Goal: Task Accomplishment & Management: Complete application form

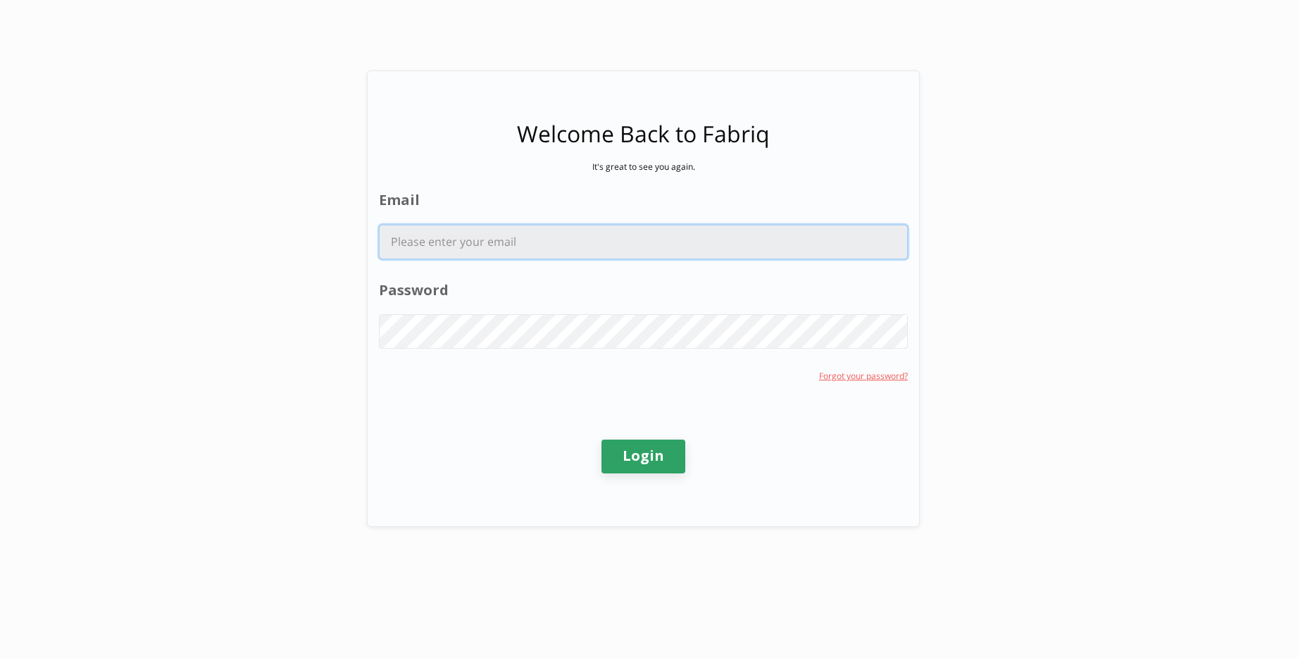
click at [520, 239] on input "Email" at bounding box center [643, 241] width 527 height 33
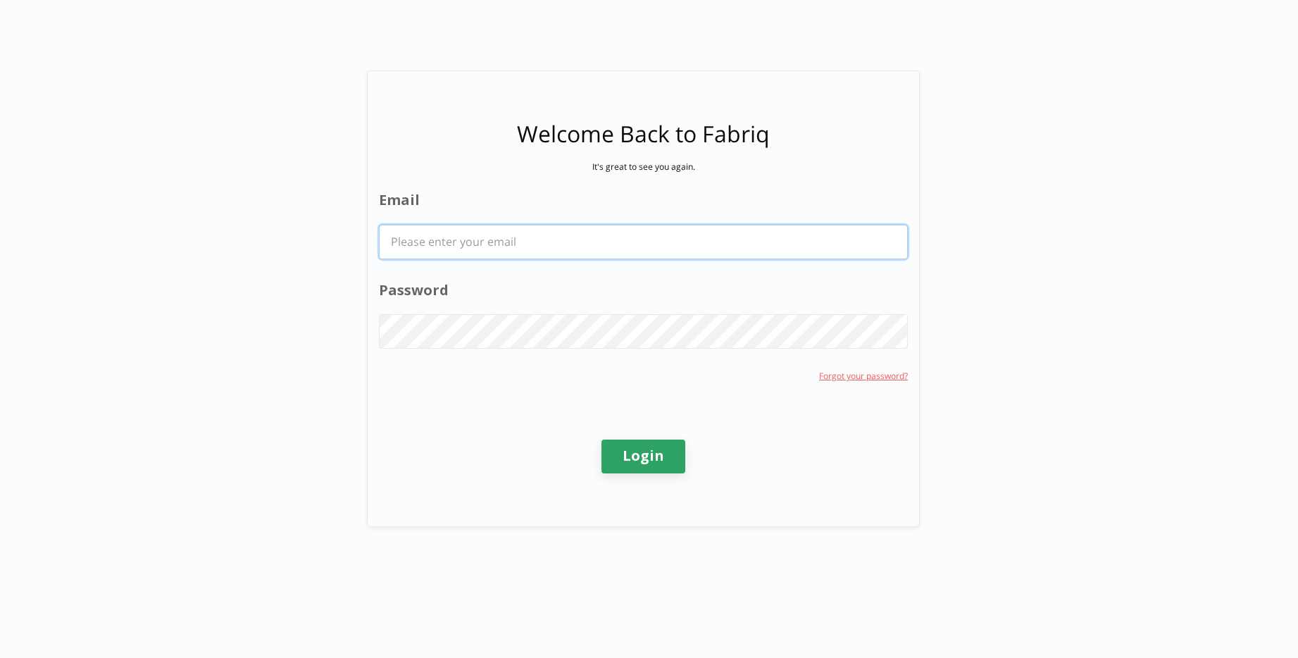
click at [563, 246] on input "Email" at bounding box center [643, 241] width 527 height 33
click at [0, 657] on com-1password-button at bounding box center [0, 658] width 0 height 0
type input "hanak.nathan@bcg.com"
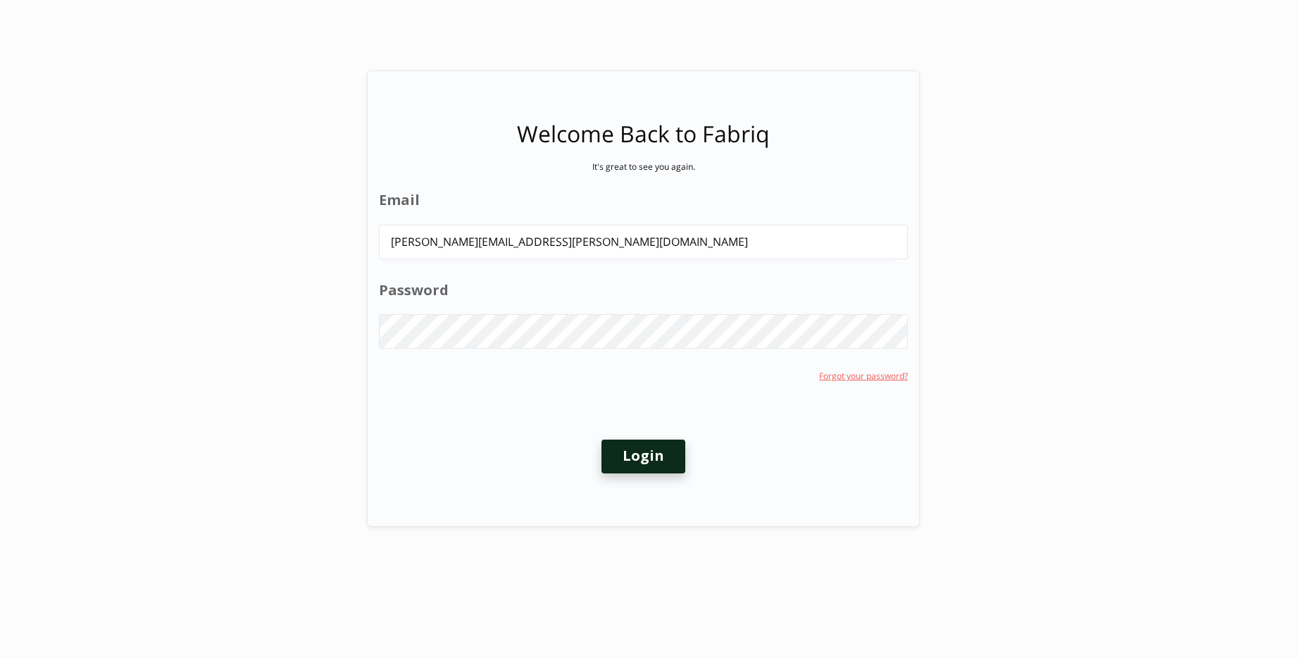
click at [662, 460] on button "Login" at bounding box center [643, 456] width 84 height 34
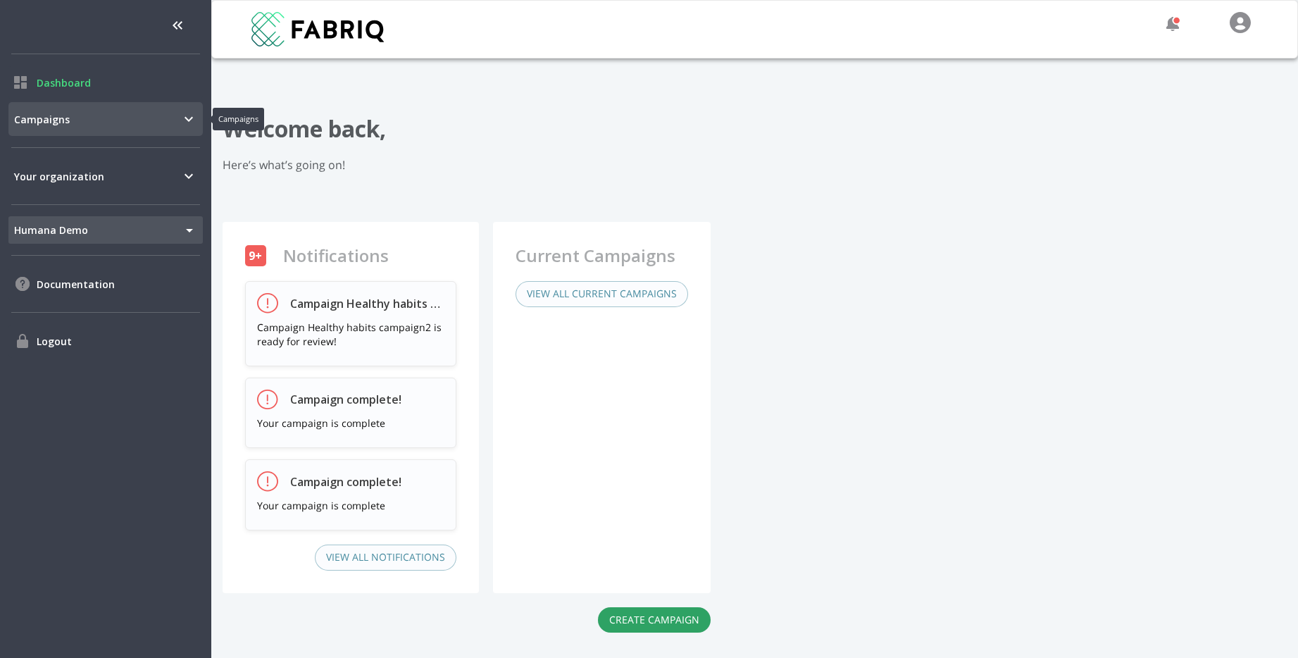
click at [147, 119] on span "Campaigns" at bounding box center [97, 119] width 166 height 15
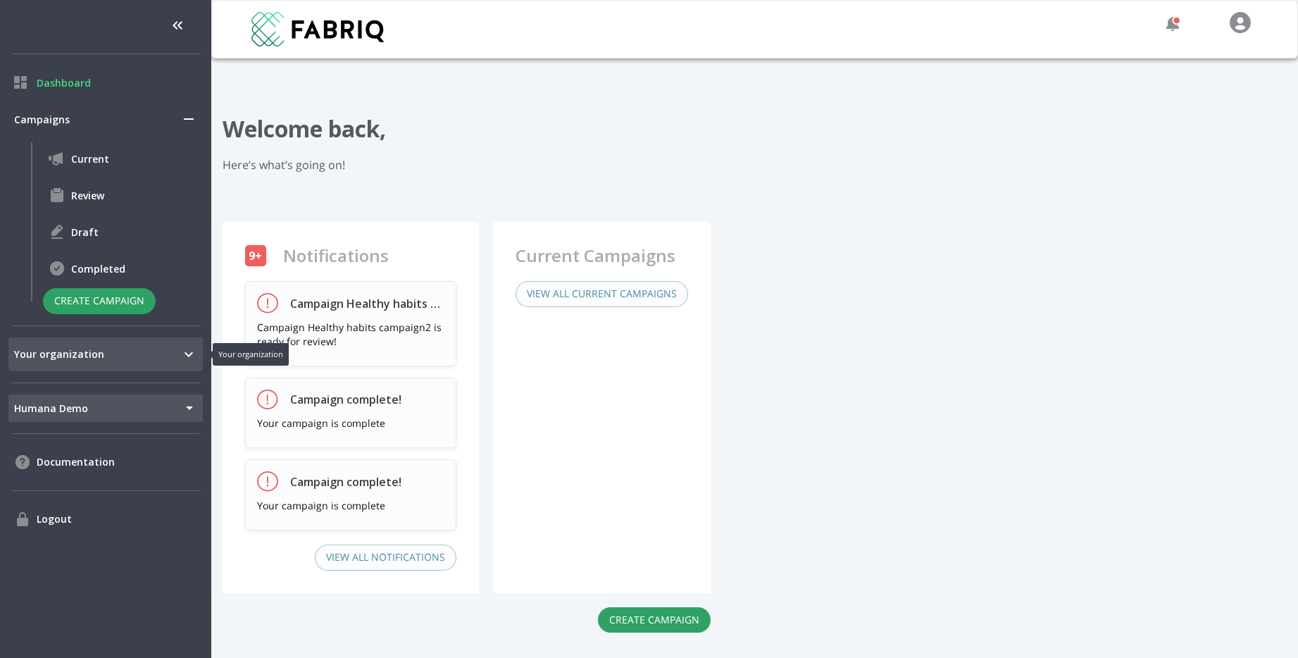
click at [165, 364] on div "Your organization" at bounding box center [105, 354] width 194 height 34
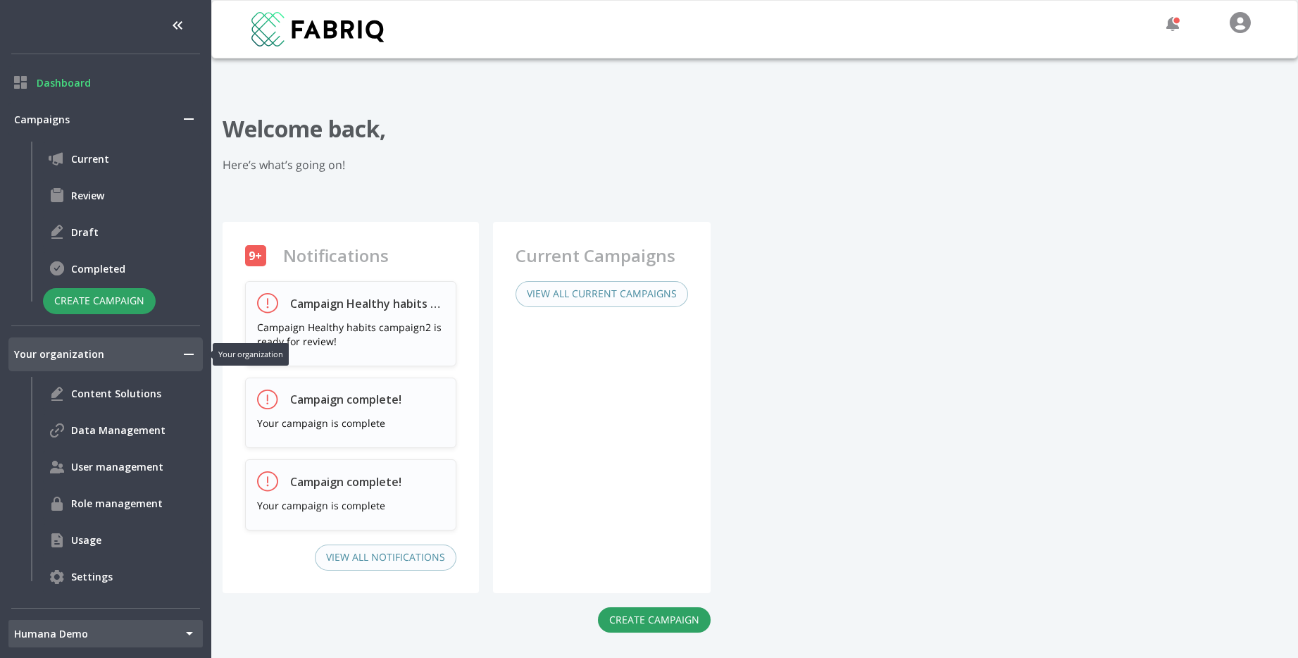
click at [169, 356] on span "Your organization" at bounding box center [97, 353] width 166 height 15
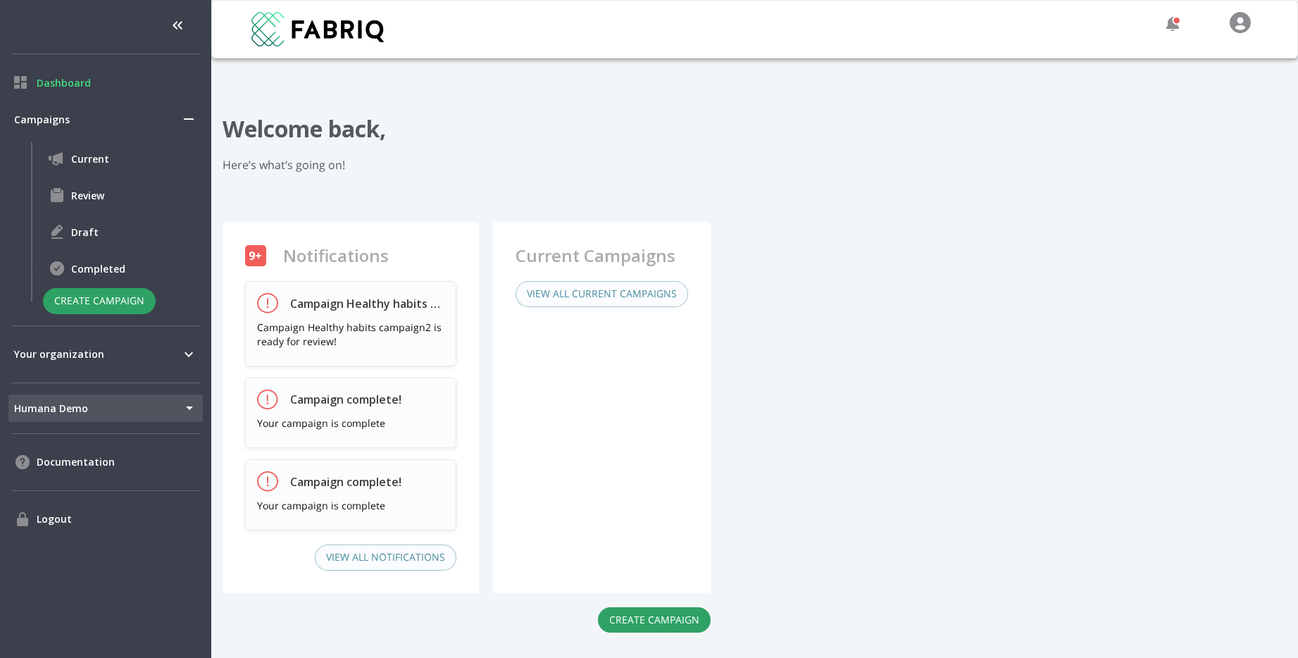
click at [90, 372] on ul "Dashboard Campaigns Current Review Draft Completed Create Campaign Your organiz…" at bounding box center [105, 329] width 211 height 658
click at [111, 353] on span "Your organization" at bounding box center [97, 353] width 166 height 15
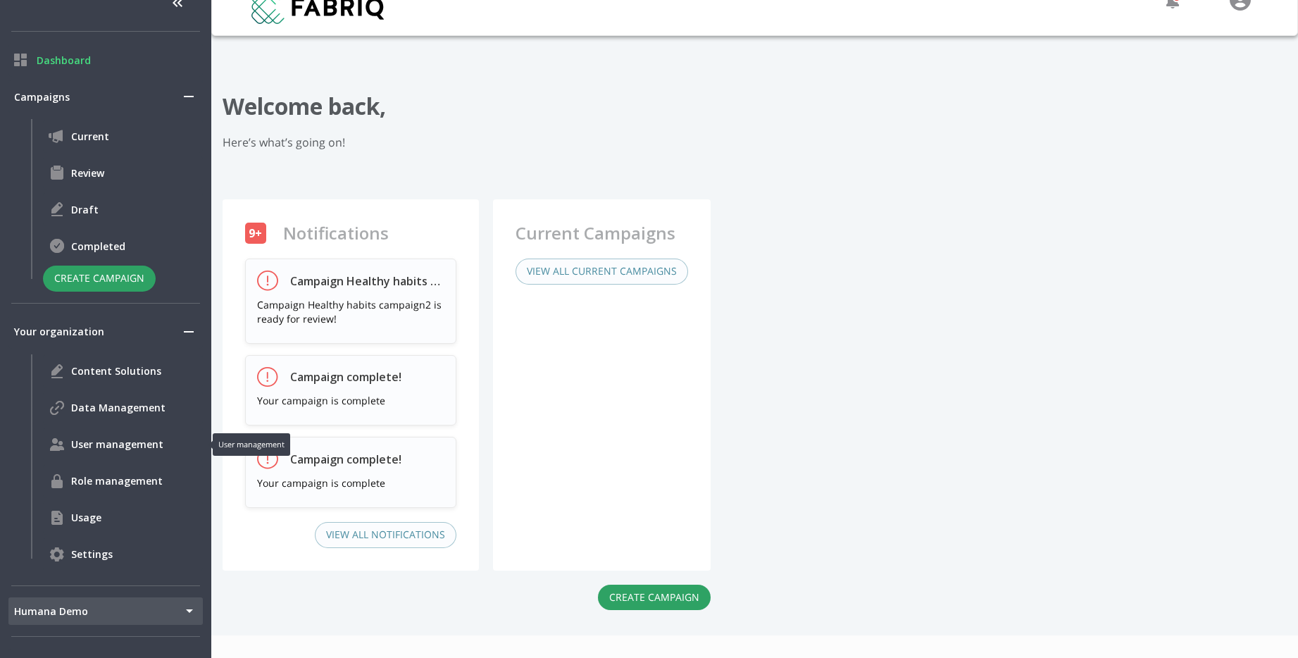
scroll to position [109, 0]
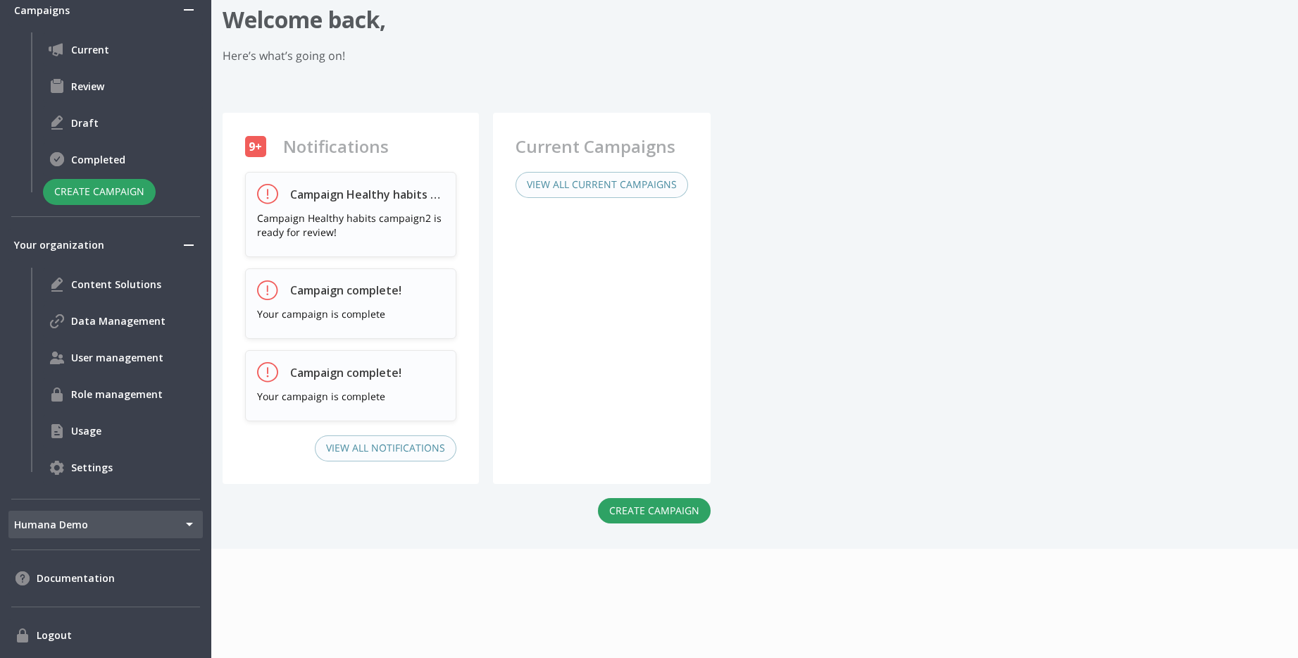
click at [107, 529] on body "Dashboard Campaigns Current Review Draft Completed Create Campaign Your organiz…" at bounding box center [649, 220] width 1298 height 658
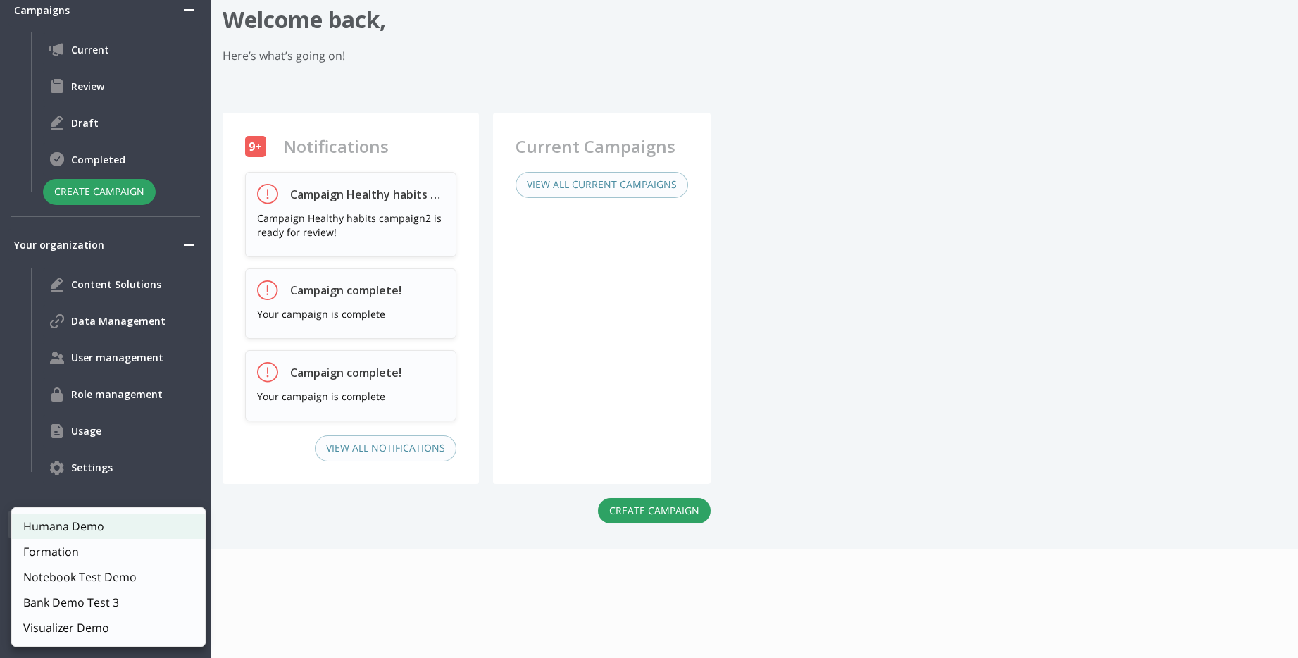
click at [81, 625] on span "Visualizer Demo" at bounding box center [66, 627] width 86 height 17
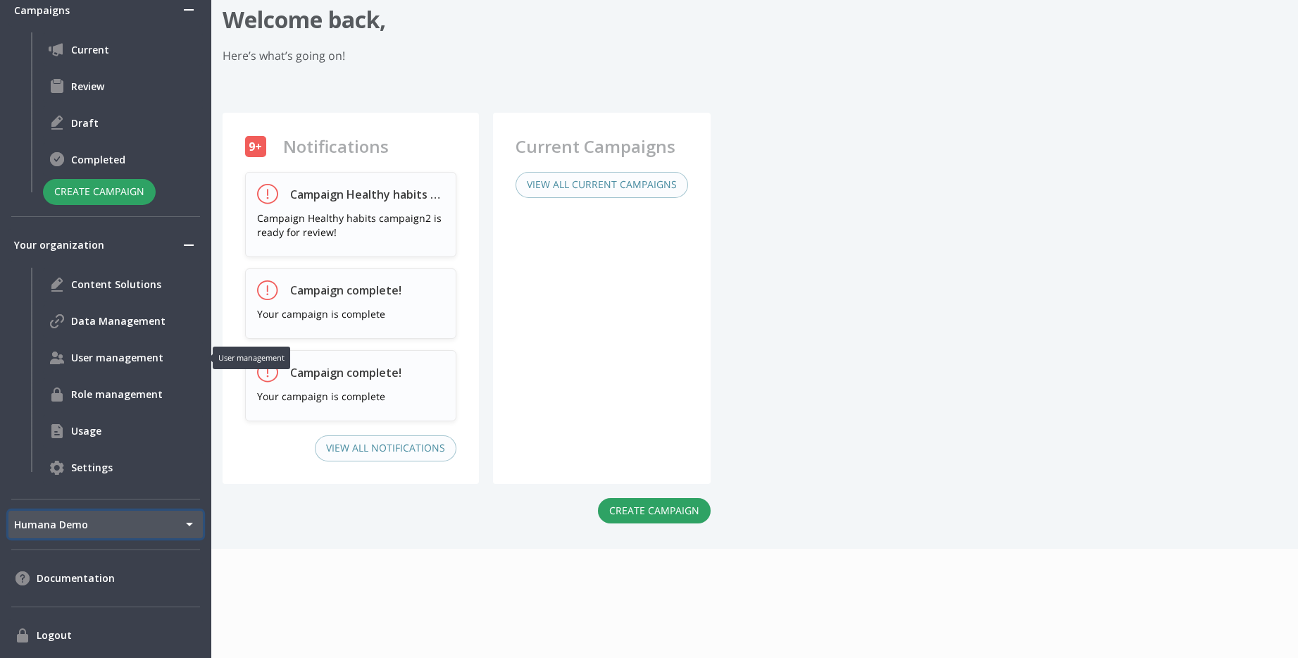
type input "175"
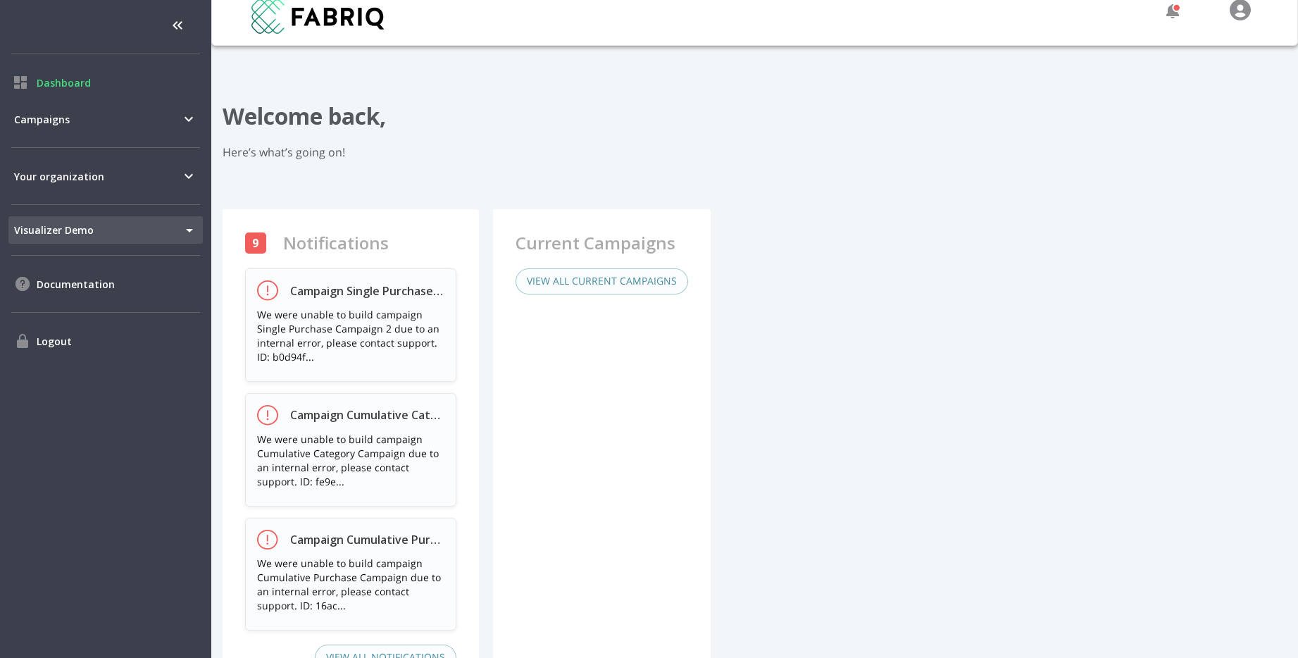
scroll to position [15, 0]
click at [191, 231] on body "Dashboard Campaigns Your organization Visualizer Demo 175 Tenant Switcher Docum…" at bounding box center [649, 329] width 1298 height 658
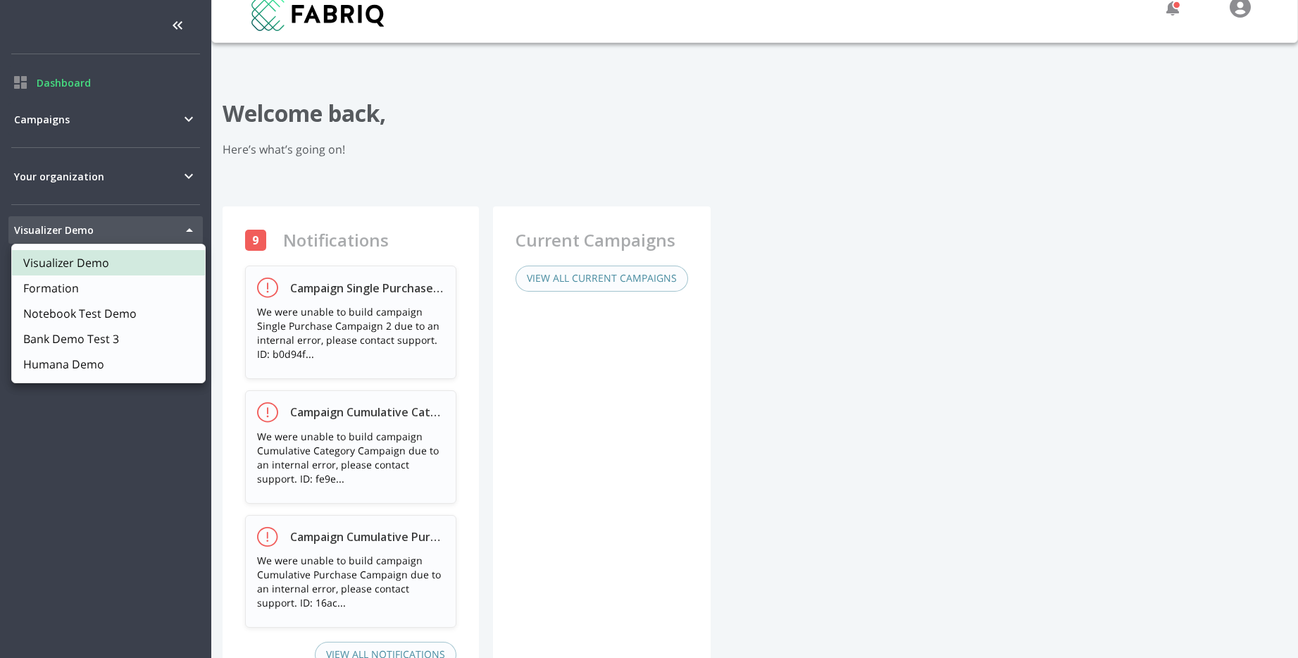
click at [185, 227] on div at bounding box center [649, 329] width 1298 height 658
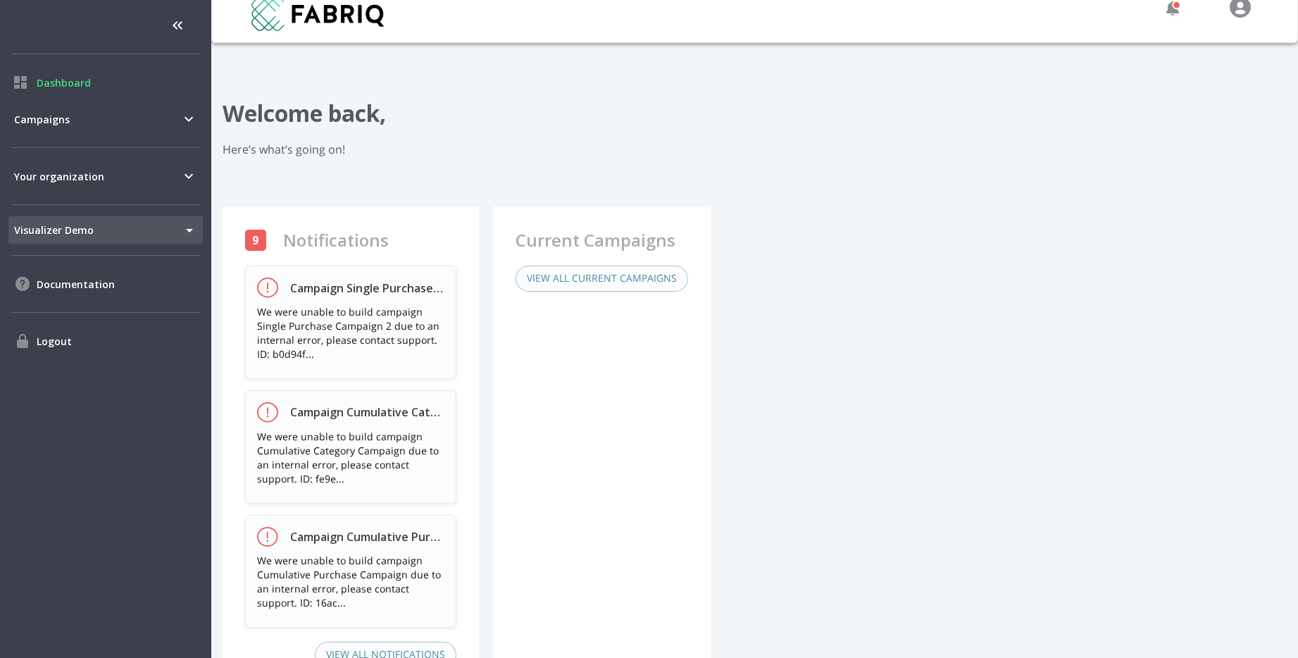
click at [115, 234] on body "Dashboard Campaigns Your organization Visualizer Demo 175 Tenant Switcher Docum…" at bounding box center [649, 329] width 1298 height 658
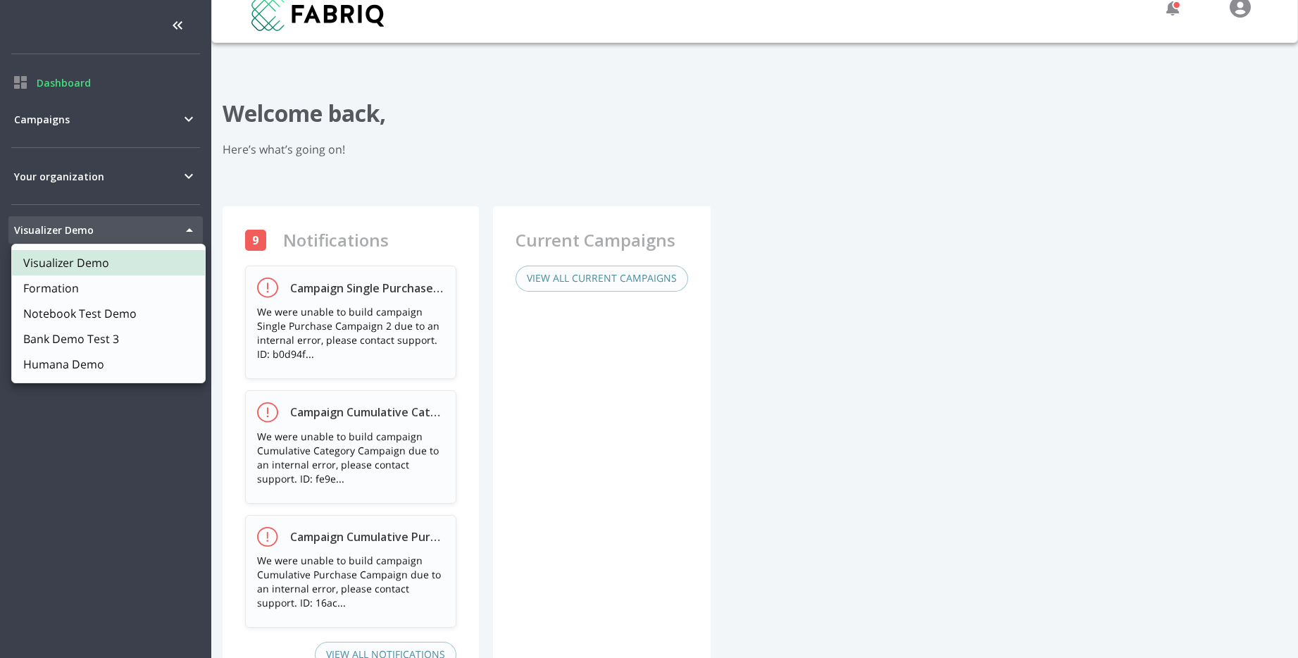
click at [81, 281] on li "Formation" at bounding box center [108, 287] width 193 height 25
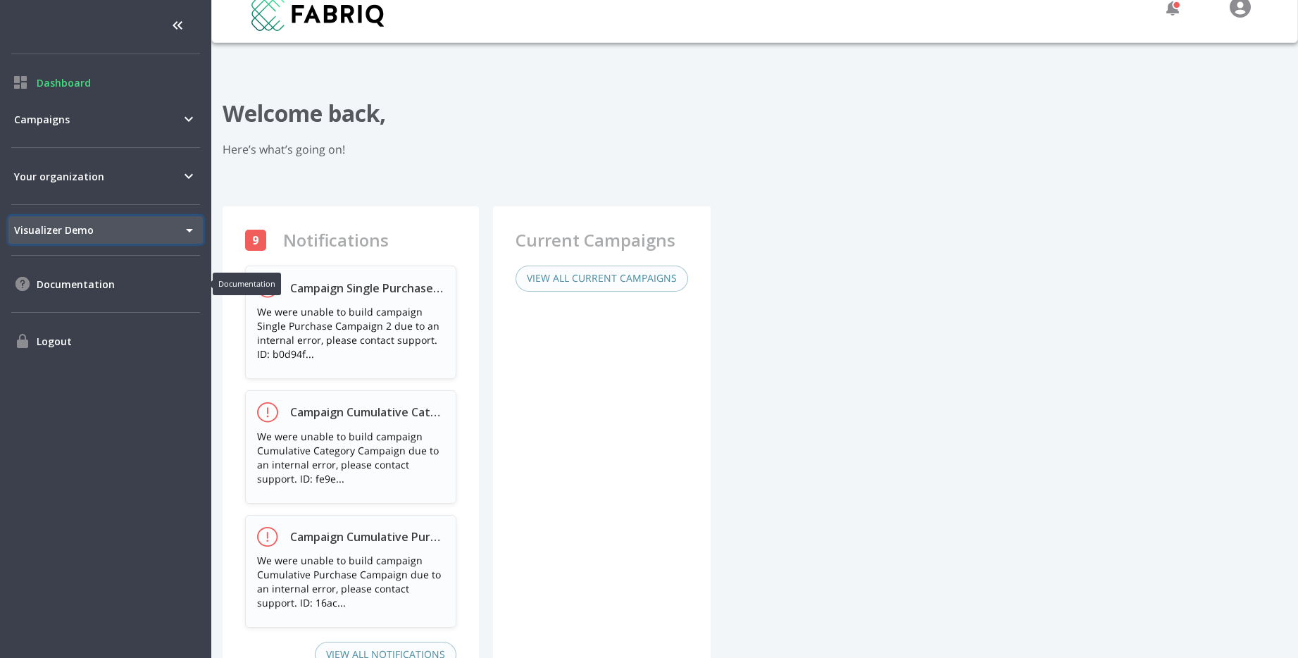
type input "1"
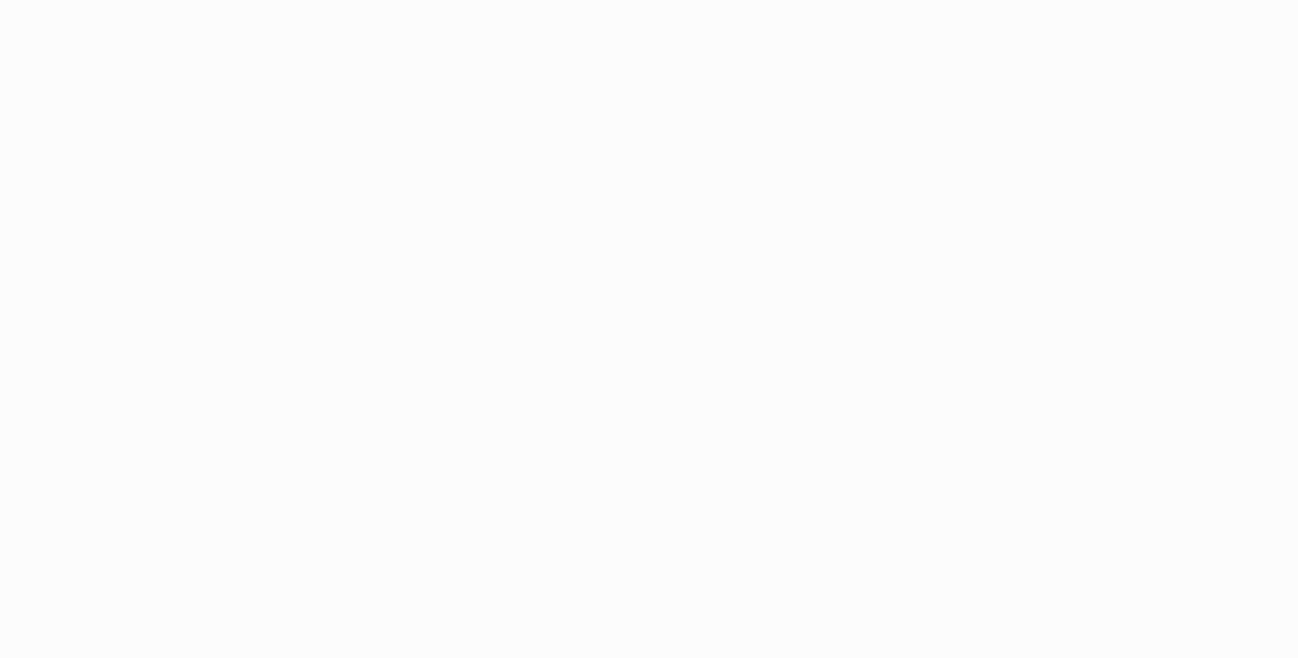
click at [131, 266] on div at bounding box center [649, 329] width 1298 height 658
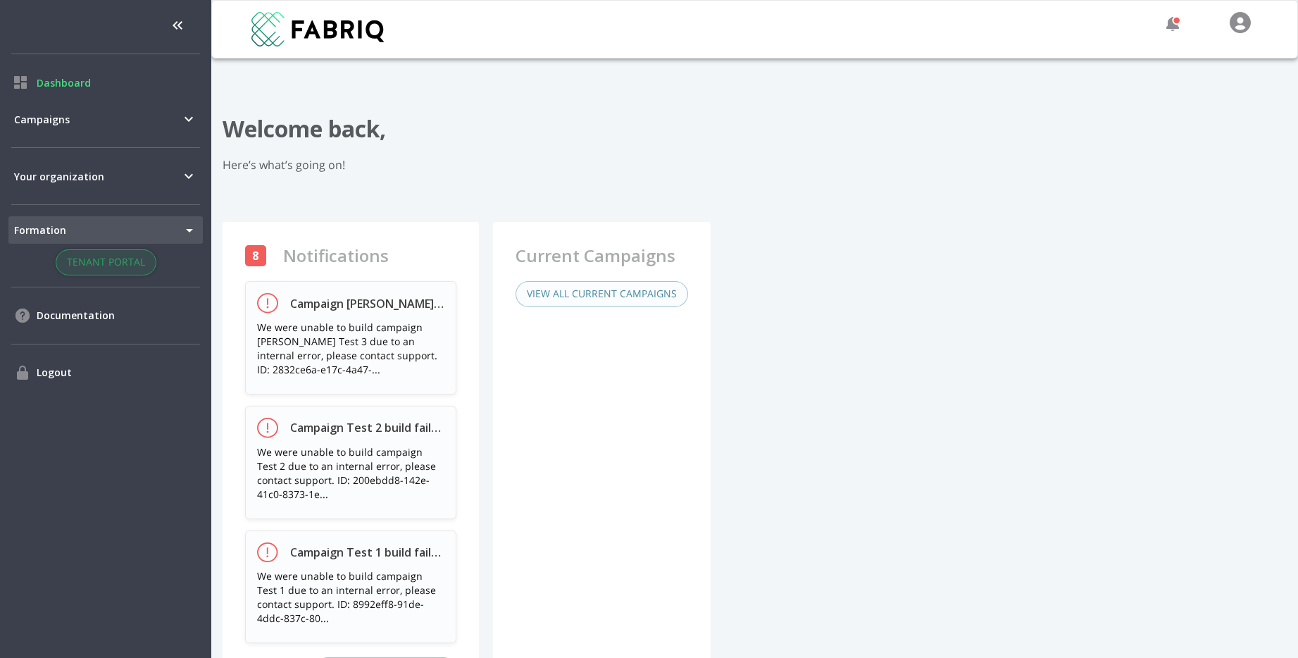
click at [125, 273] on button "Tenant Portal" at bounding box center [106, 262] width 101 height 26
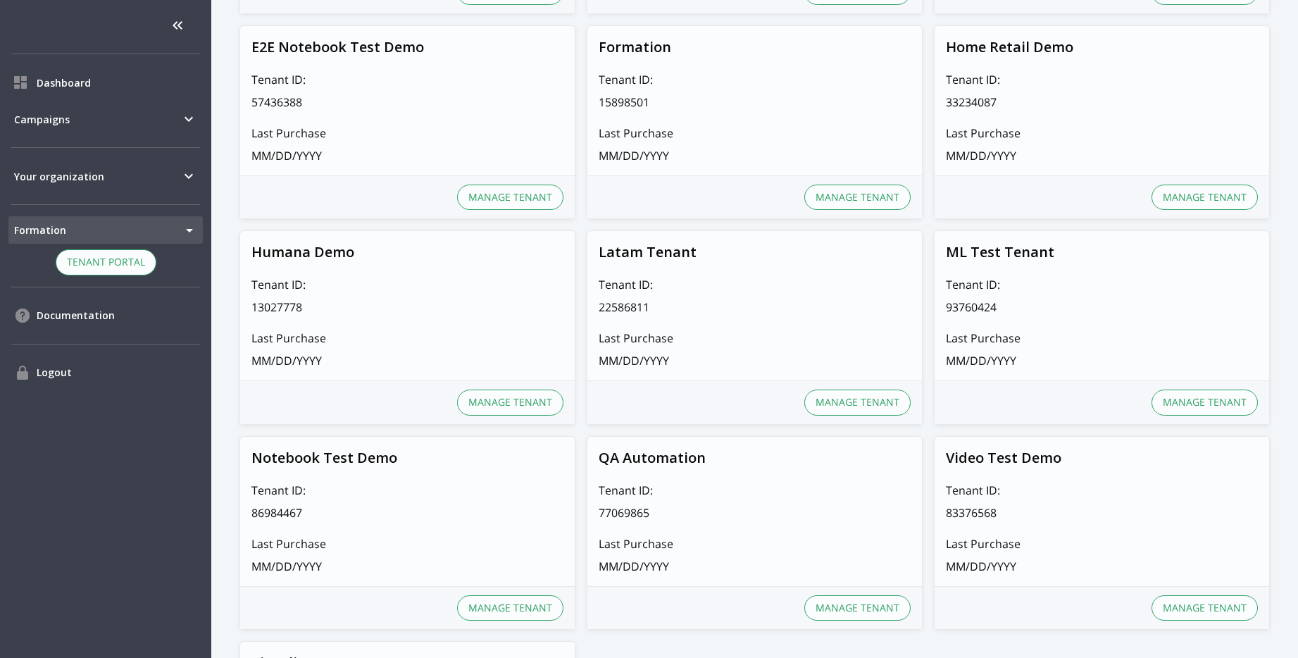
scroll to position [1255, 0]
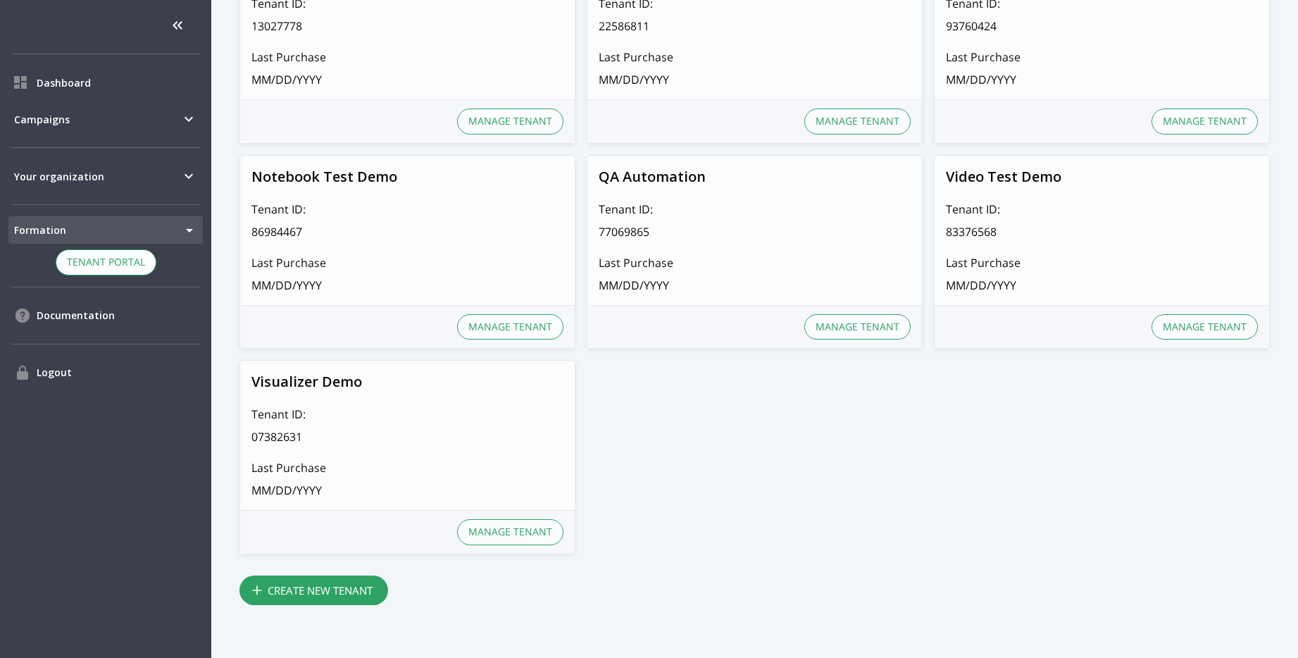
click at [308, 593] on button "Create New Tenant" at bounding box center [313, 590] width 149 height 30
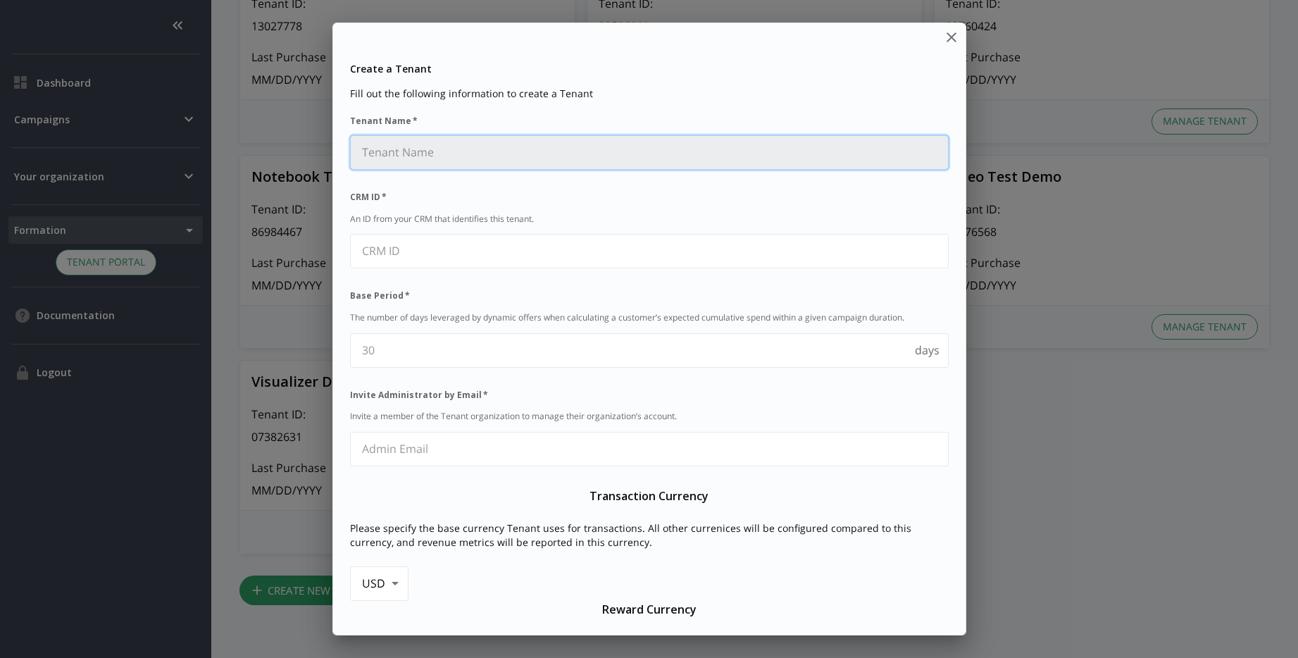
click at [672, 159] on Name "Tenant Name   *" at bounding box center [649, 152] width 597 height 33
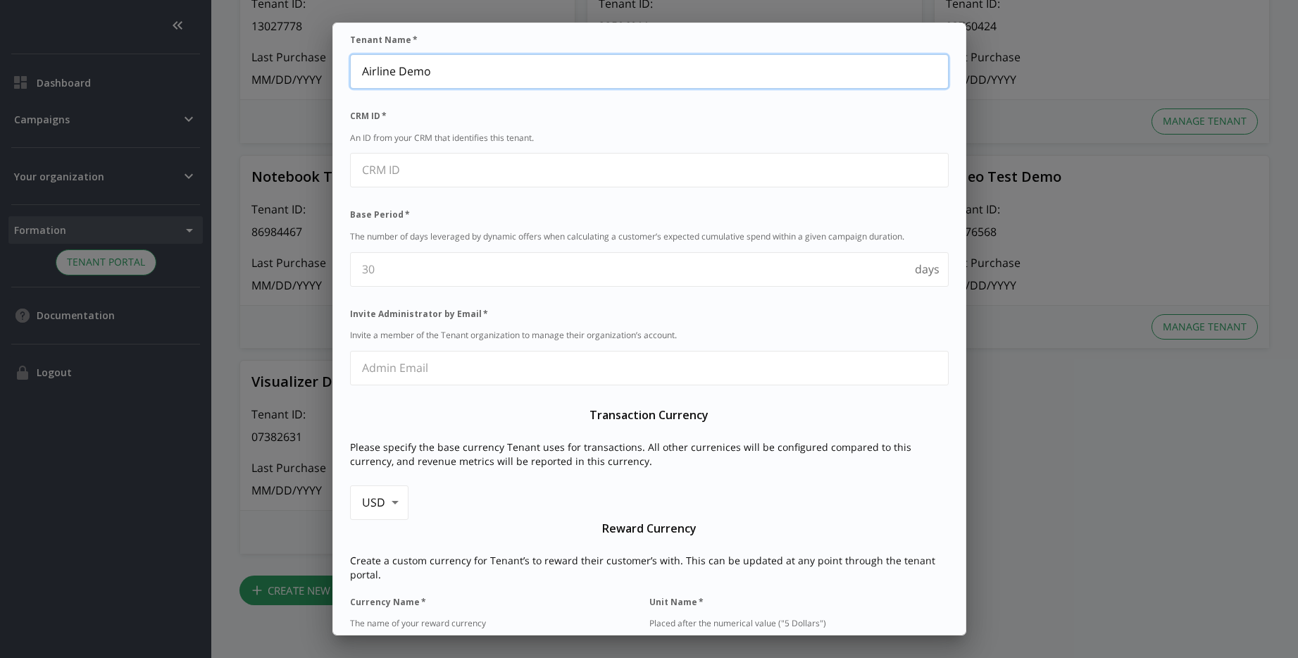
scroll to position [104, 0]
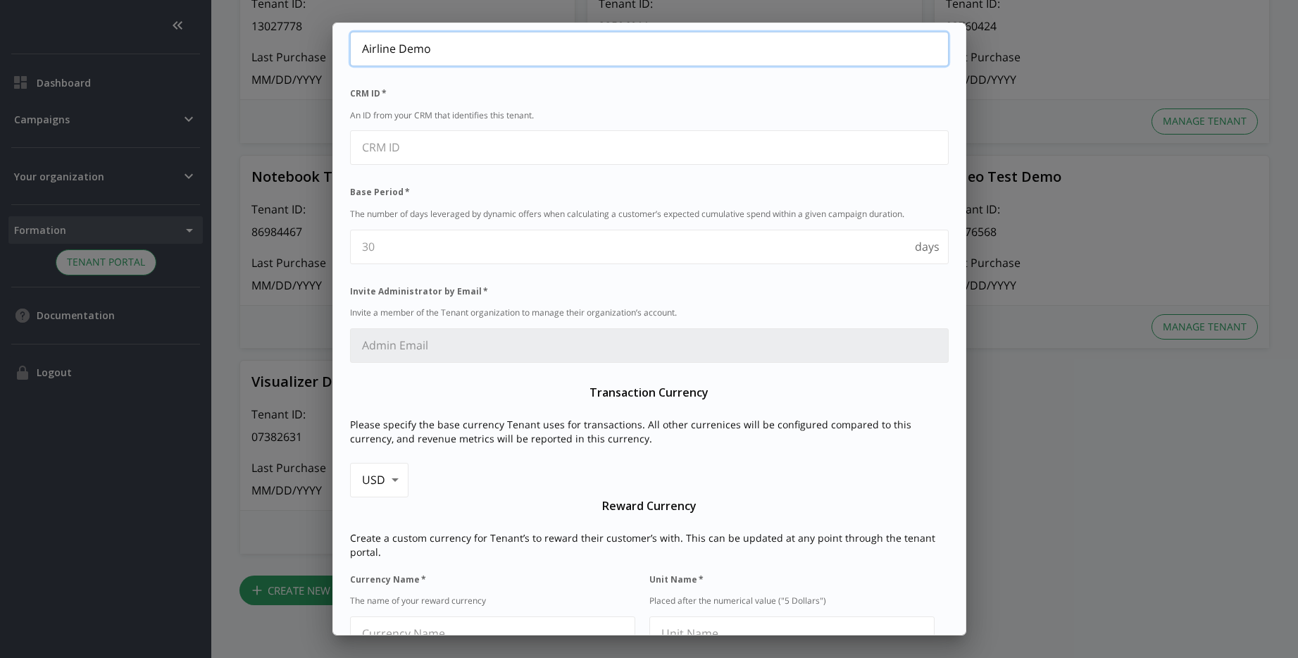
type Name "Airline Demo"
click at [531, 348] on Email "Invite Administrator by Email   *" at bounding box center [649, 345] width 597 height 33
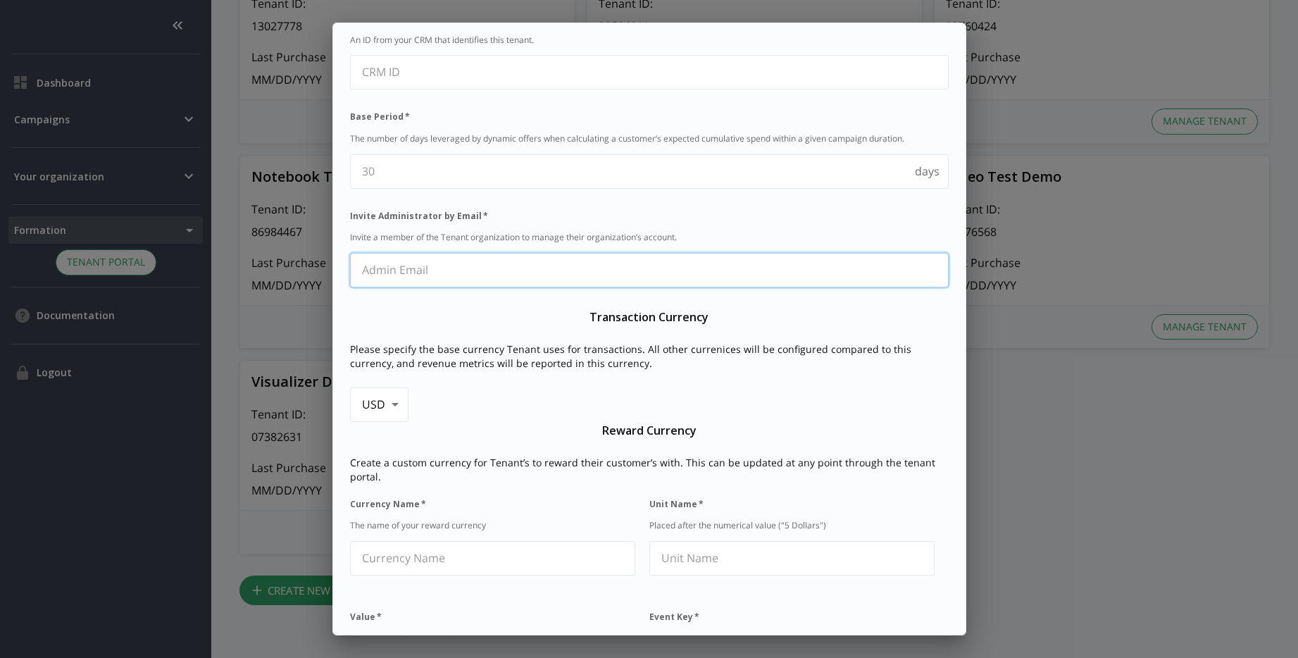
scroll to position [186, 0]
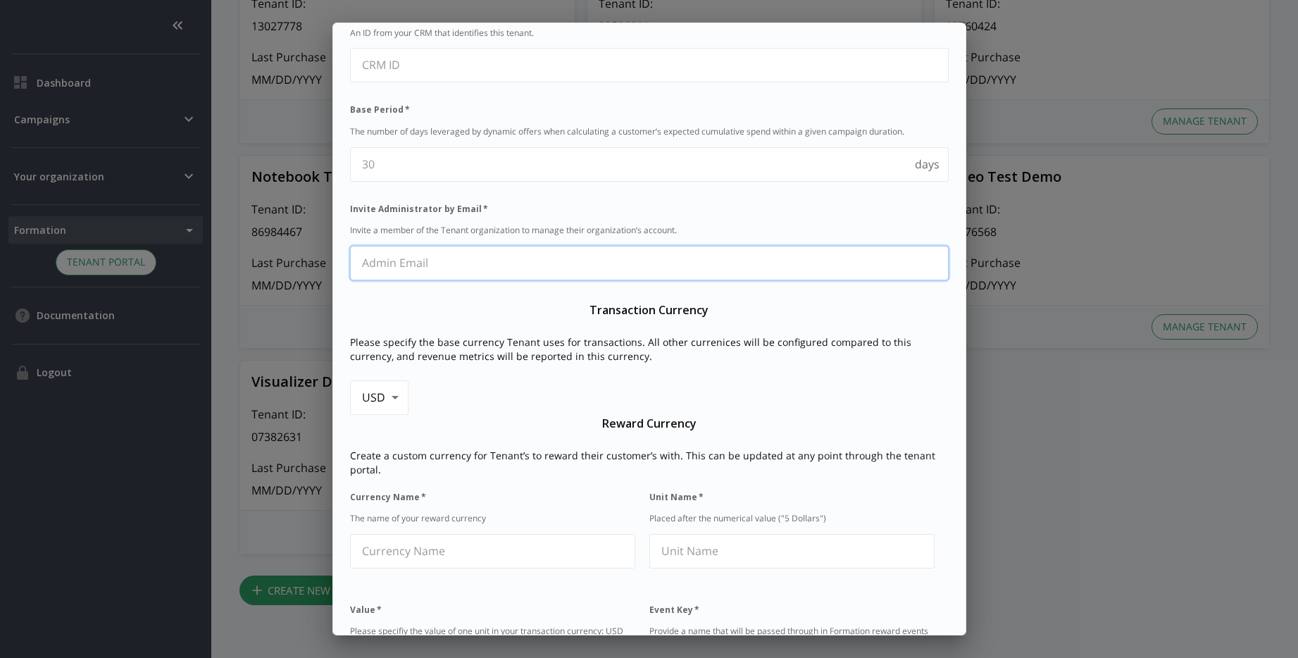
paste Email "Ui.Shihoko@bcg.com"
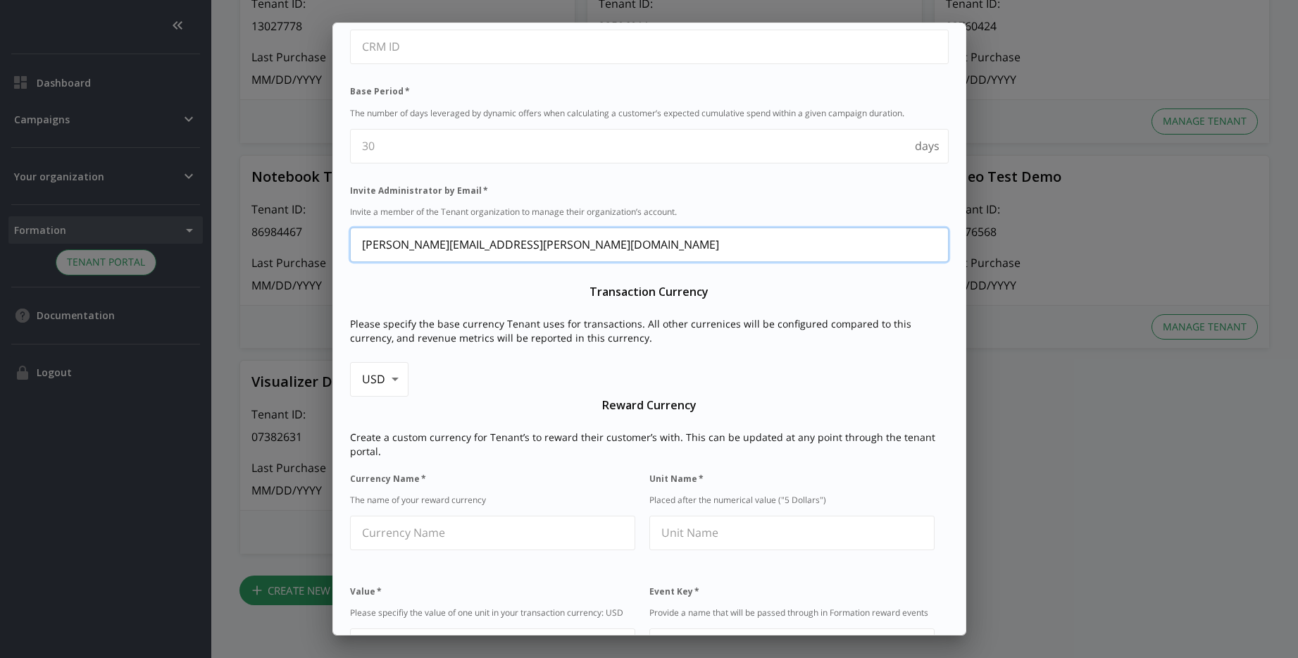
scroll to position [207, 0]
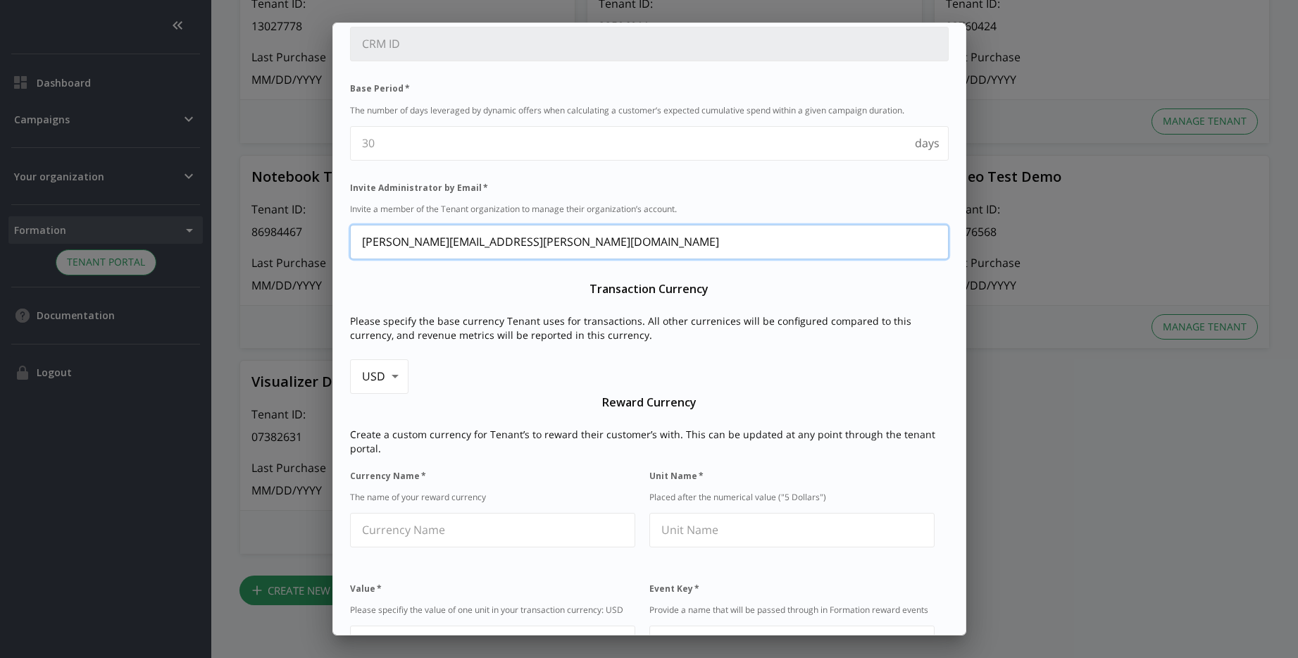
type Email "hanak.nathan@bcg.com"
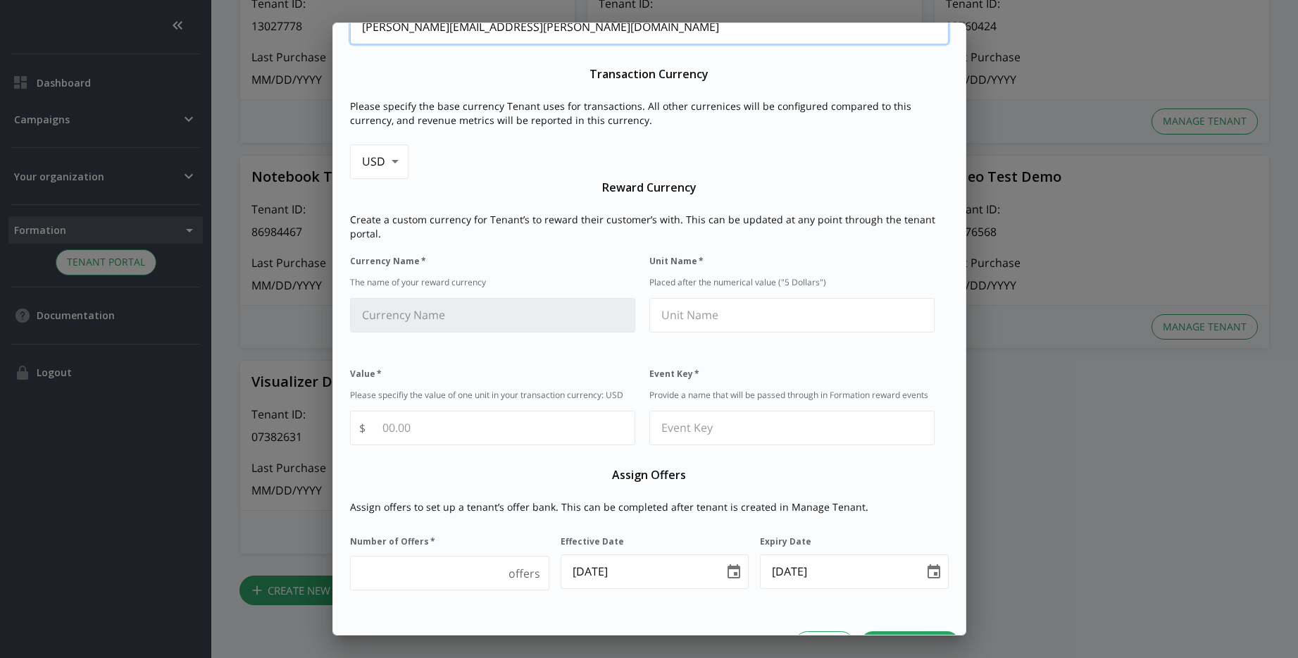
scroll to position [436, 0]
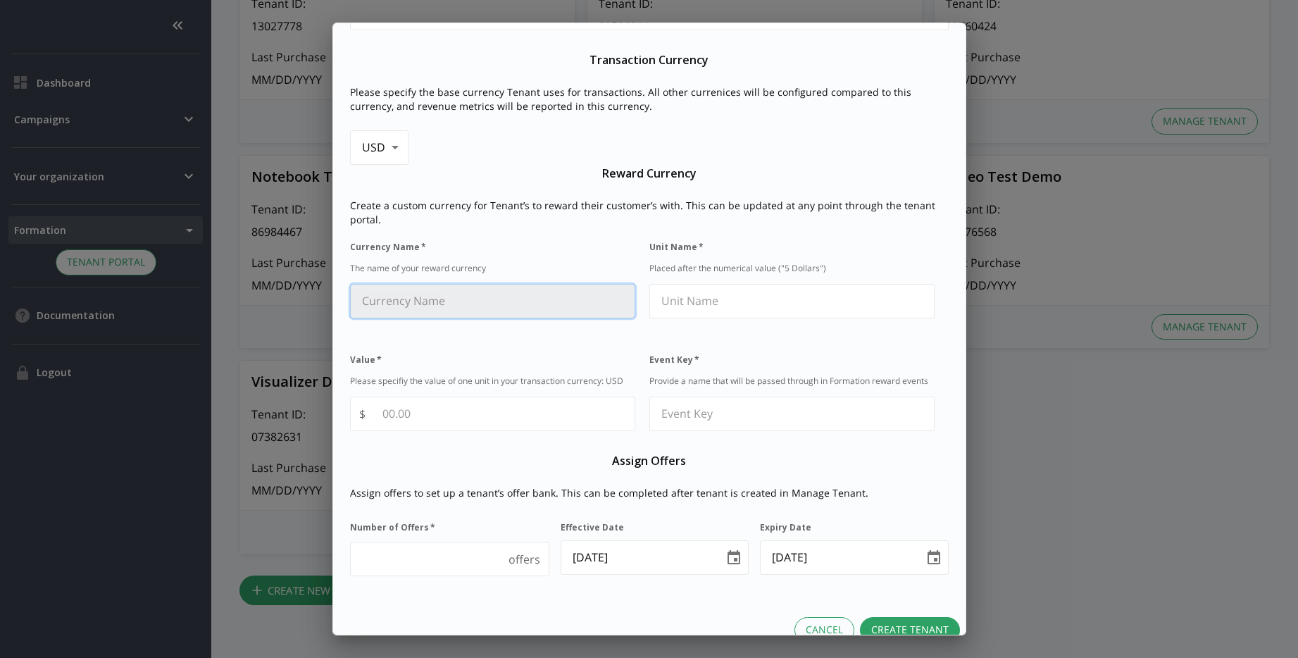
click at [511, 287] on Name "Currency Name   *" at bounding box center [493, 300] width 284 height 33
type Name "D"
type Name "Miles"
click at [473, 284] on div "Miles" at bounding box center [492, 301] width 285 height 35
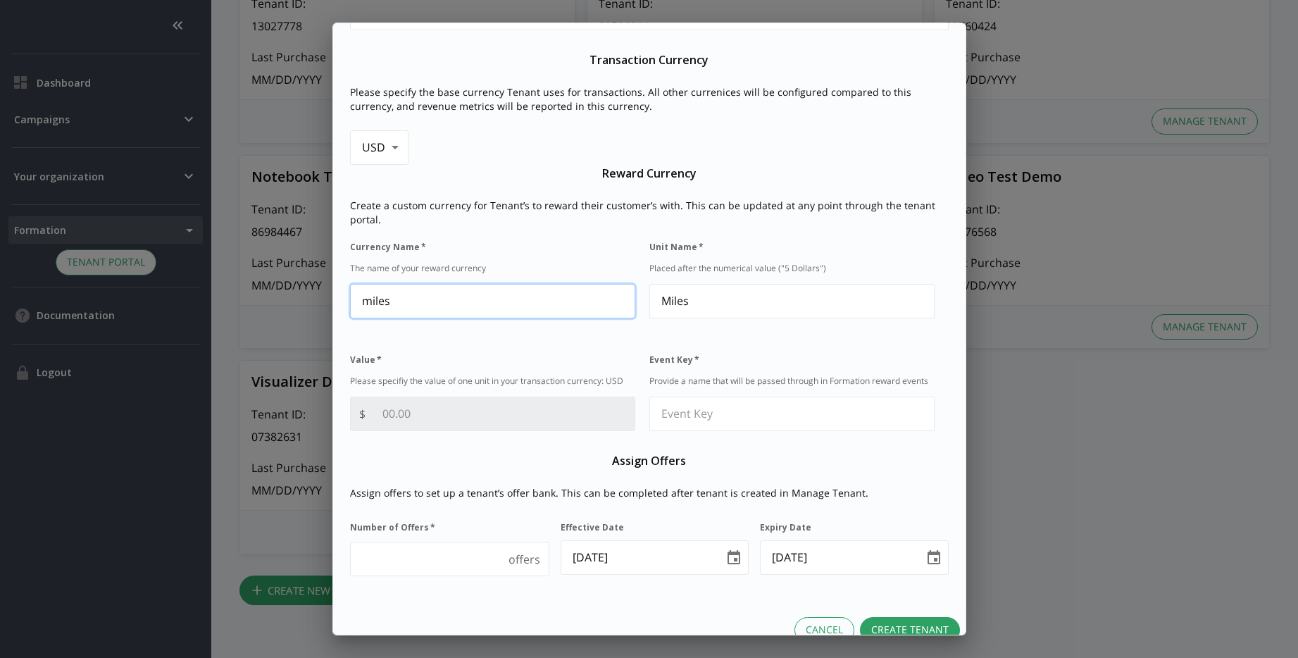
type Name "miles"
click at [419, 399] on input "Value   *" at bounding box center [502, 413] width 263 height 33
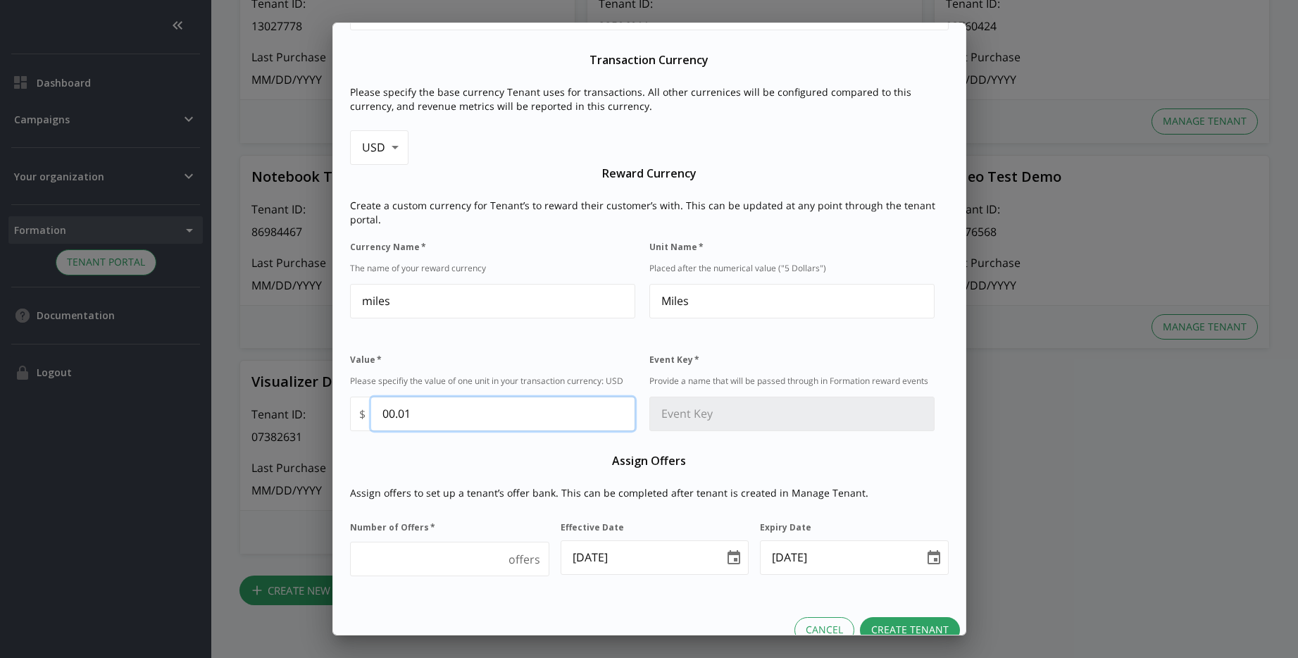
type input "00.01"
click at [803, 408] on Key "Event Key   *" at bounding box center [792, 413] width 284 height 33
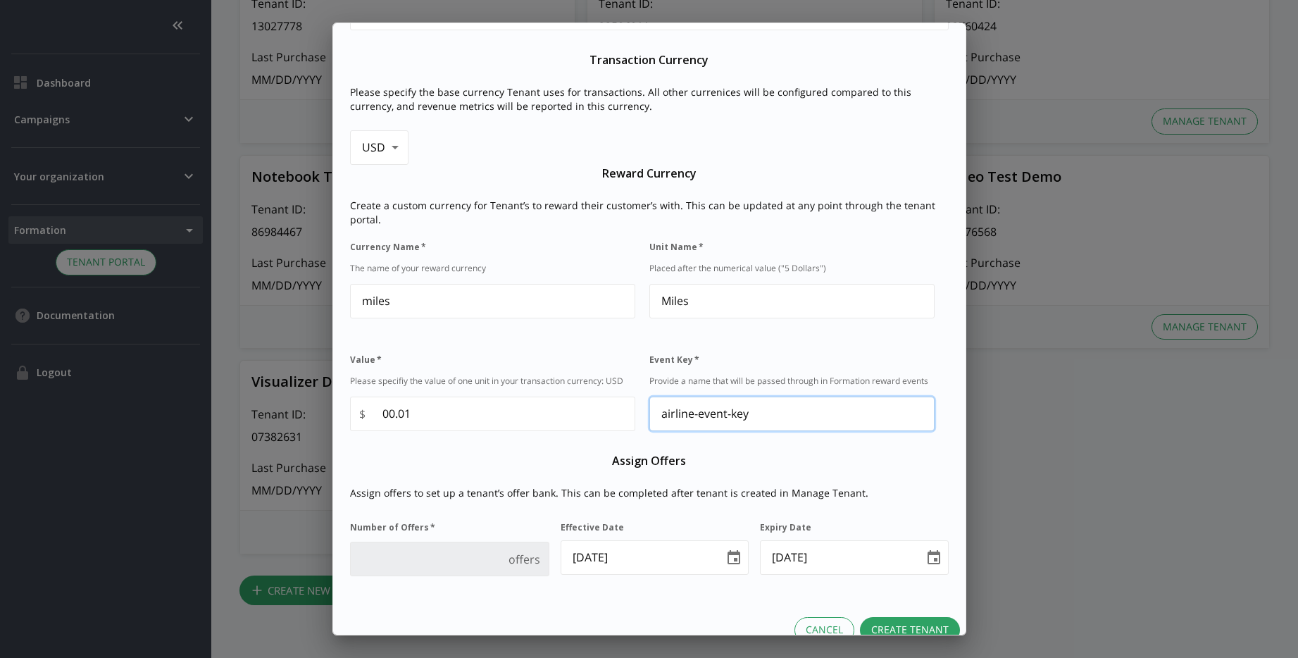
type Key "airline-event-key"
click at [481, 544] on Offers "1" at bounding box center [427, 558] width 152 height 33
type Offers "100000"
click at [910, 617] on button "Create Tenant" at bounding box center [910, 630] width 100 height 26
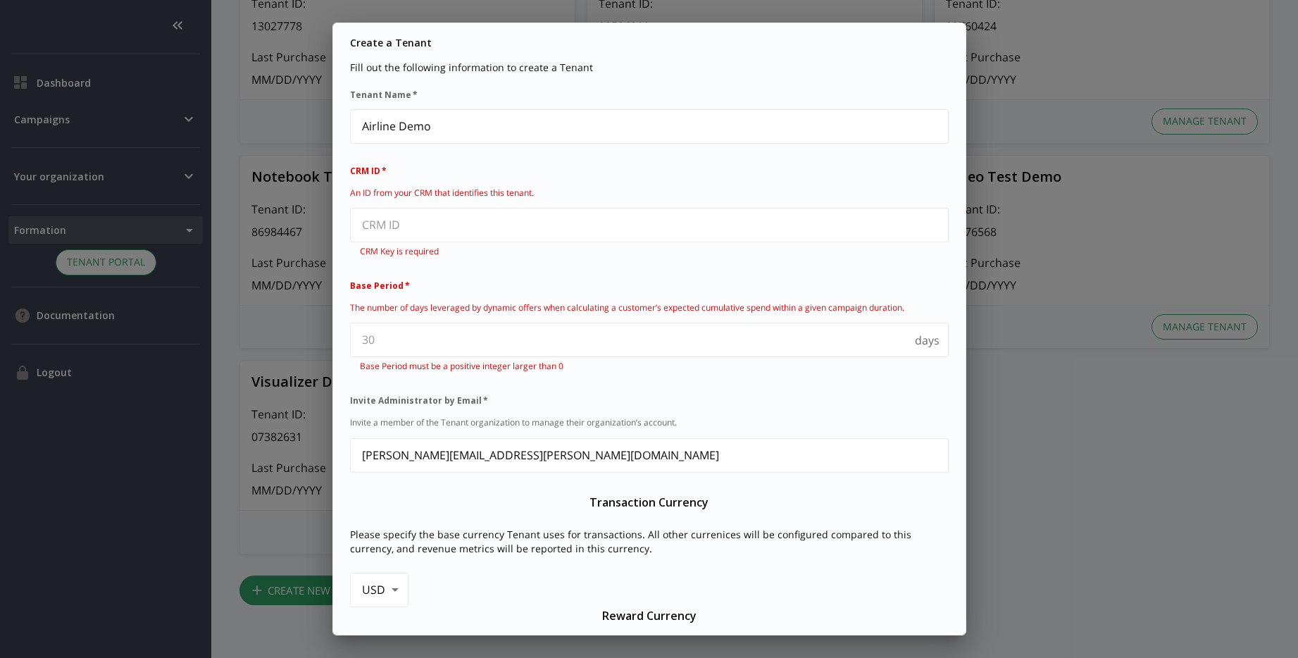
scroll to position [0, 0]
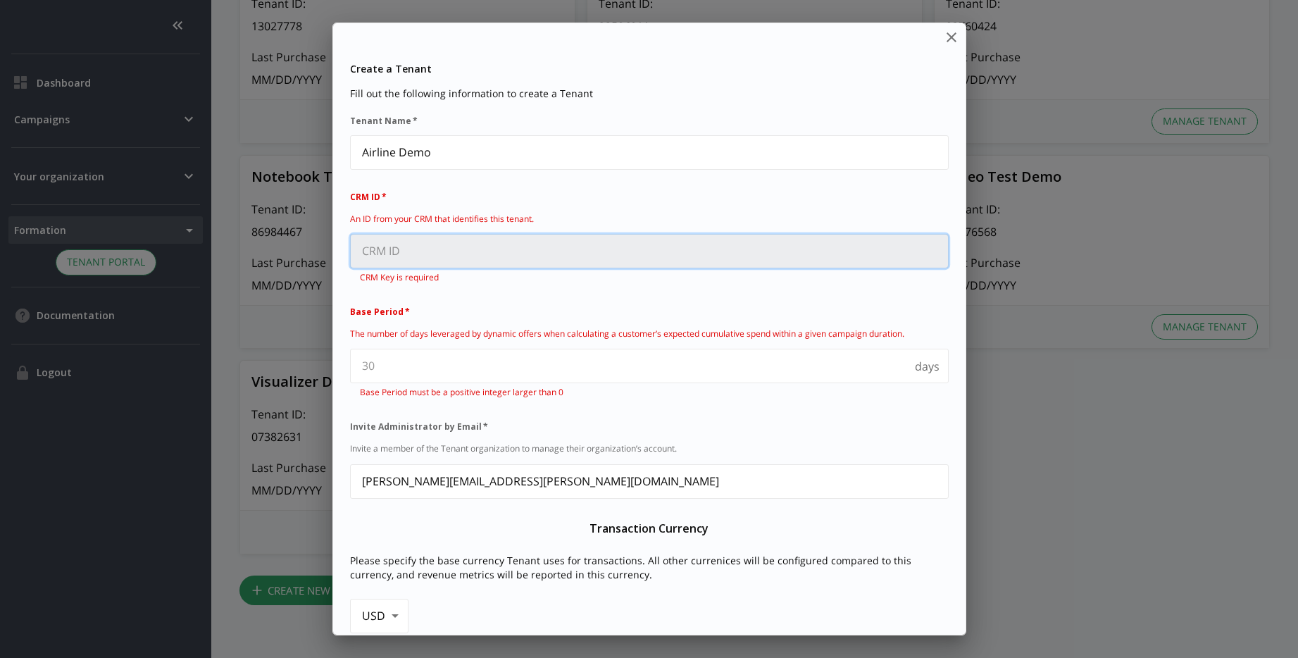
click at [597, 259] on ID "CRM ID   *" at bounding box center [649, 250] width 597 height 33
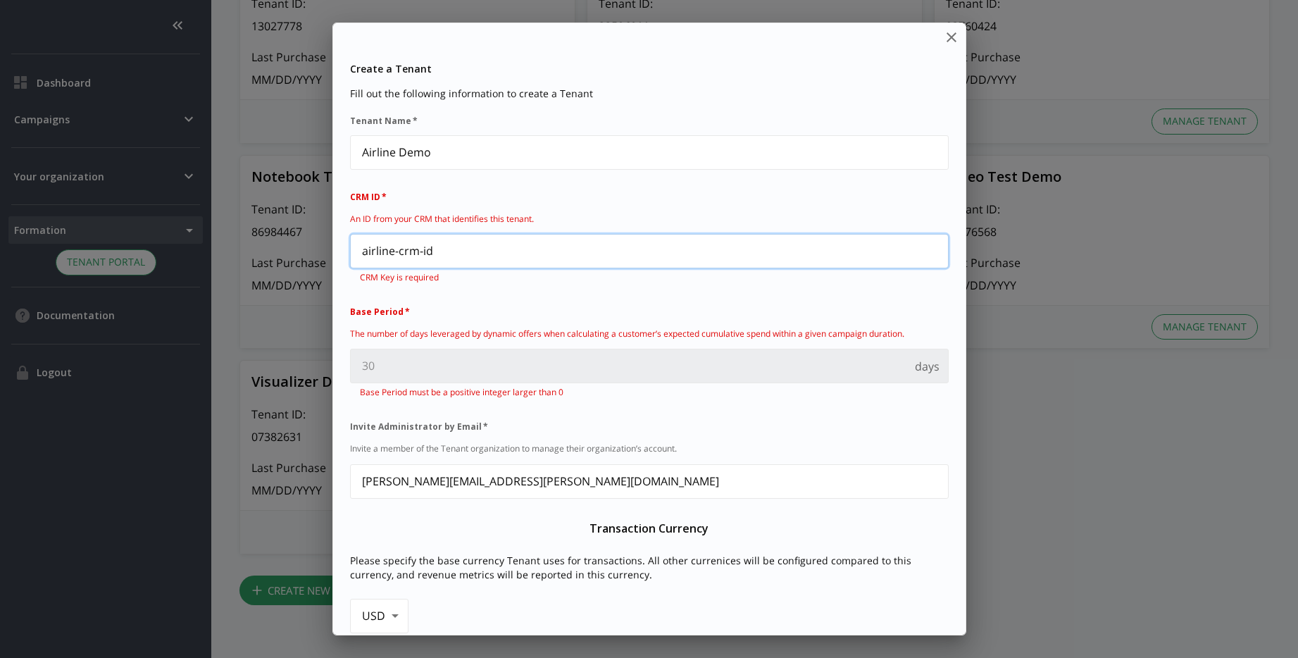
type ID "airline-crm-id"
click at [528, 361] on Period "Base Period   *" at bounding box center [630, 365] width 558 height 33
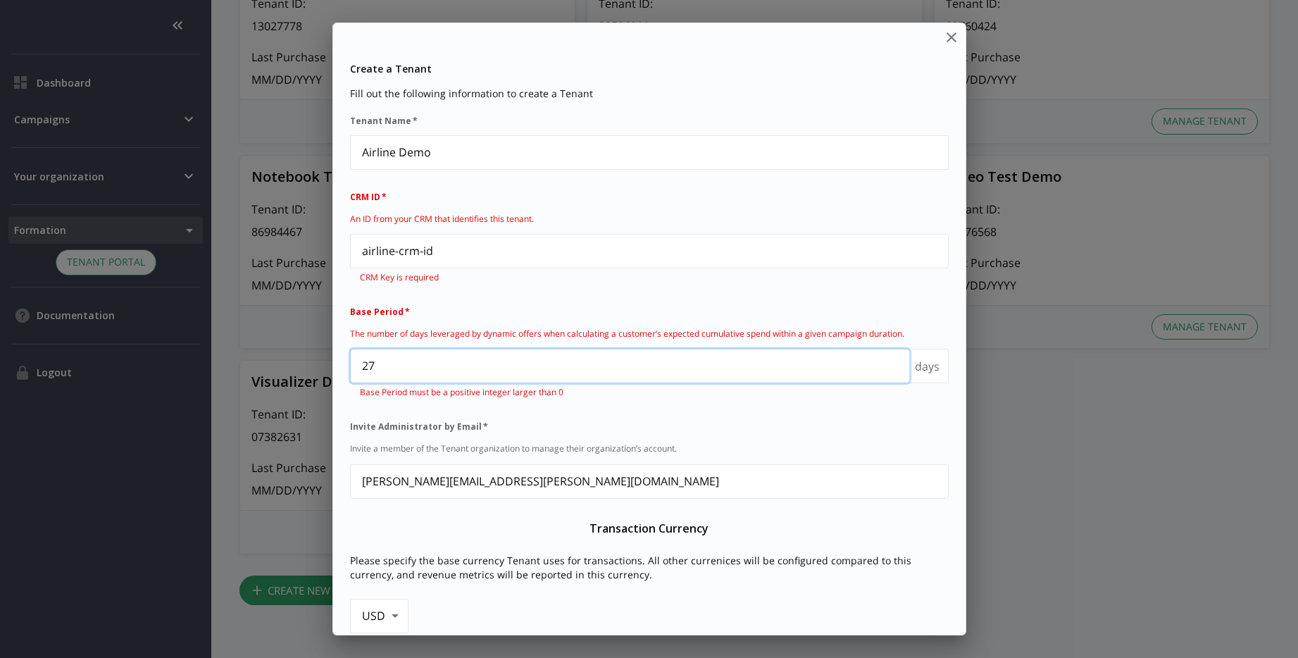
type Period "26"
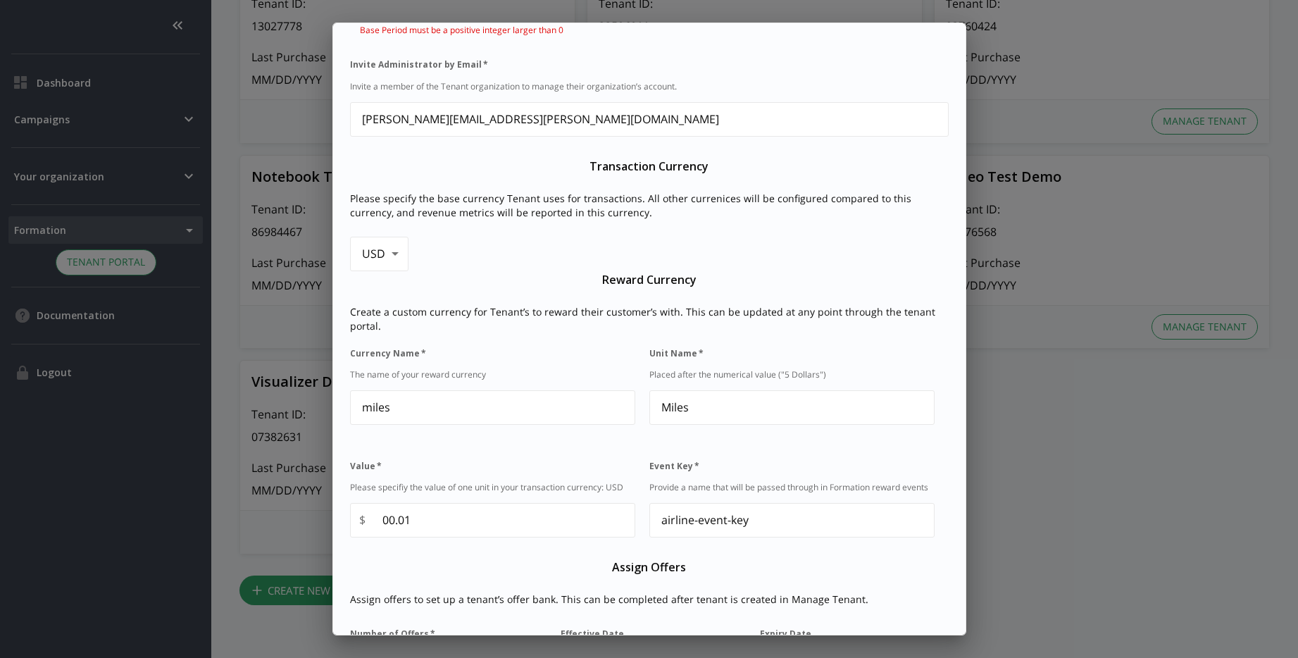
scroll to position [468, 0]
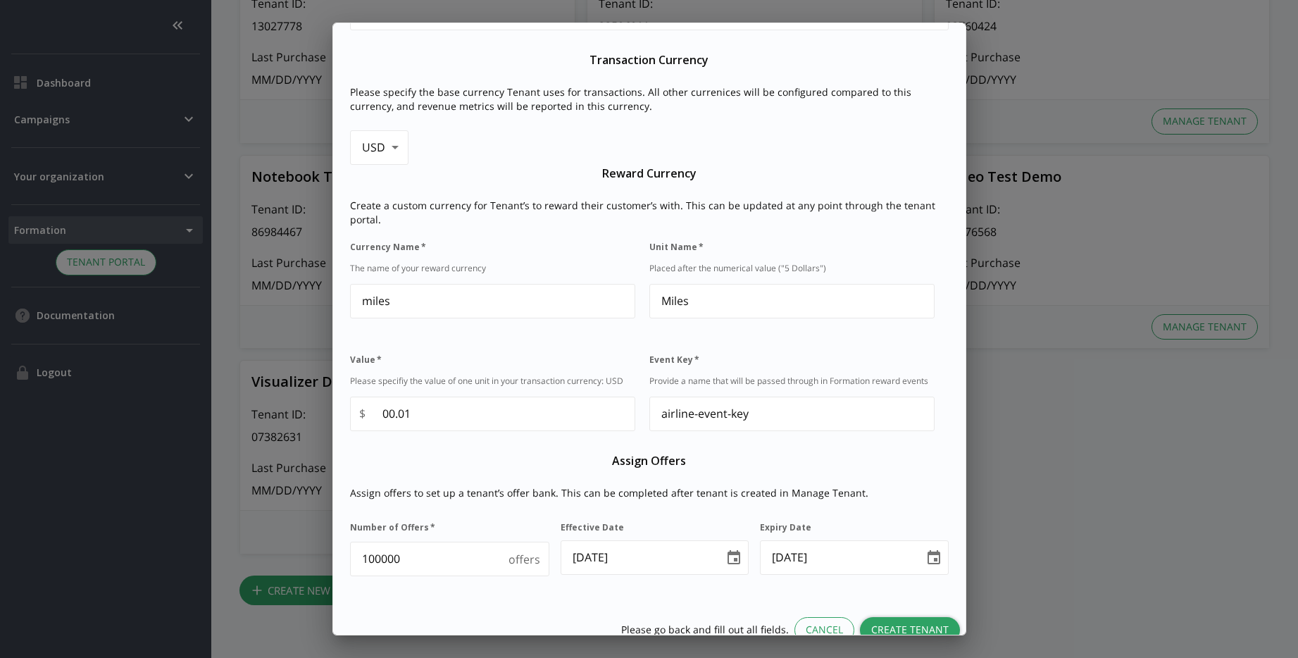
click at [896, 617] on button "Create Tenant" at bounding box center [910, 630] width 100 height 26
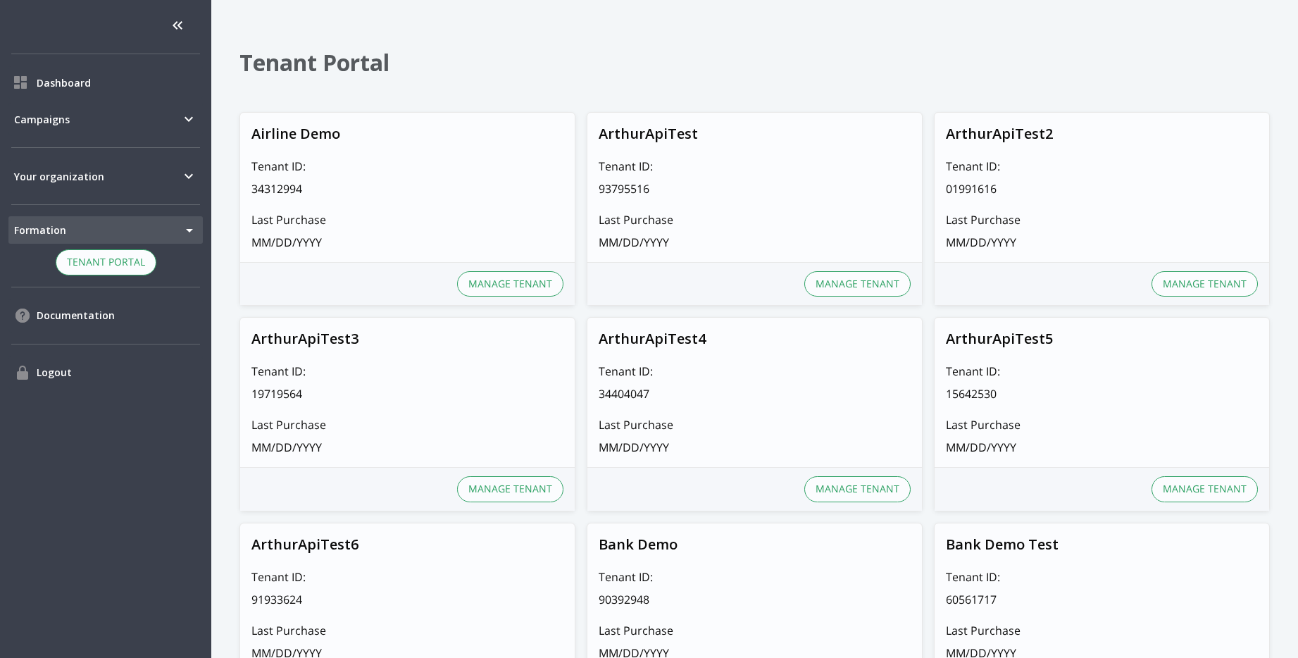
scroll to position [0, 0]
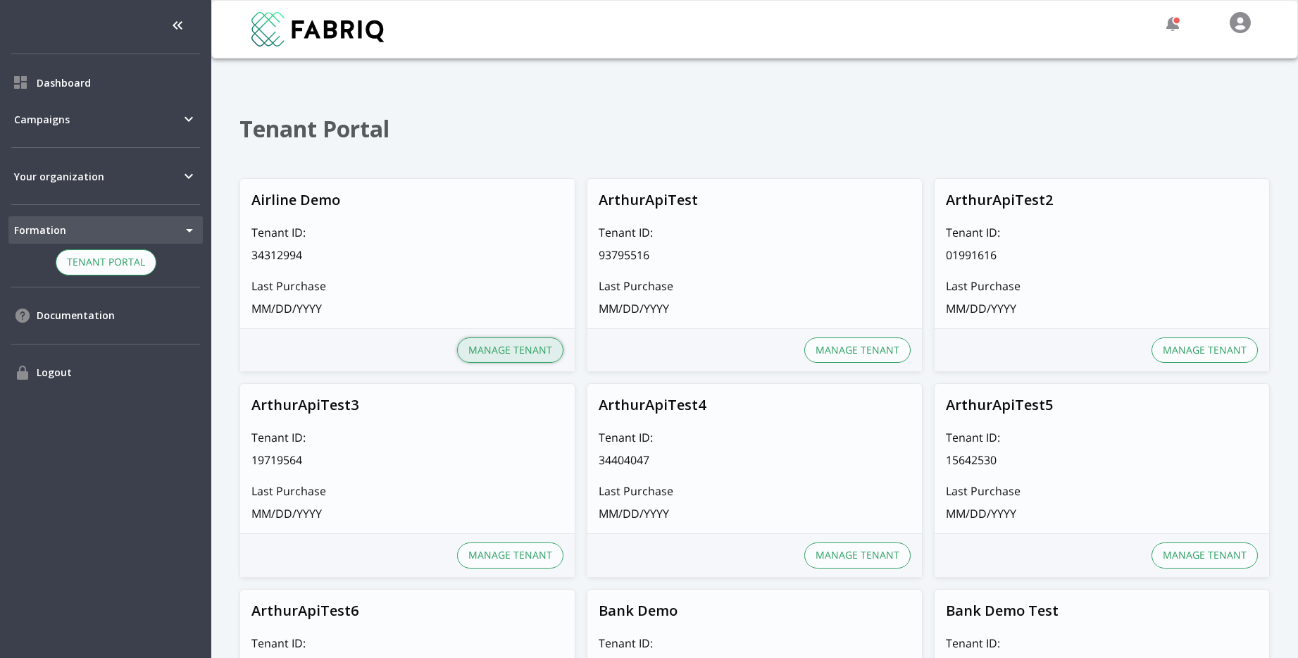
click at [498, 349] on button "Manage Tenant" at bounding box center [510, 350] width 106 height 26
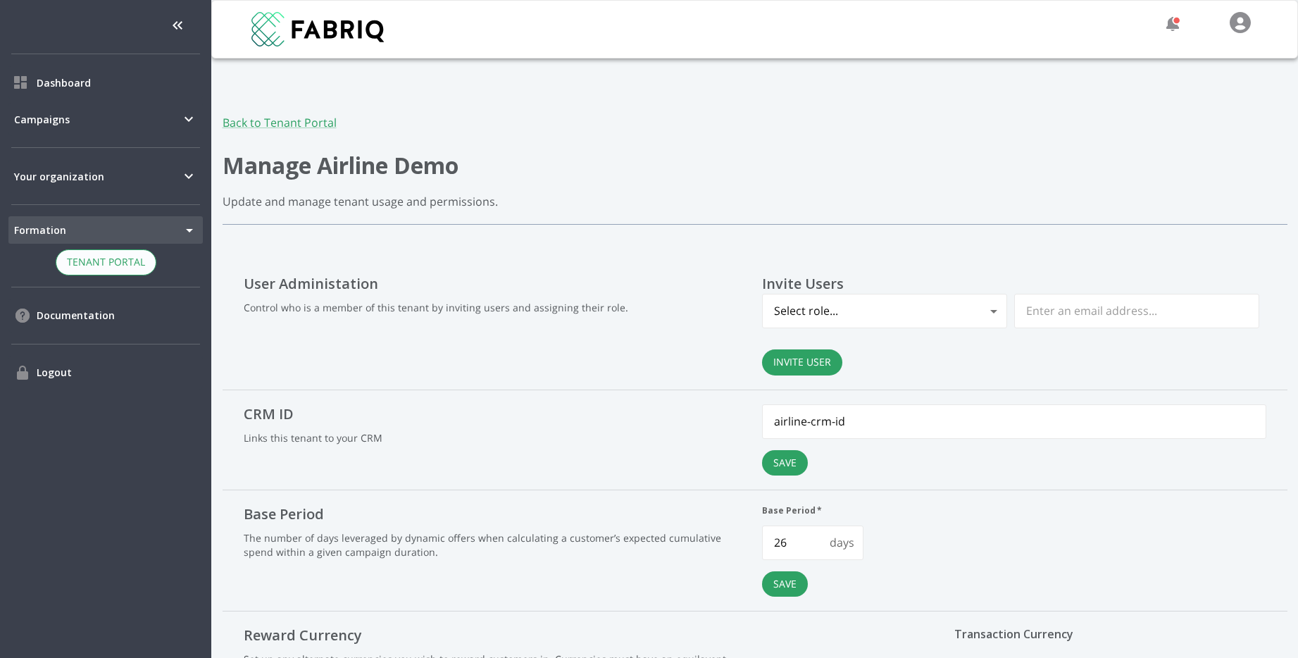
click at [909, 315] on body "Dashboard Campaigns Your organization Formation 1 Tenant Switcher Tenant Portal…" at bounding box center [649, 329] width 1298 height 658
click at [1077, 303] on div at bounding box center [649, 329] width 1298 height 658
click at [1077, 303] on div "Select role... Admins" at bounding box center [649, 329] width 1298 height 658
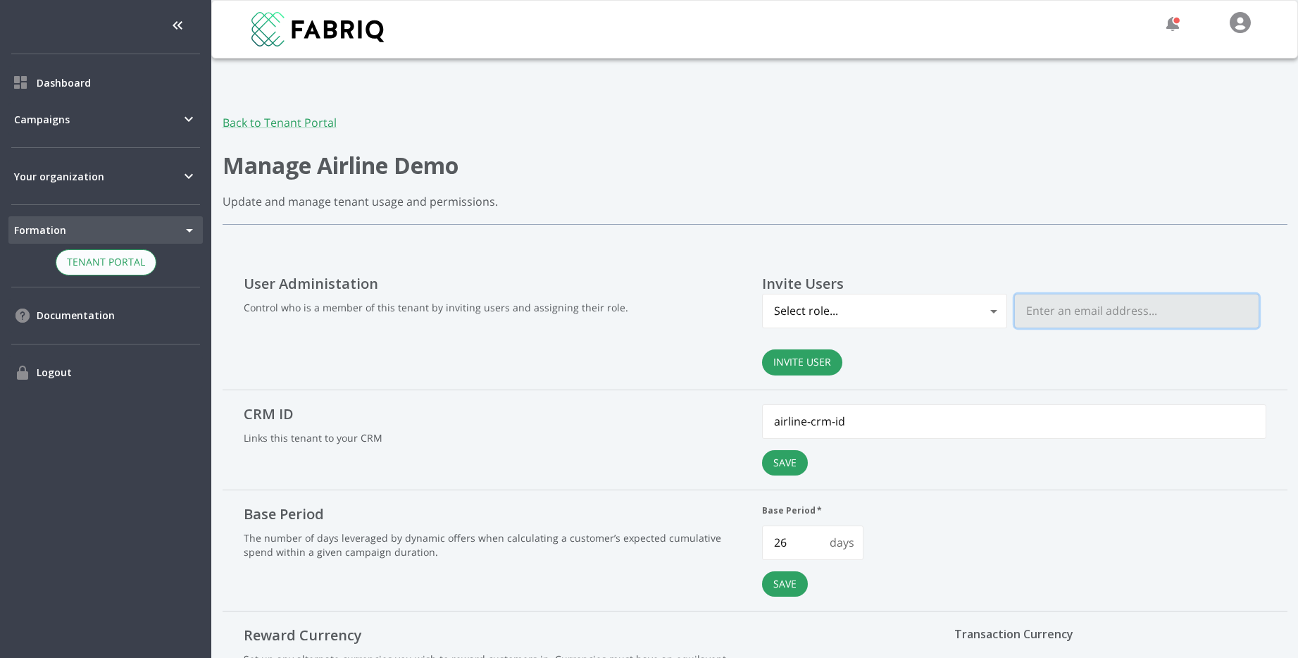
click at [1078, 312] on input "text" at bounding box center [1137, 310] width 244 height 33
paste input "Ui.Shihoko@bcg.com"
type input "Ui.Shihoko@bcg.com"
click at [974, 366] on div "Invite Users Select role... Ui.Shihoko@bcg.com Invite User" at bounding box center [1014, 324] width 504 height 101
click at [813, 360] on button "Invite User" at bounding box center [802, 362] width 80 height 26
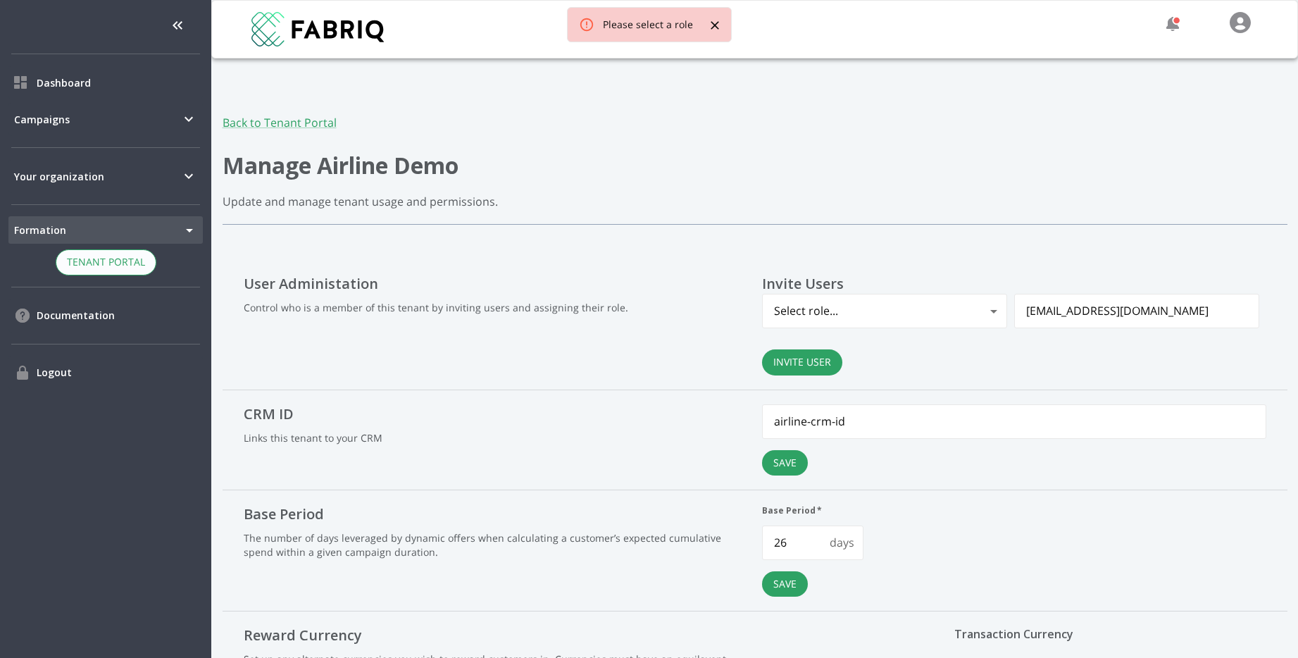
click at [923, 318] on body "Dashboard Campaigns Your organization Formation 1 Tenant Switcher Tenant Portal…" at bounding box center [649, 329] width 1298 height 658
click at [900, 374] on li "Admins" at bounding box center [884, 372] width 242 height 25
type input "232"
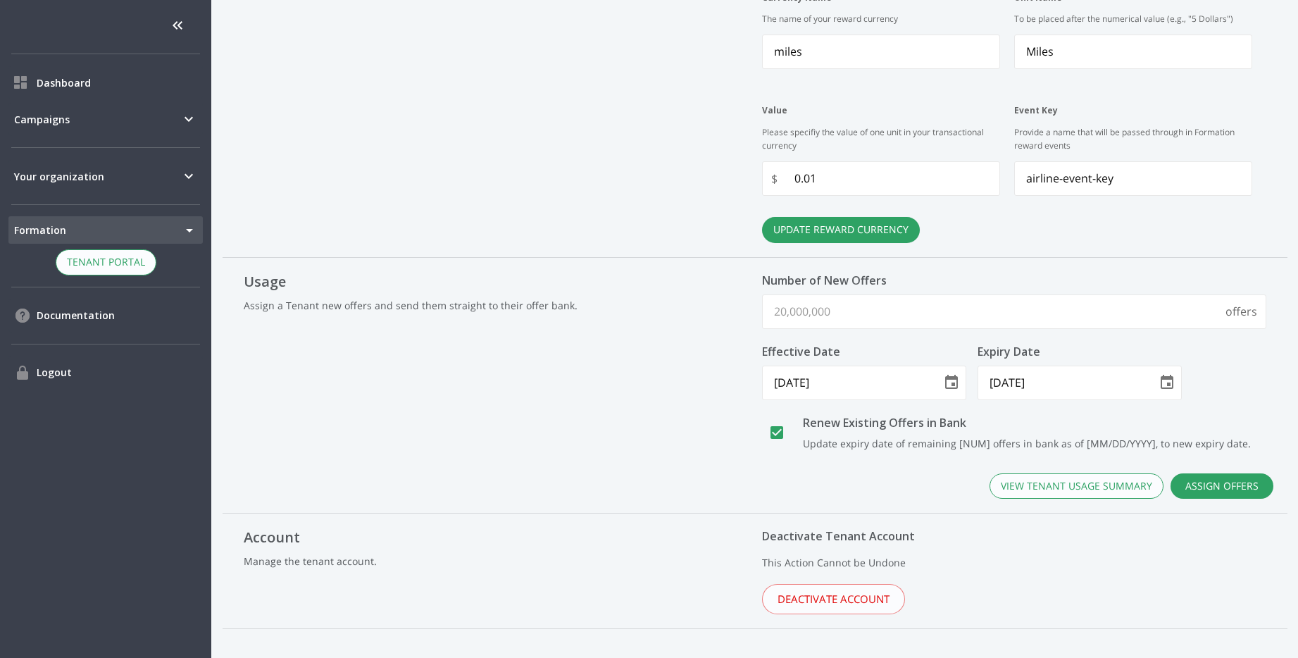
scroll to position [881, 0]
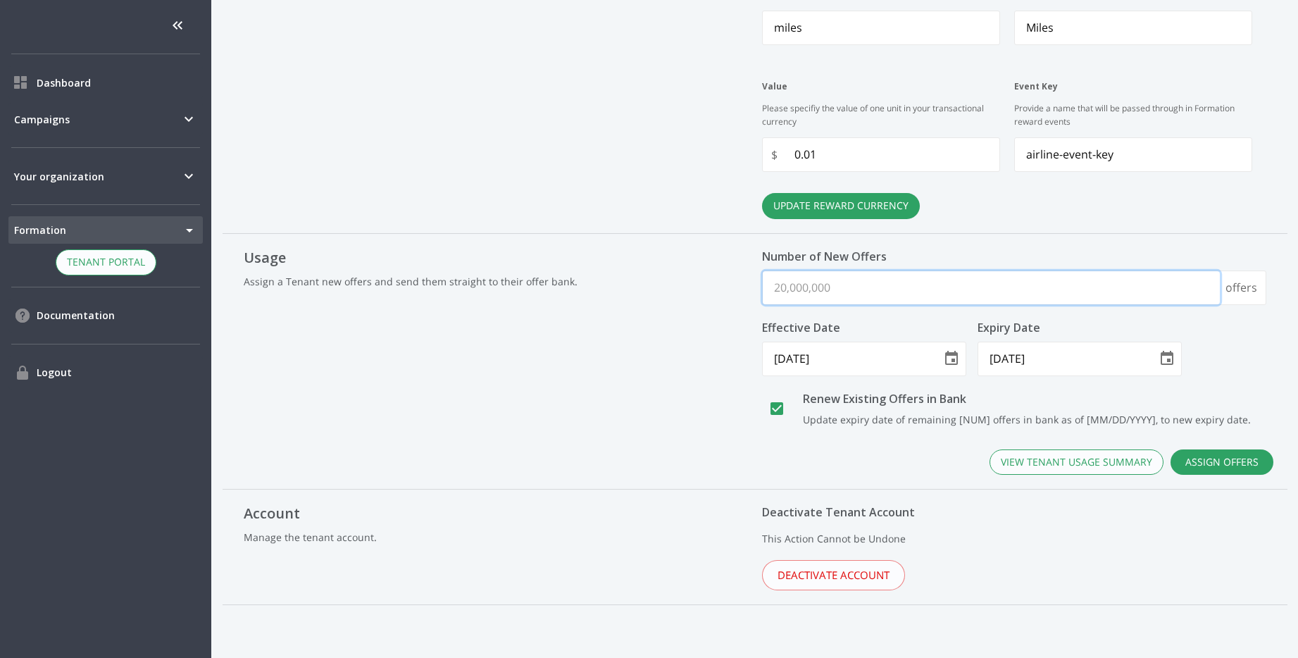
click at [987, 301] on input "number" at bounding box center [991, 287] width 457 height 33
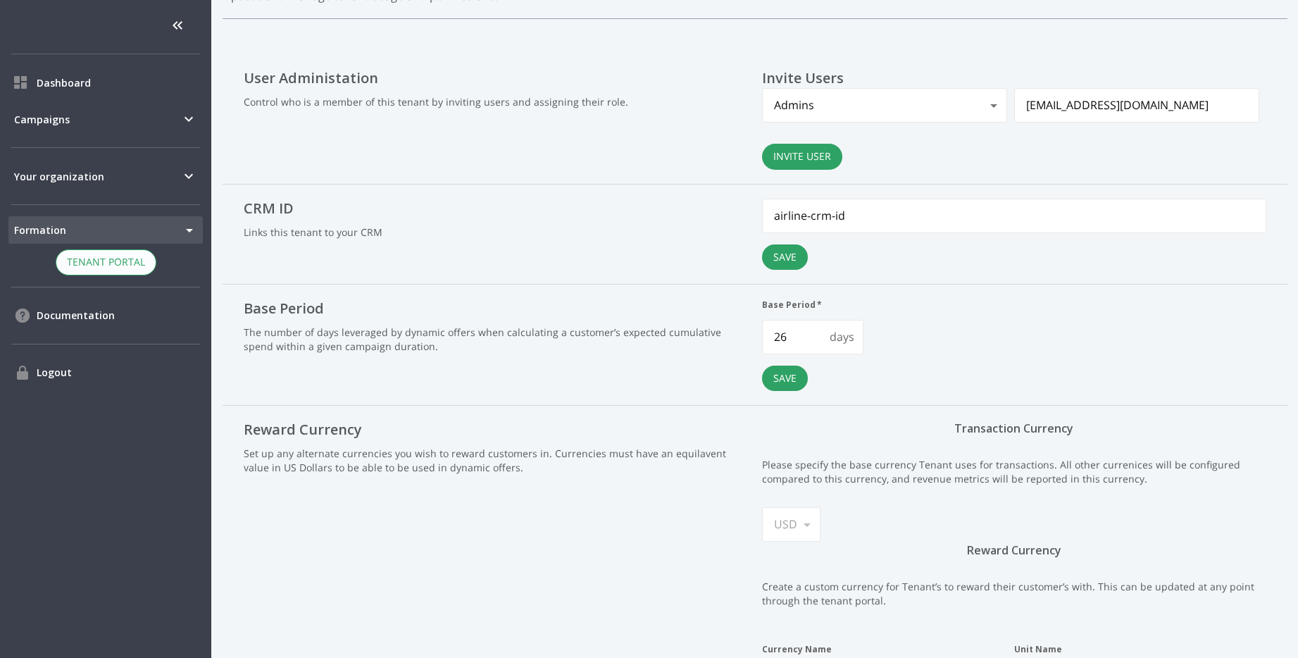
scroll to position [0, 0]
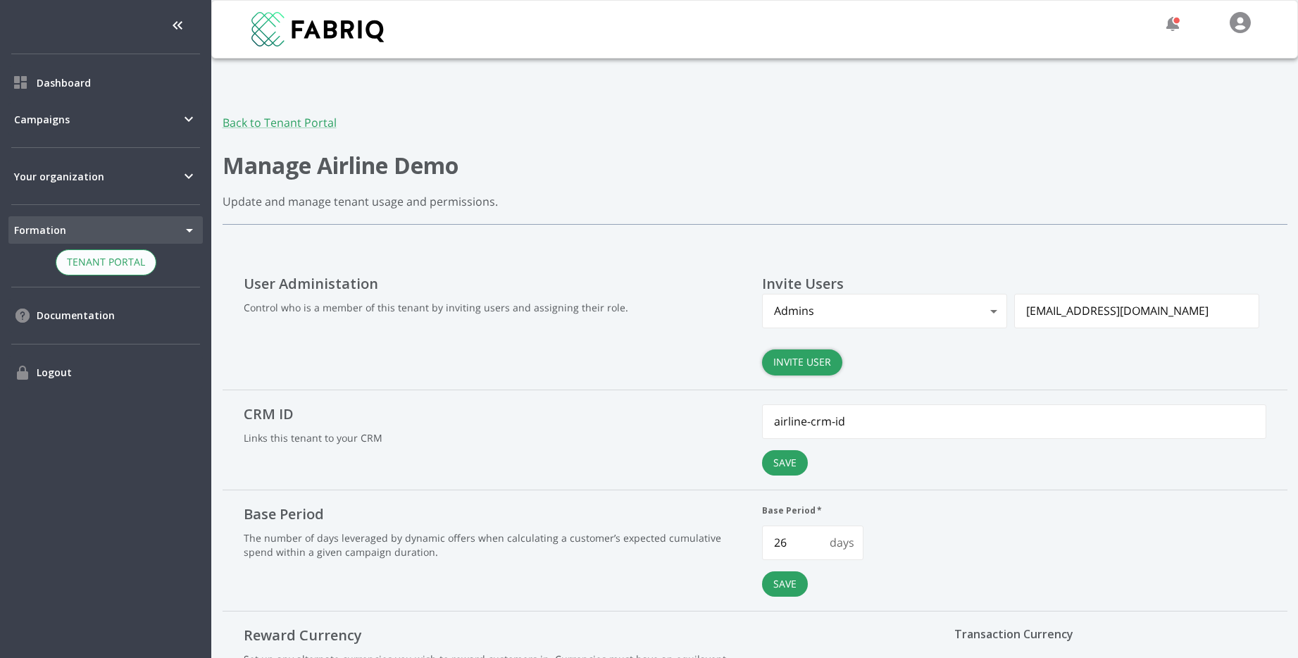
click at [822, 360] on button "Invite User" at bounding box center [802, 362] width 80 height 26
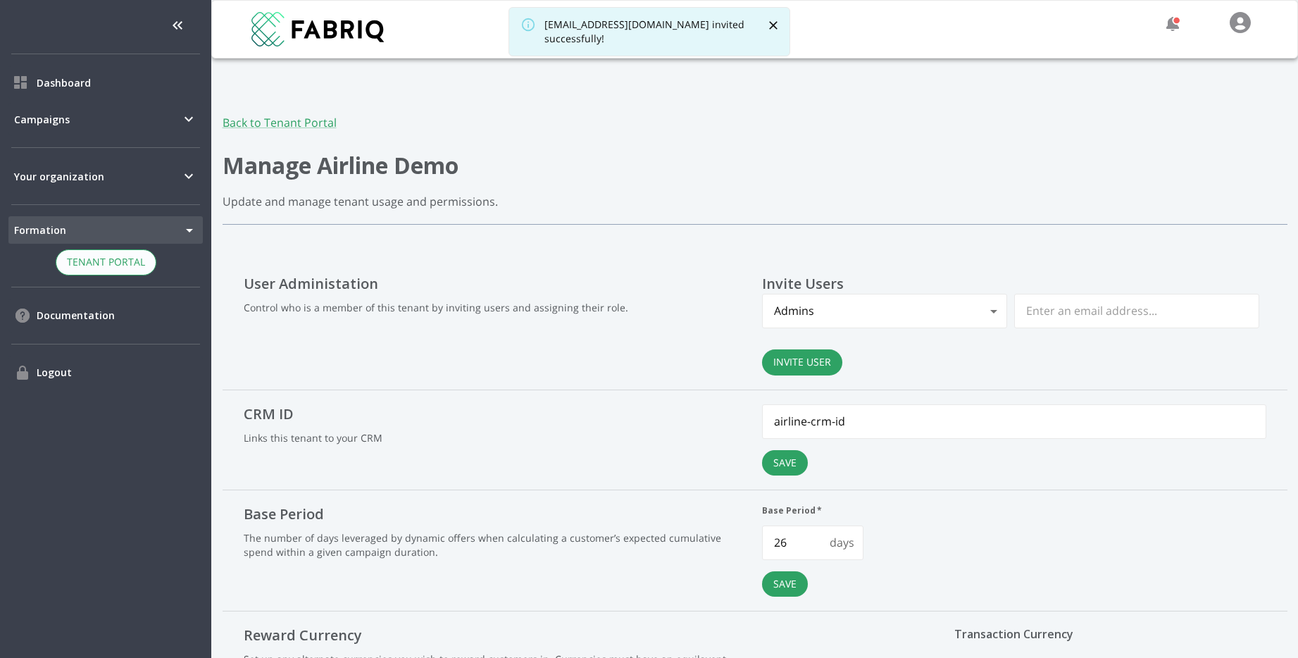
click at [123, 229] on body "Dashboard Campaigns Your organization Formation 1 Tenant Switcher Tenant Portal…" at bounding box center [649, 329] width 1298 height 658
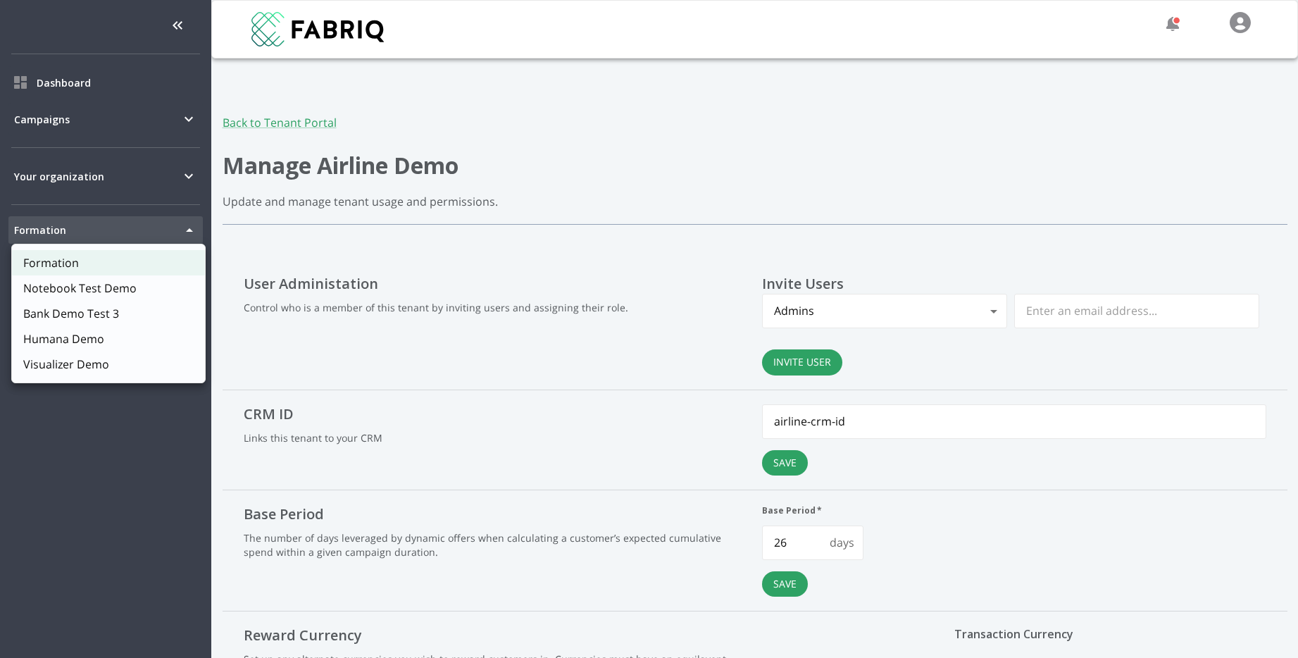
click at [364, 236] on div at bounding box center [649, 329] width 1298 height 658
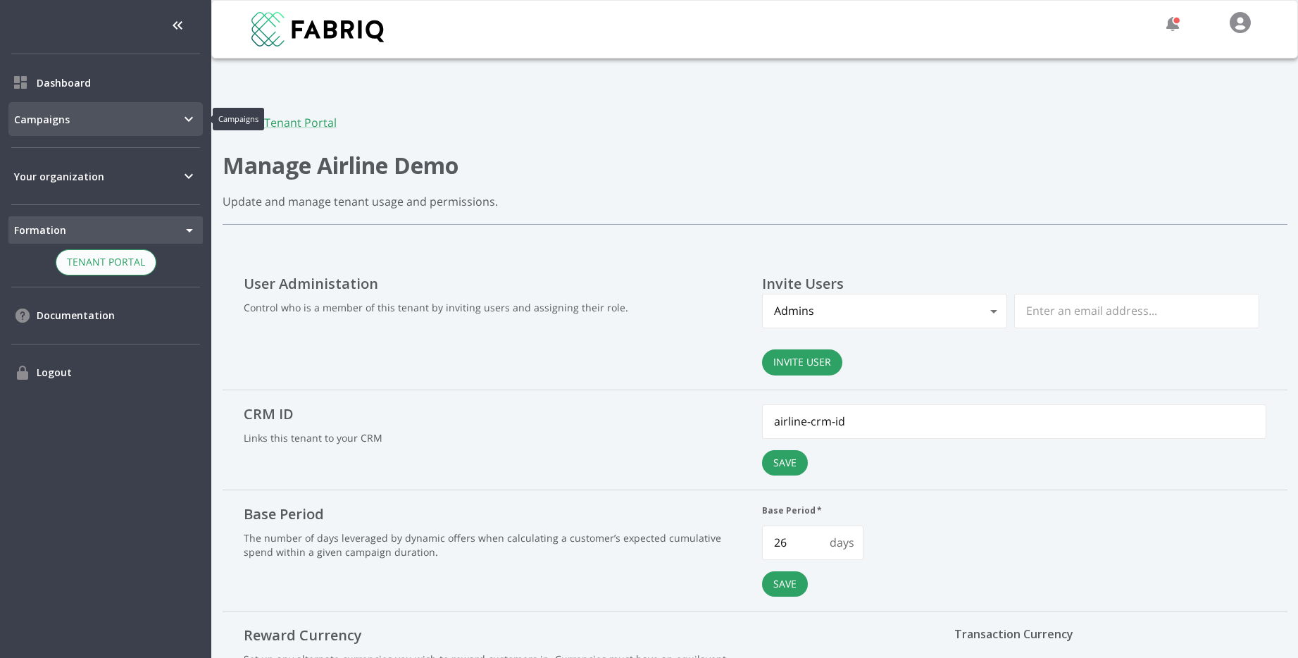
click at [107, 125] on span "Campaigns" at bounding box center [97, 119] width 166 height 15
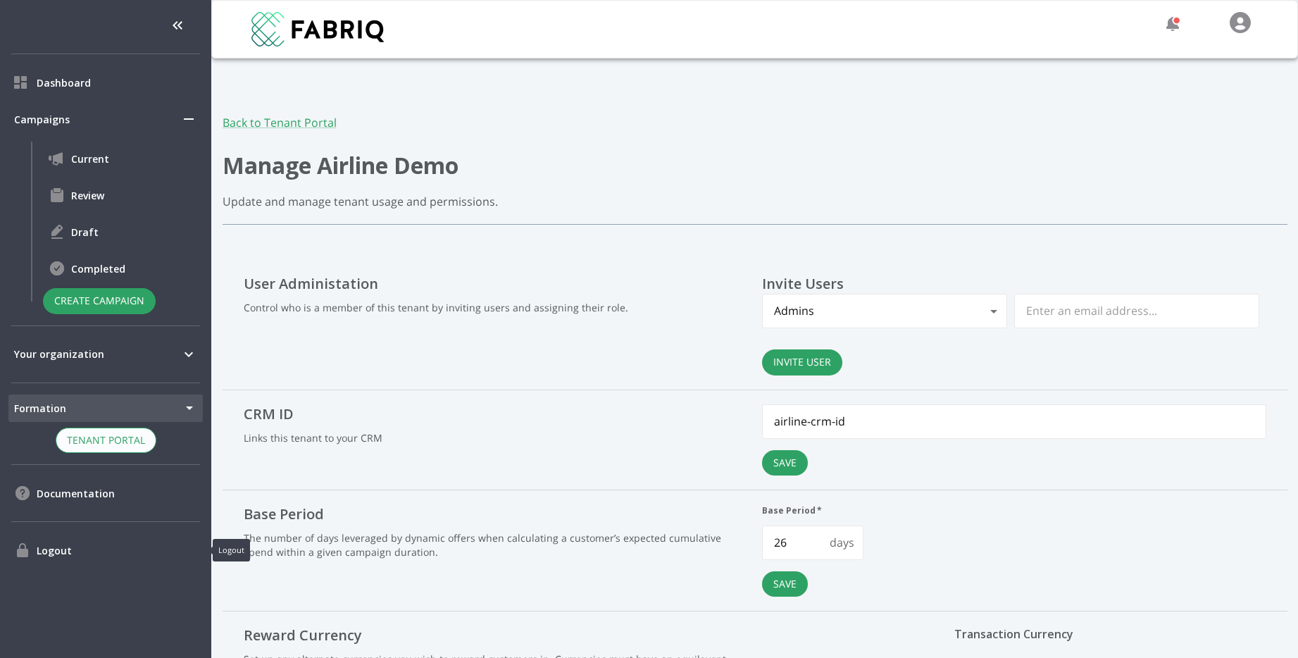
click at [42, 557] on span "Logout" at bounding box center [117, 550] width 161 height 15
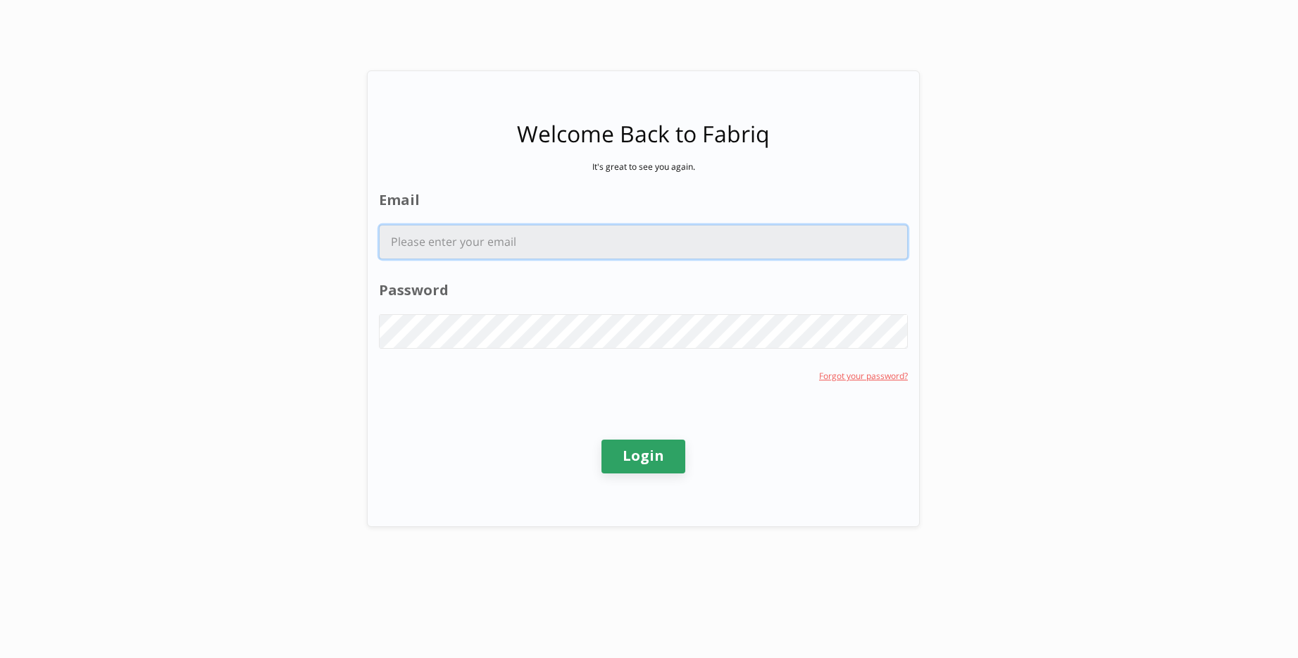
click at [620, 239] on input "Email" at bounding box center [643, 241] width 527 height 33
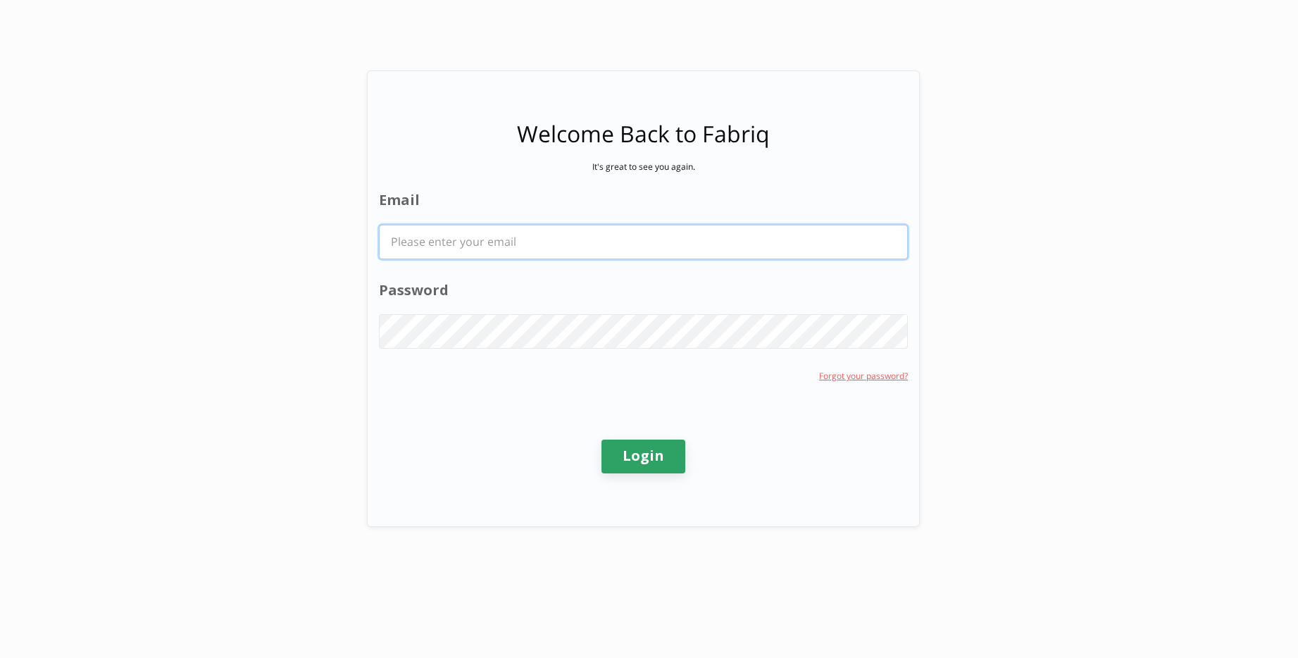
click at [620, 239] on input "Email" at bounding box center [643, 241] width 527 height 33
type input "hanak.nathan@bcg.com"
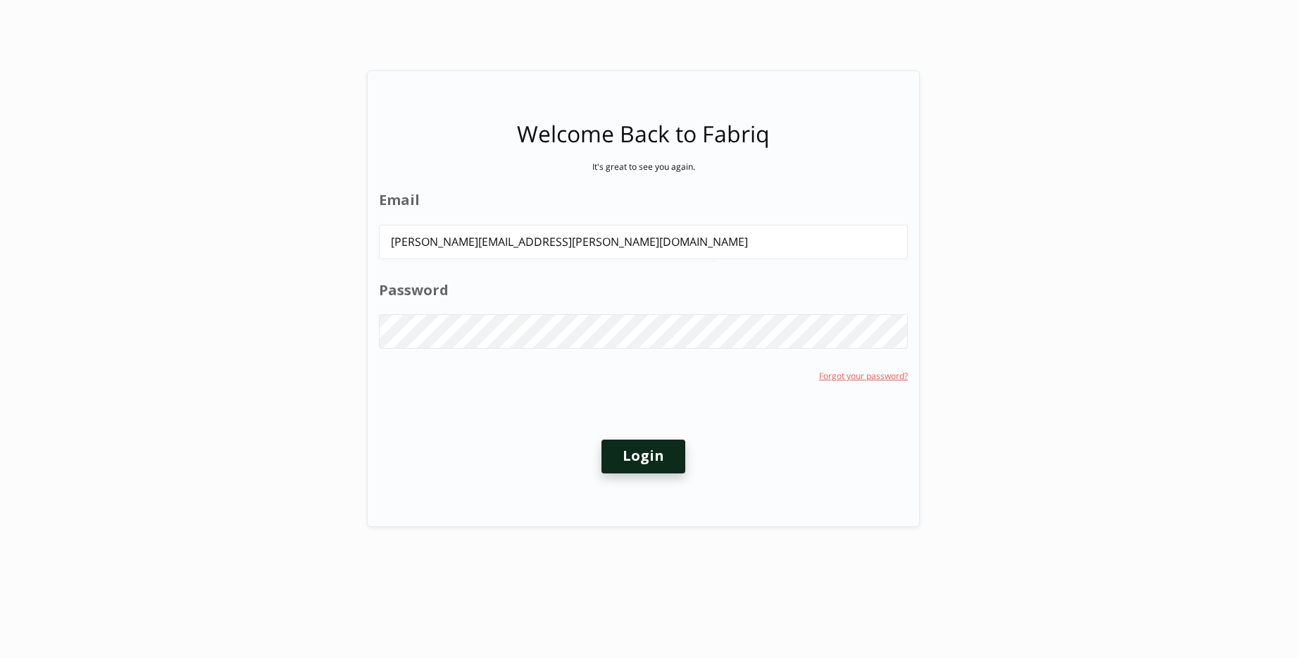
click at [637, 467] on button "Login" at bounding box center [643, 456] width 84 height 34
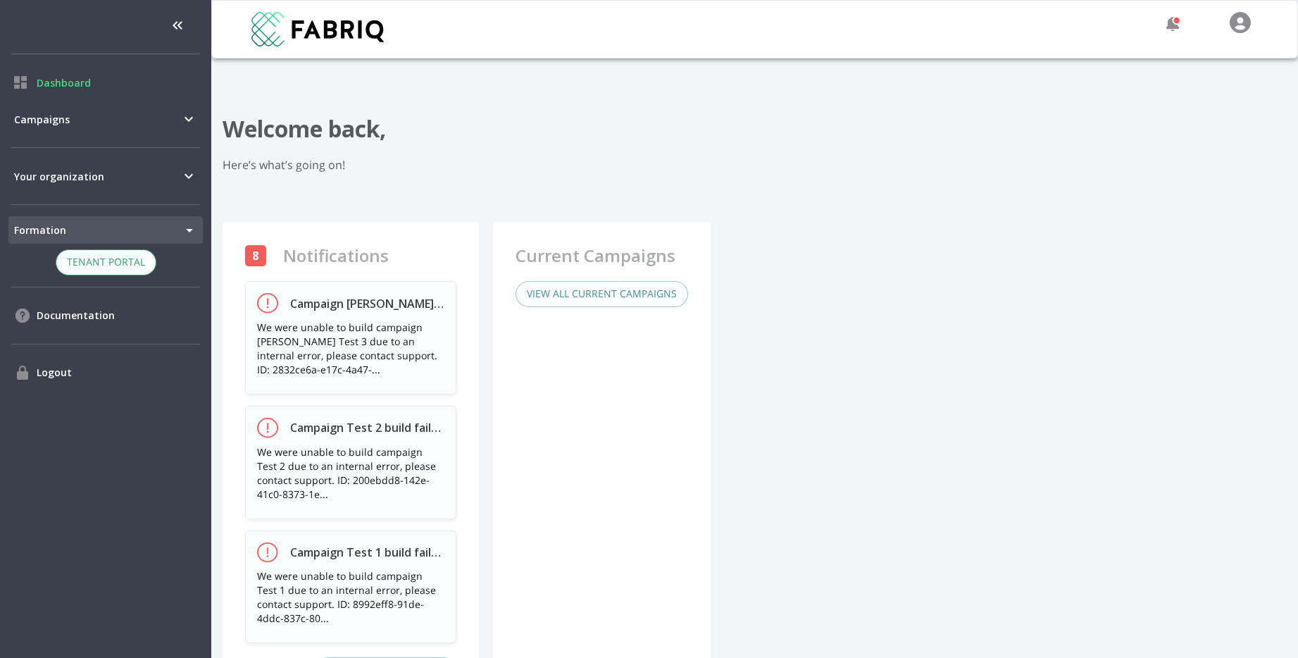
click at [101, 232] on body "Dashboard Campaigns Your organization Formation 1 Tenant Switcher Tenant Portal…" at bounding box center [649, 329] width 1298 height 658
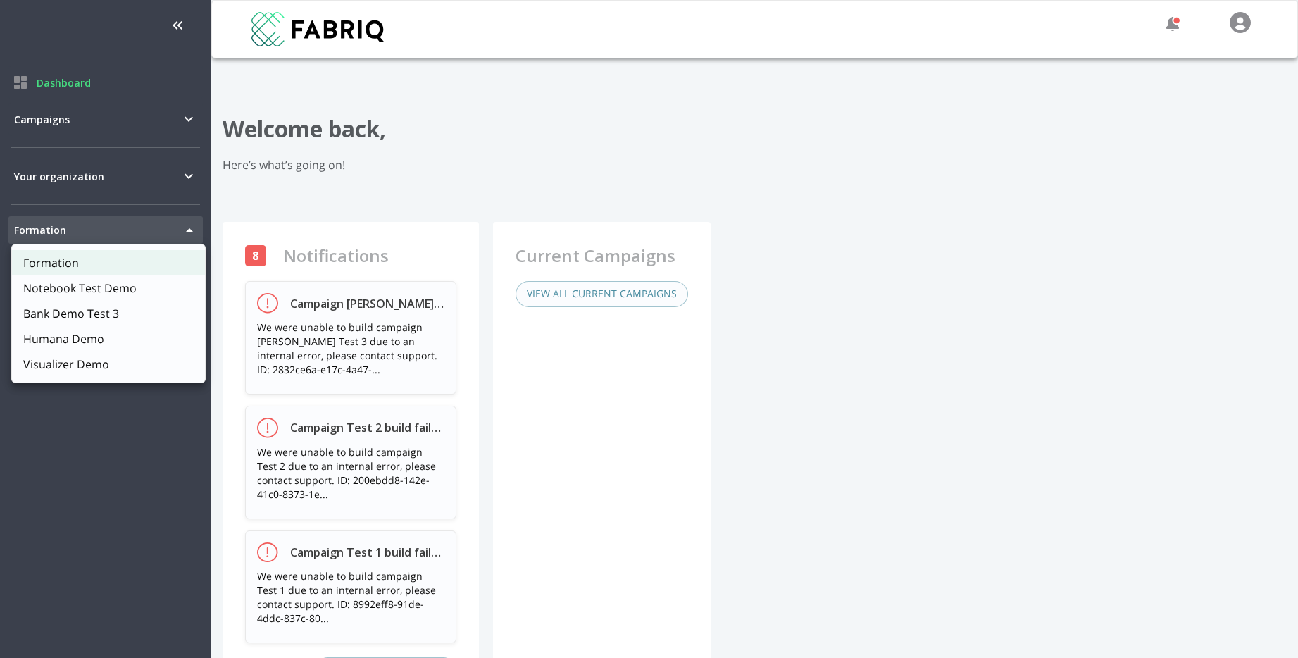
click at [101, 232] on div at bounding box center [649, 329] width 1298 height 658
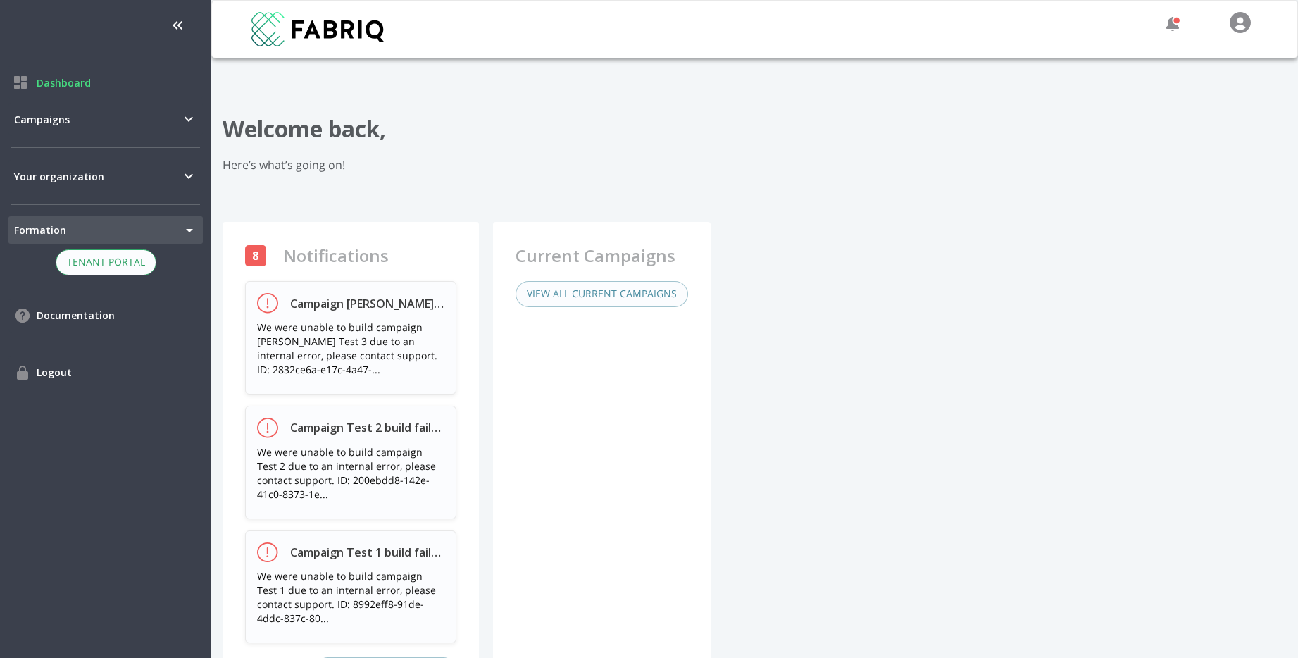
click at [173, 222] on body "Dashboard Campaigns Your organization Formation 1 Tenant Switcher Tenant Portal…" at bounding box center [649, 329] width 1298 height 658
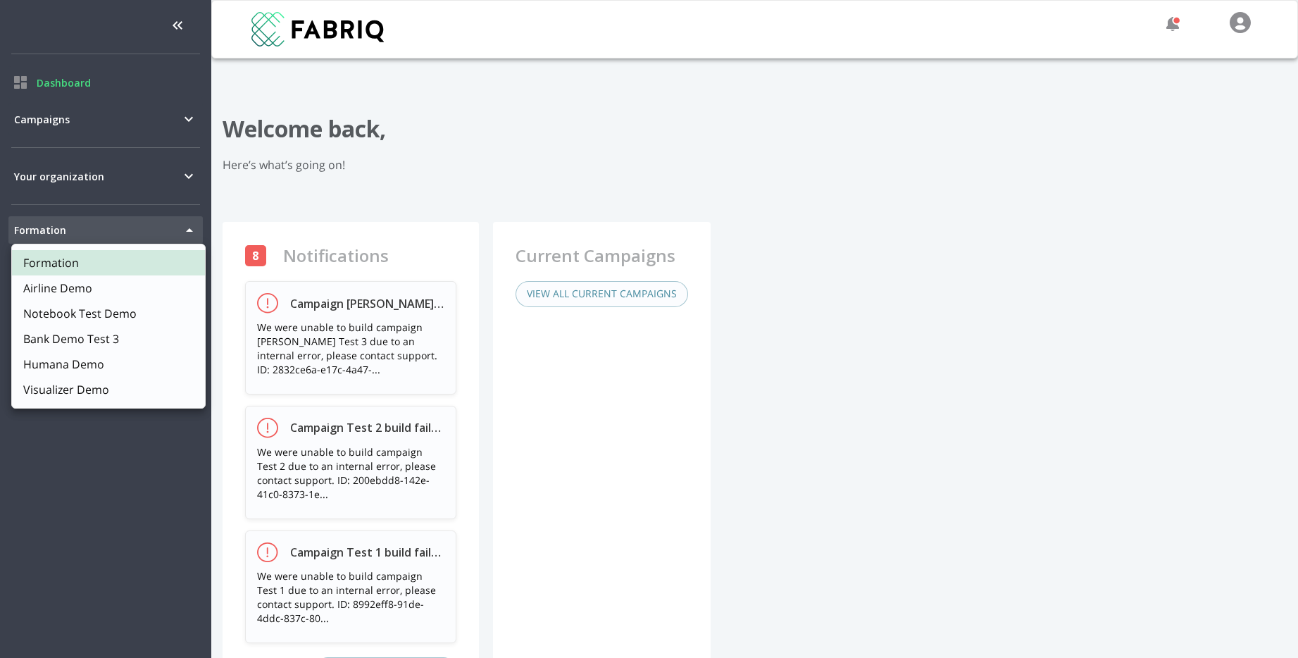
click at [128, 287] on li "Airline Demo" at bounding box center [108, 287] width 193 height 25
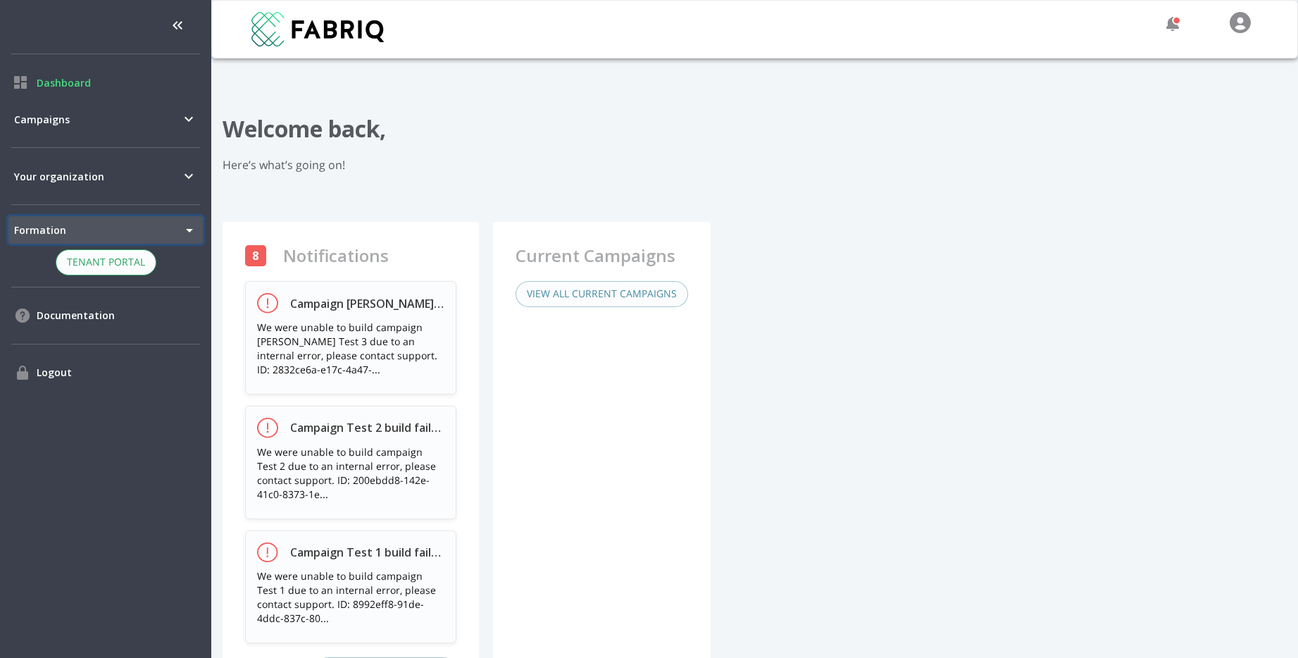
type input "232"
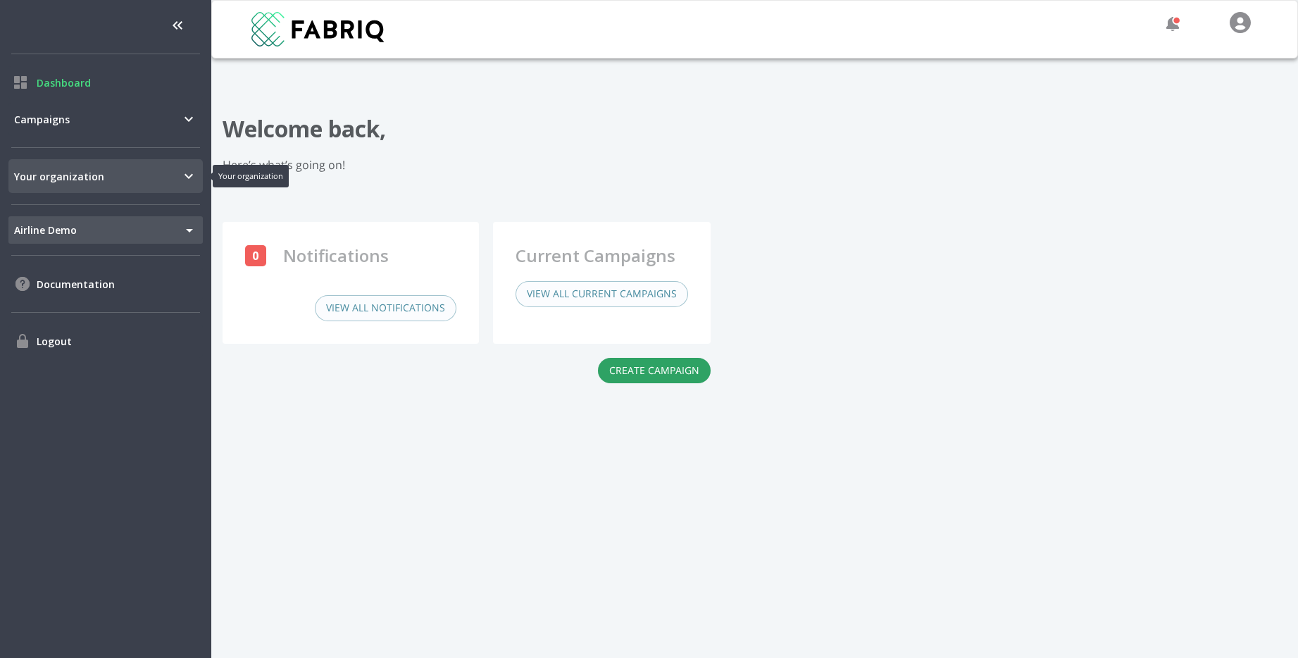
click at [146, 189] on div "Your organization" at bounding box center [105, 176] width 194 height 34
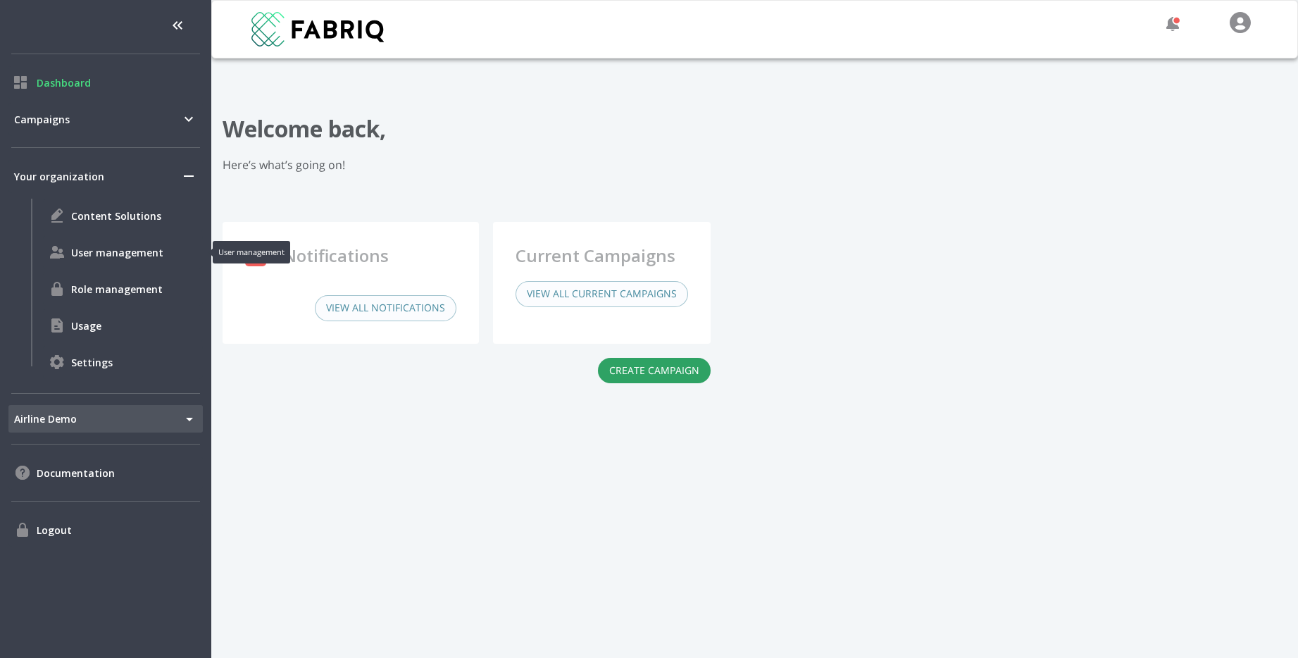
click at [102, 254] on span "User management" at bounding box center [134, 252] width 126 height 15
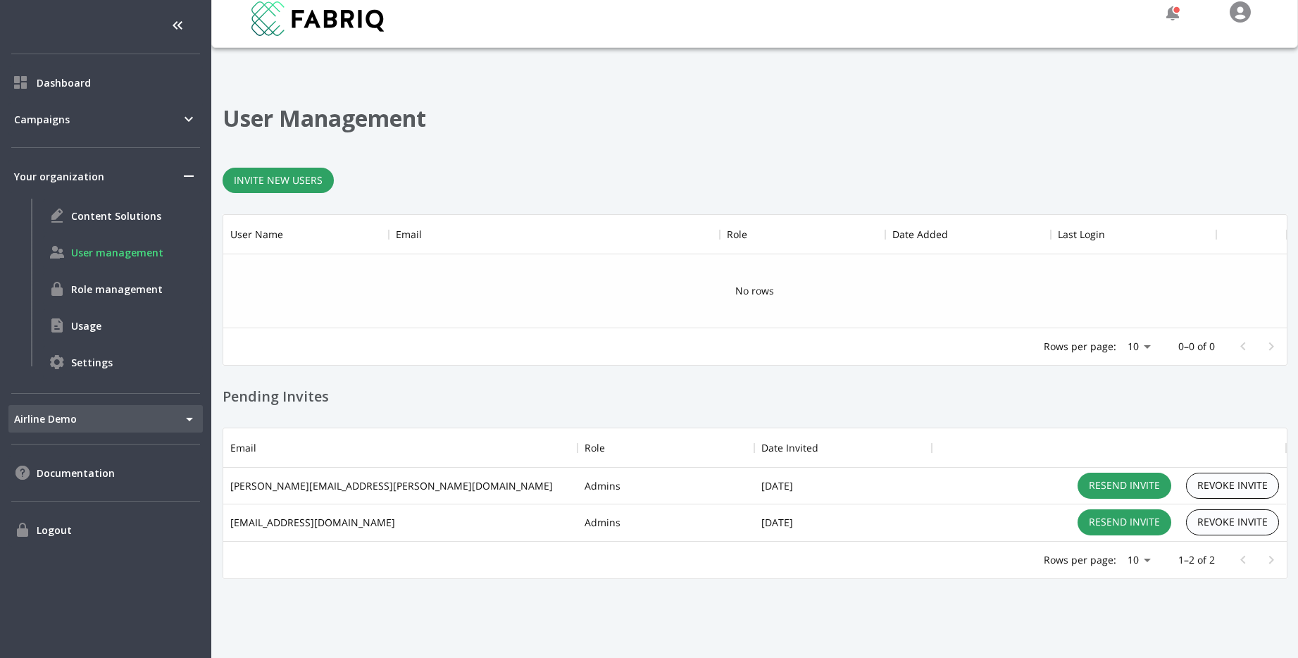
scroll to position [13, 0]
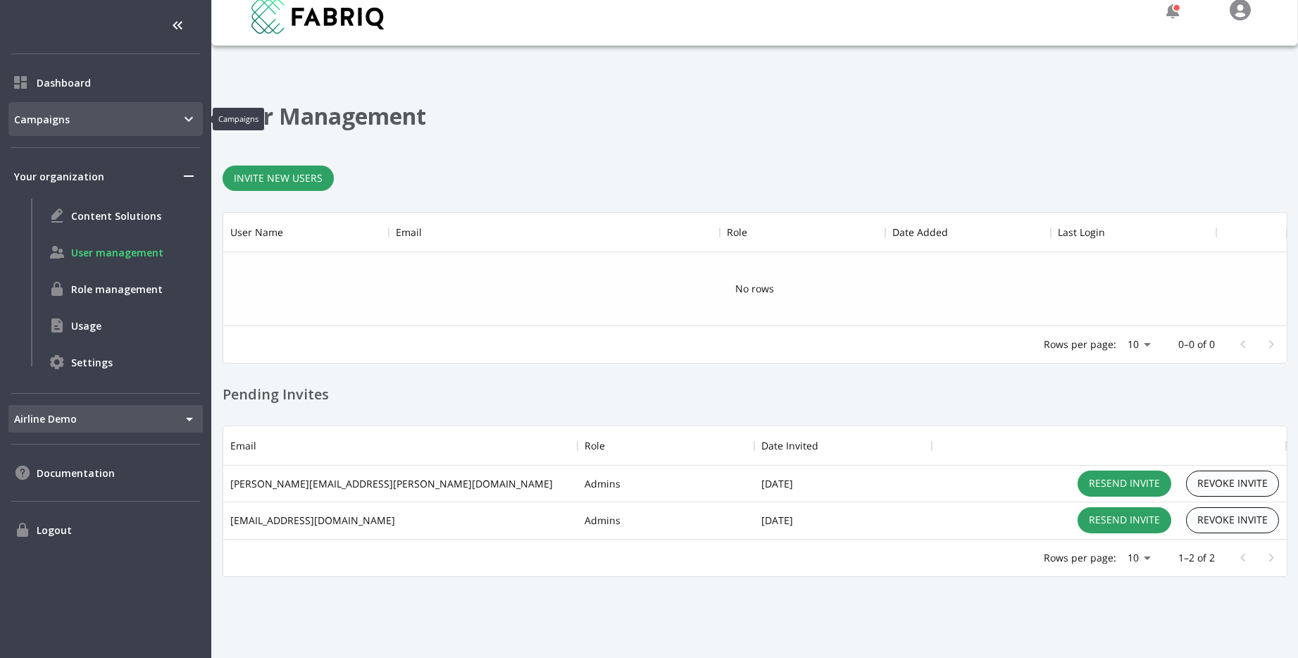
click at [101, 118] on span "Campaigns" at bounding box center [97, 119] width 166 height 15
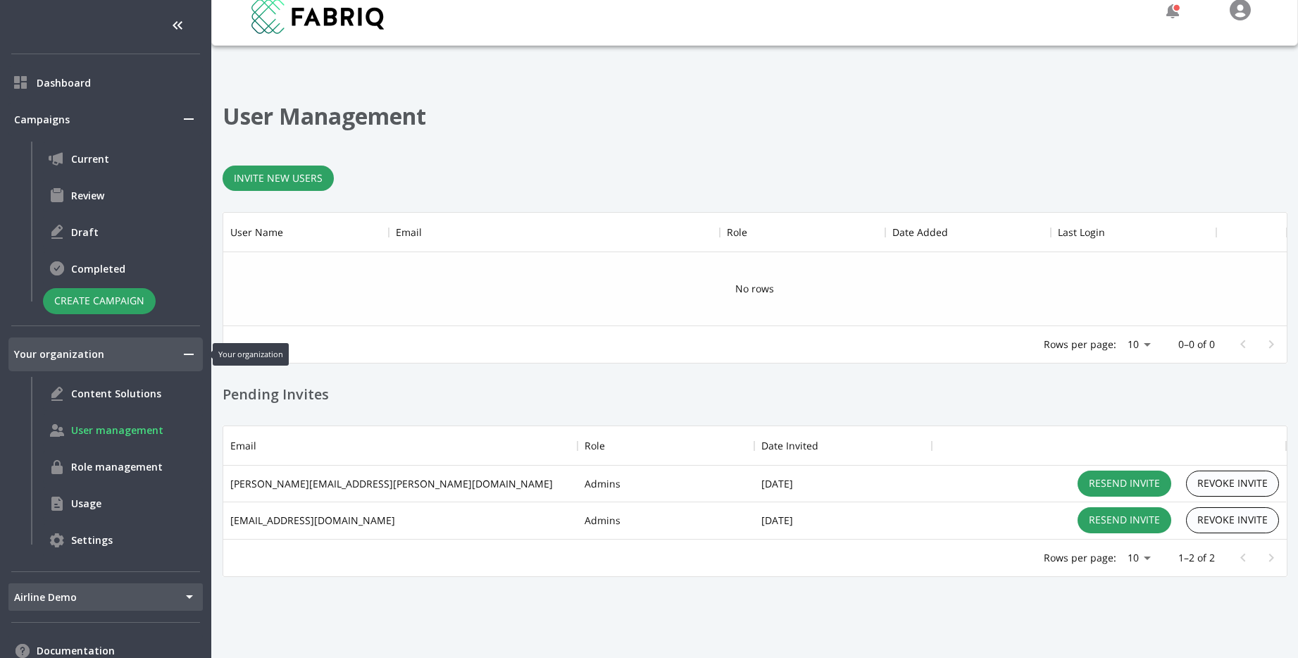
click at [139, 357] on span "Your organization" at bounding box center [97, 353] width 166 height 15
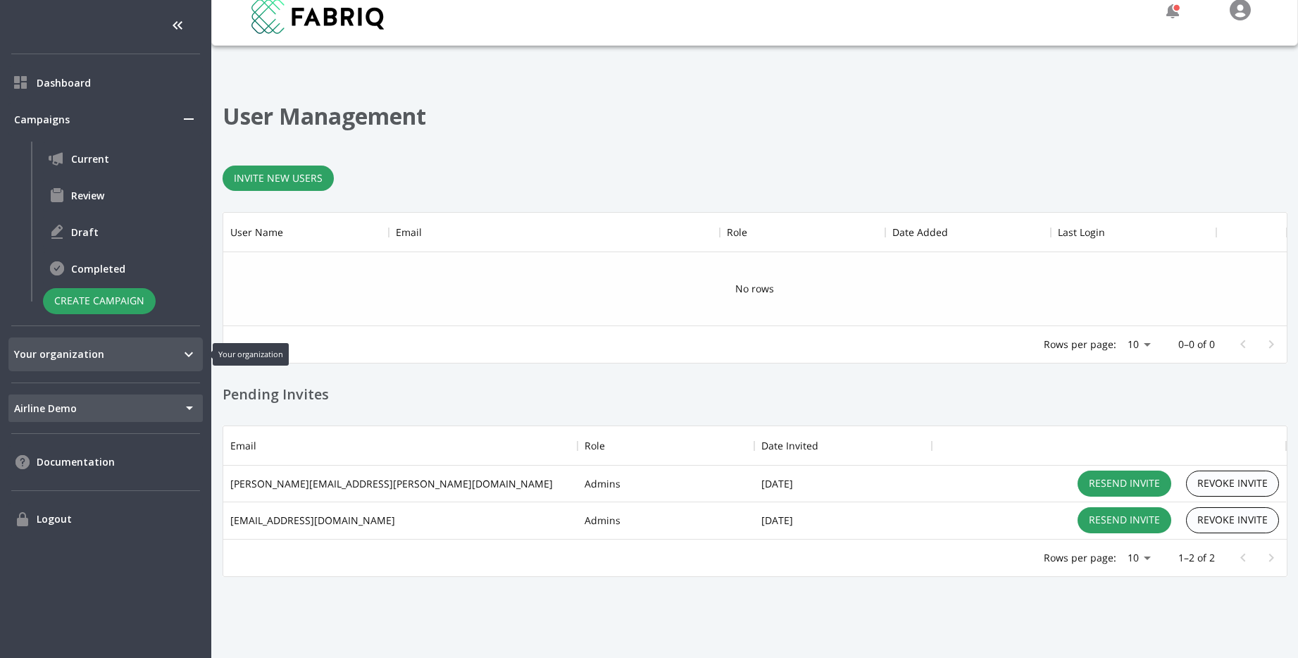
click at [139, 357] on span "Your organization" at bounding box center [97, 353] width 166 height 15
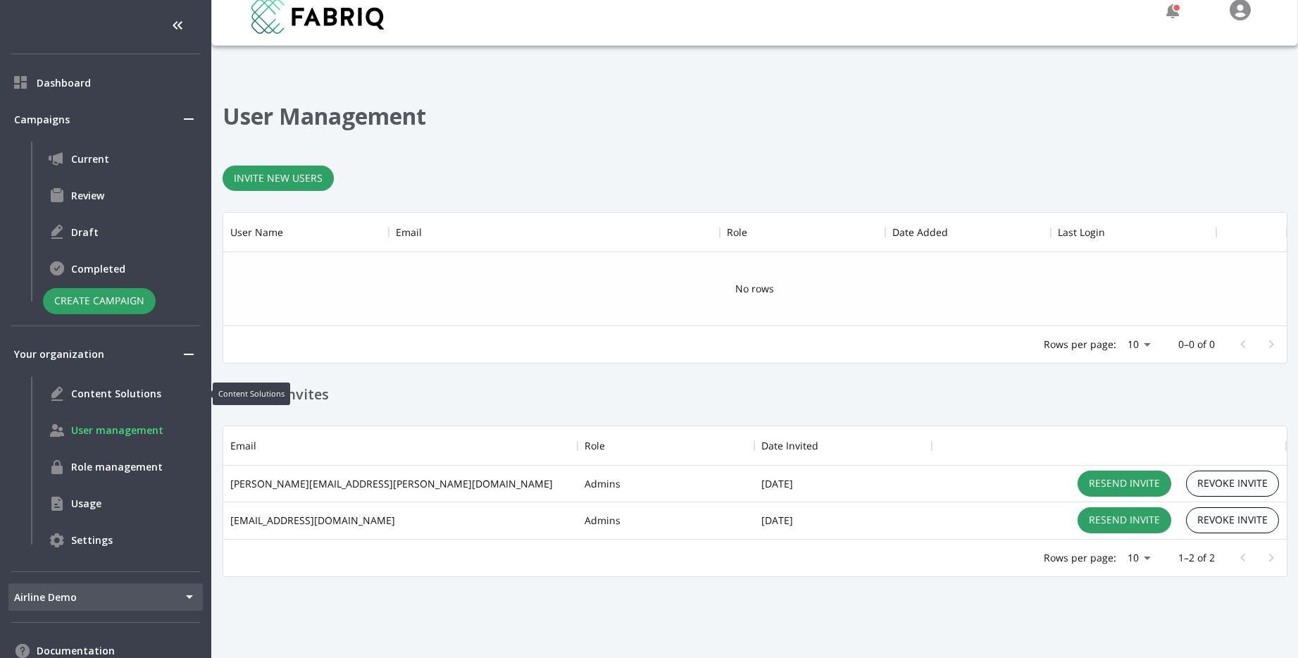
click at [125, 390] on span "Content Solutions" at bounding box center [134, 393] width 126 height 15
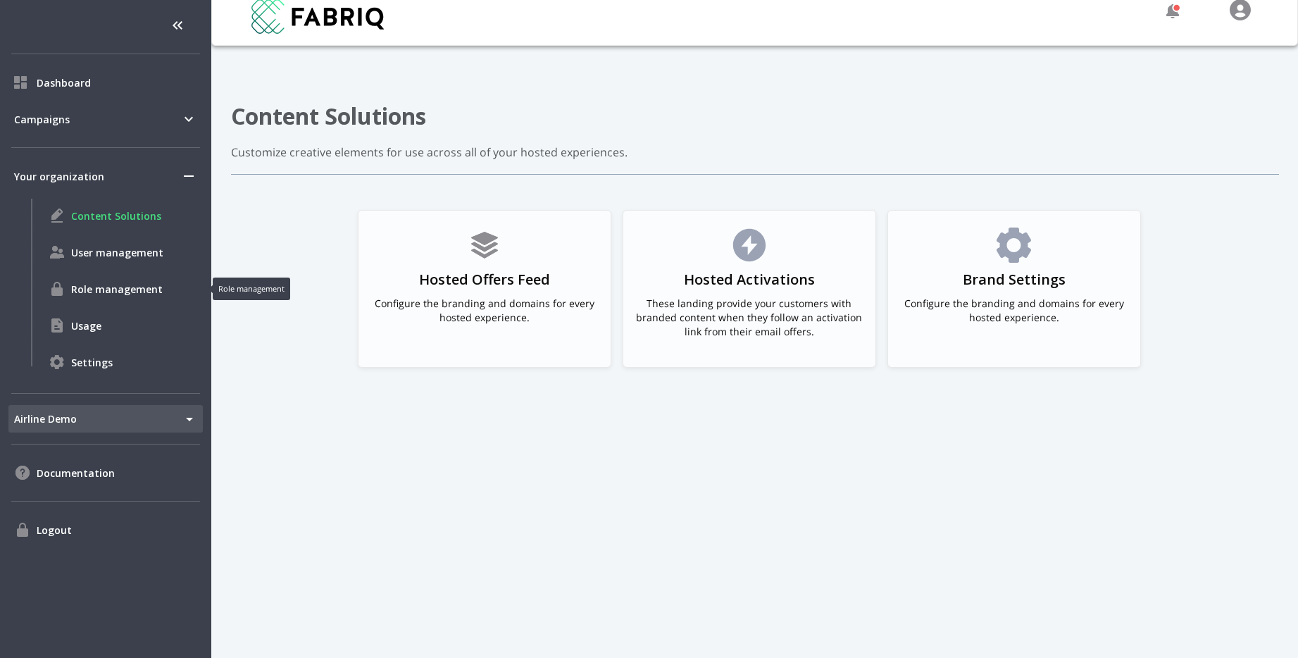
click at [118, 299] on div "Role management" at bounding box center [123, 289] width 160 height 34
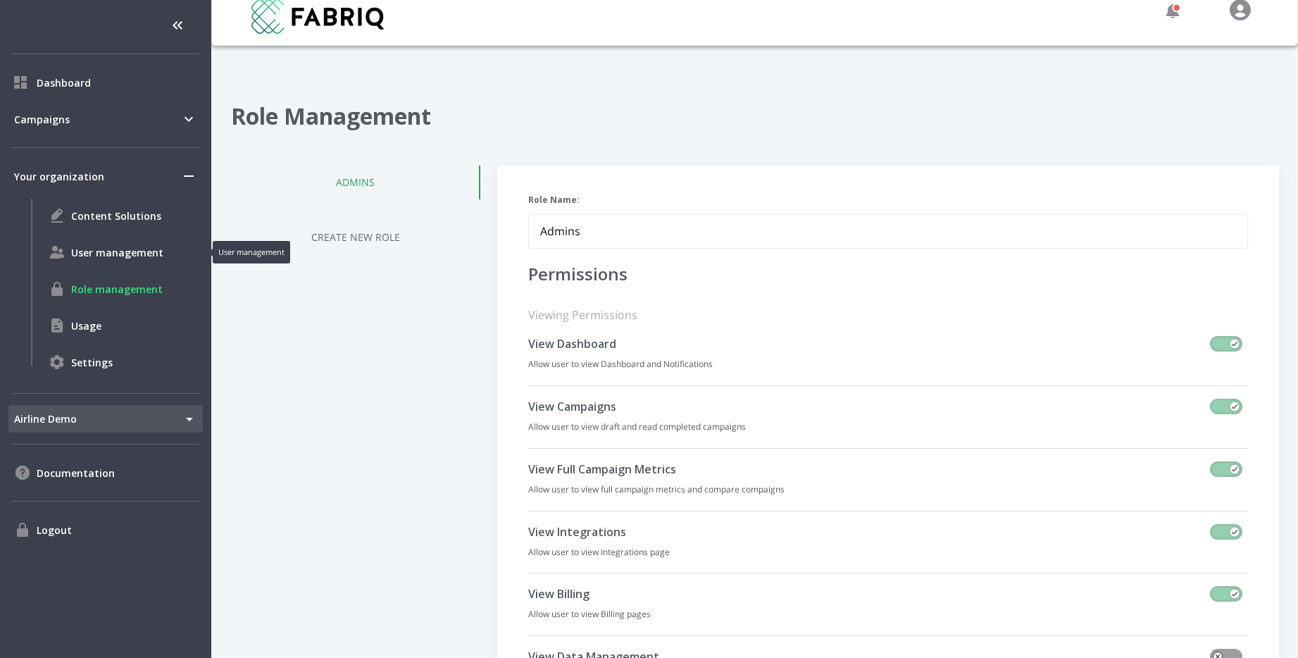
click at [142, 263] on div "User management" at bounding box center [123, 252] width 160 height 34
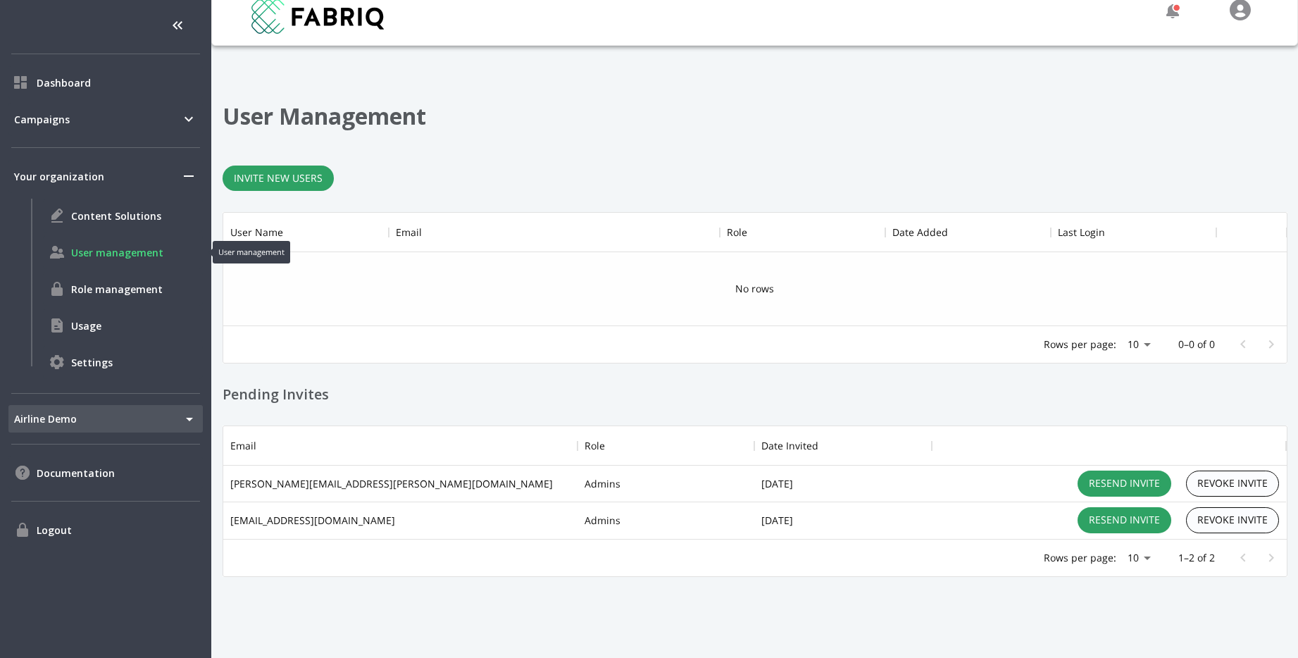
scroll to position [113, 1063]
click at [89, 330] on span "Usage" at bounding box center [134, 325] width 126 height 15
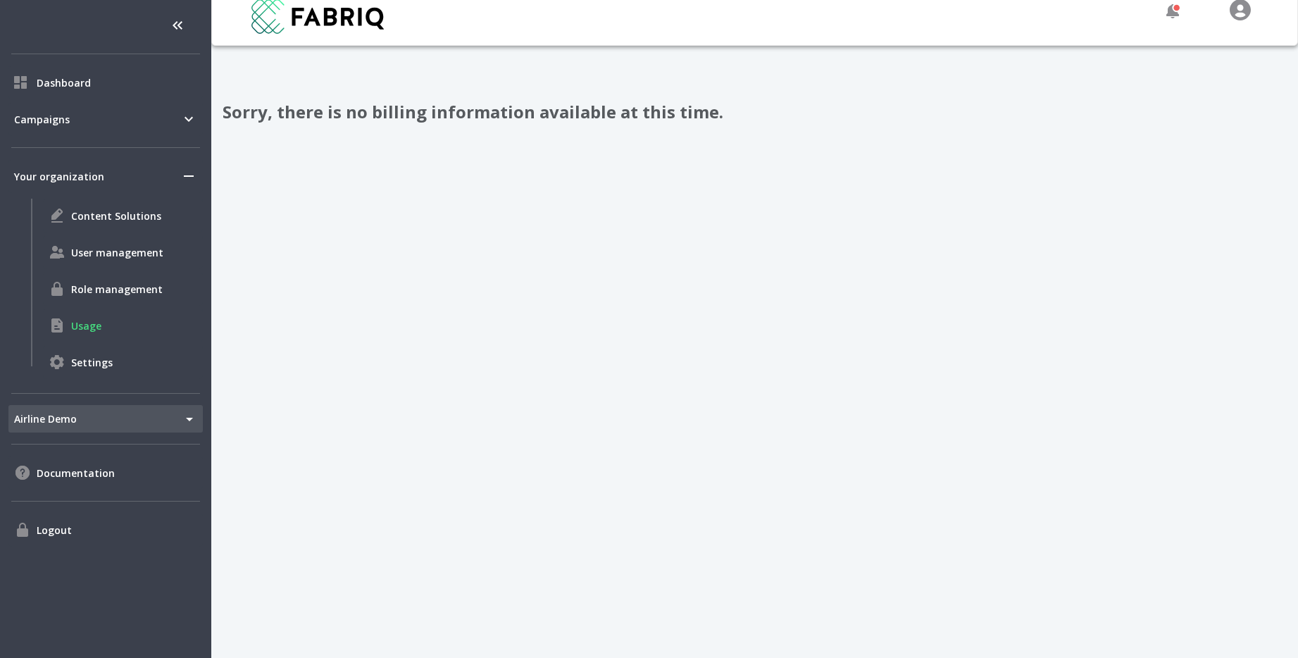
click at [89, 358] on span "Settings" at bounding box center [134, 362] width 126 height 15
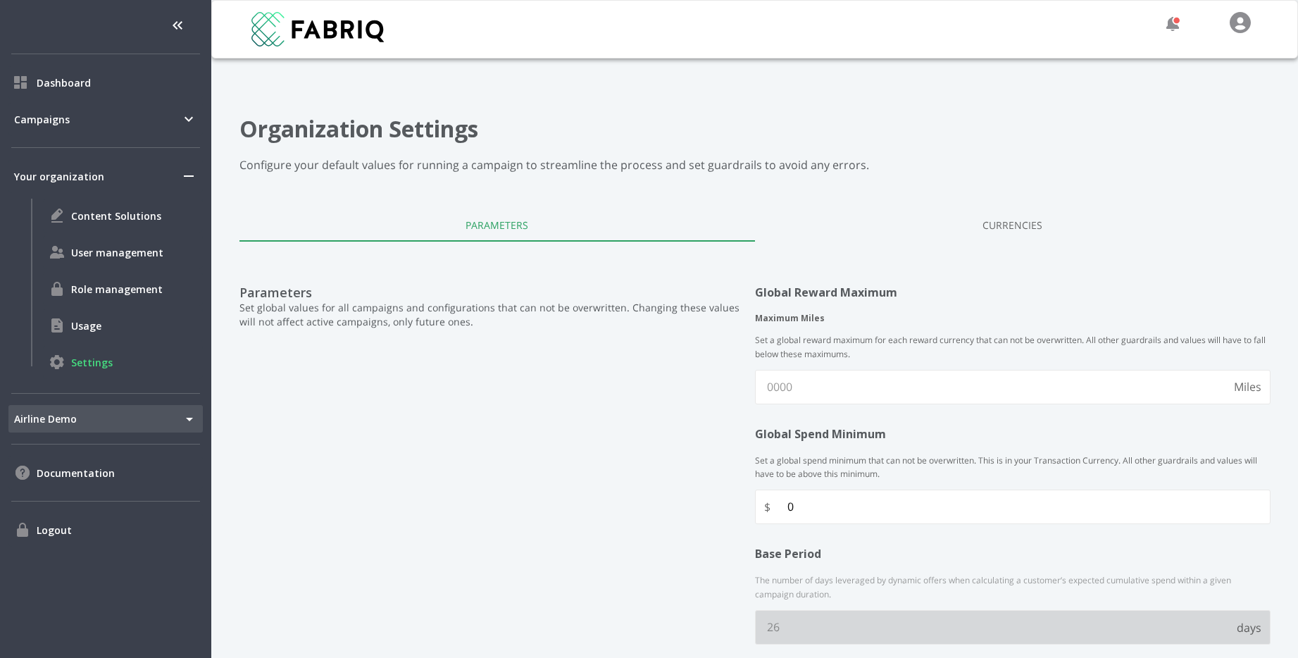
click at [1028, 240] on link "Currencies" at bounding box center [1012, 225] width 515 height 34
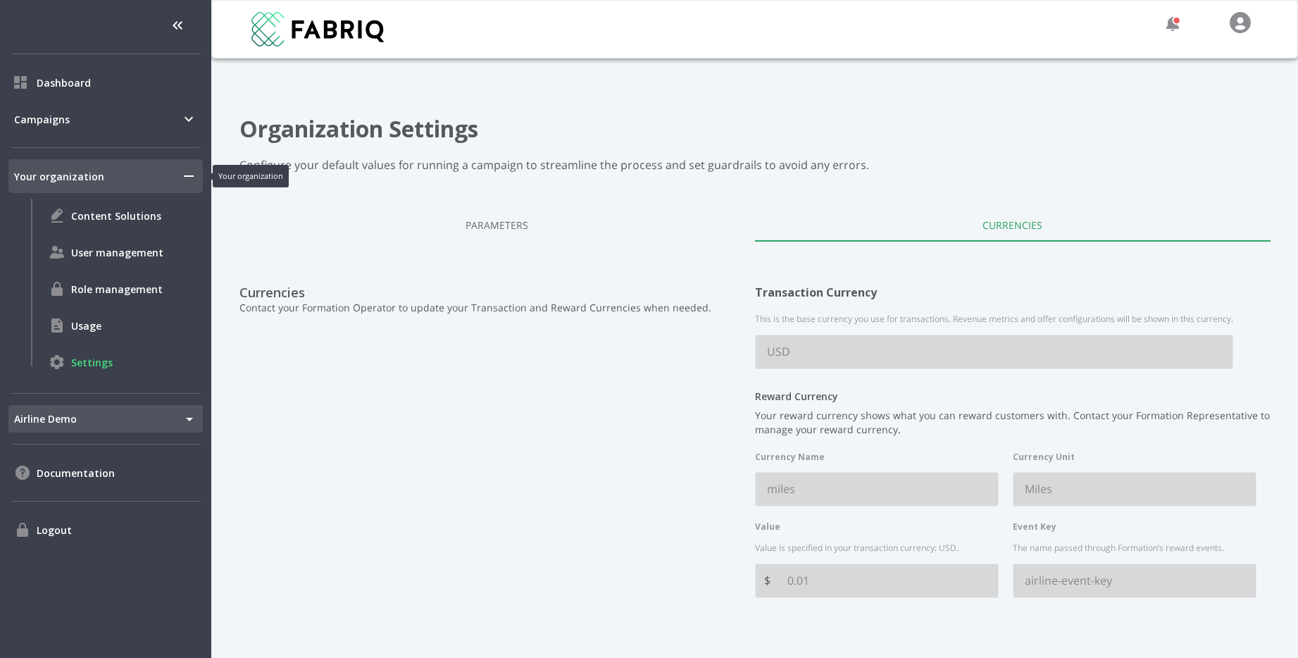
click at [96, 177] on span "Your organization" at bounding box center [97, 176] width 166 height 15
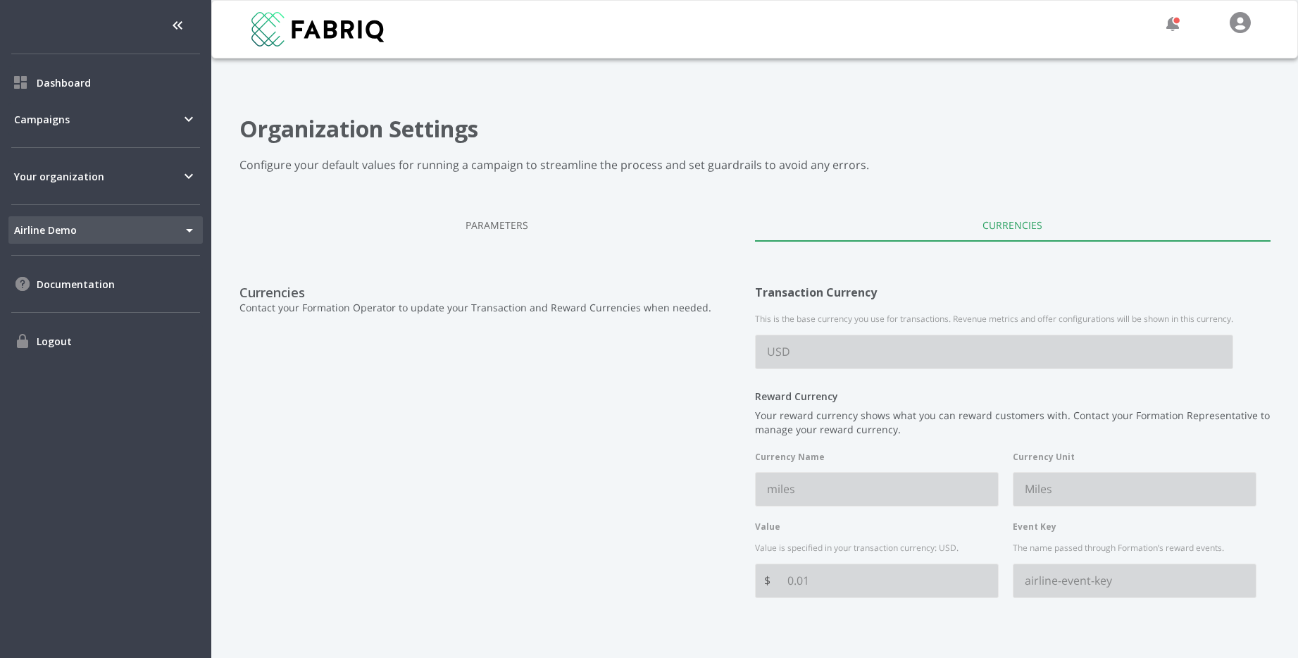
click at [92, 225] on body "Dashboard Campaigns Your organization Airline Demo 232 Tenant Switcher Document…" at bounding box center [649, 329] width 1298 height 658
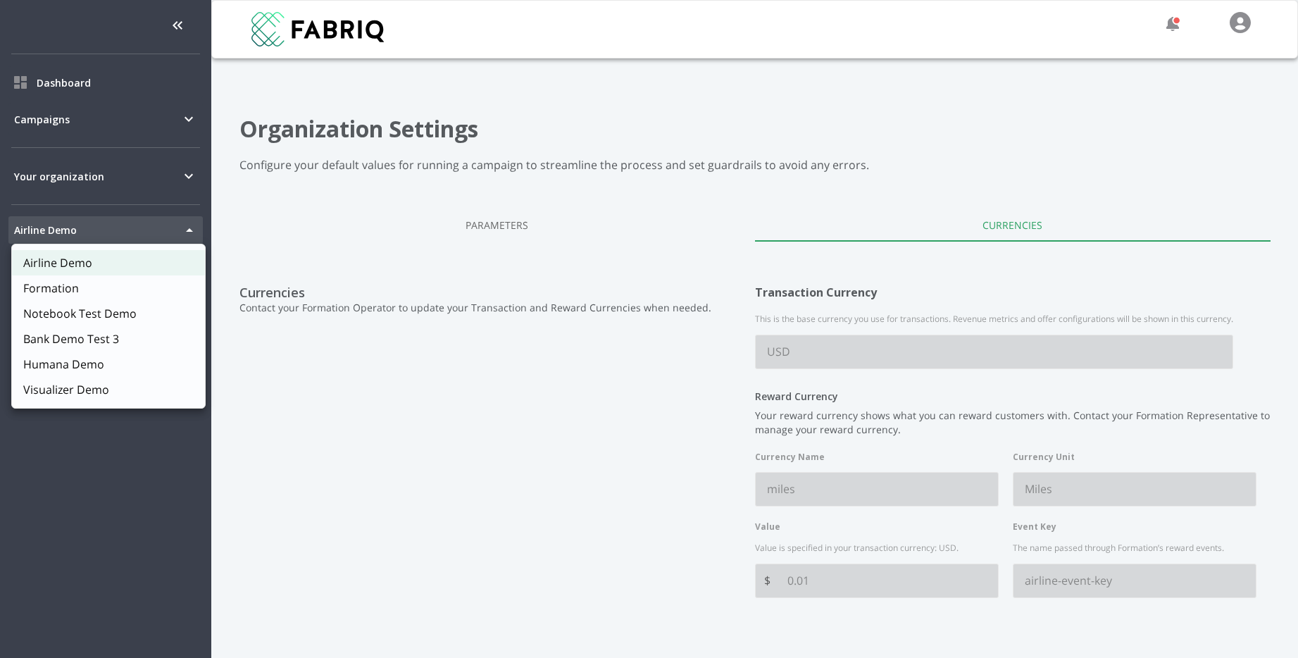
click at [92, 225] on div at bounding box center [649, 329] width 1298 height 658
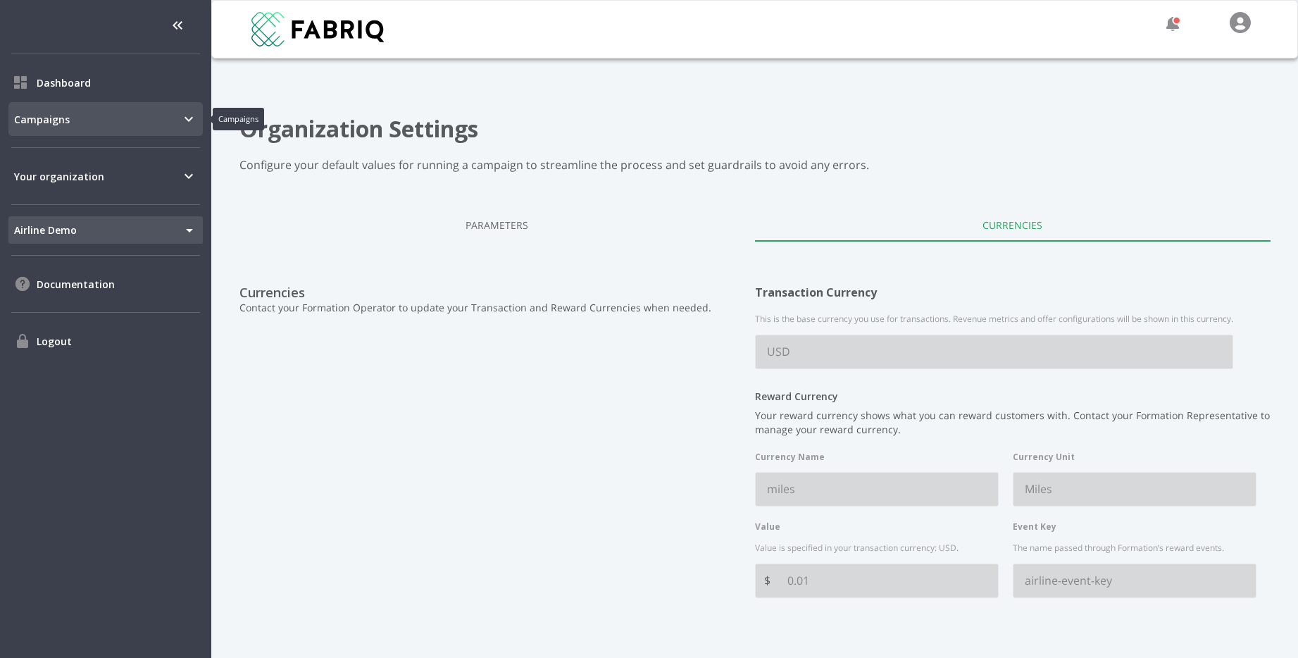
click at [94, 118] on span "Campaigns" at bounding box center [97, 119] width 166 height 15
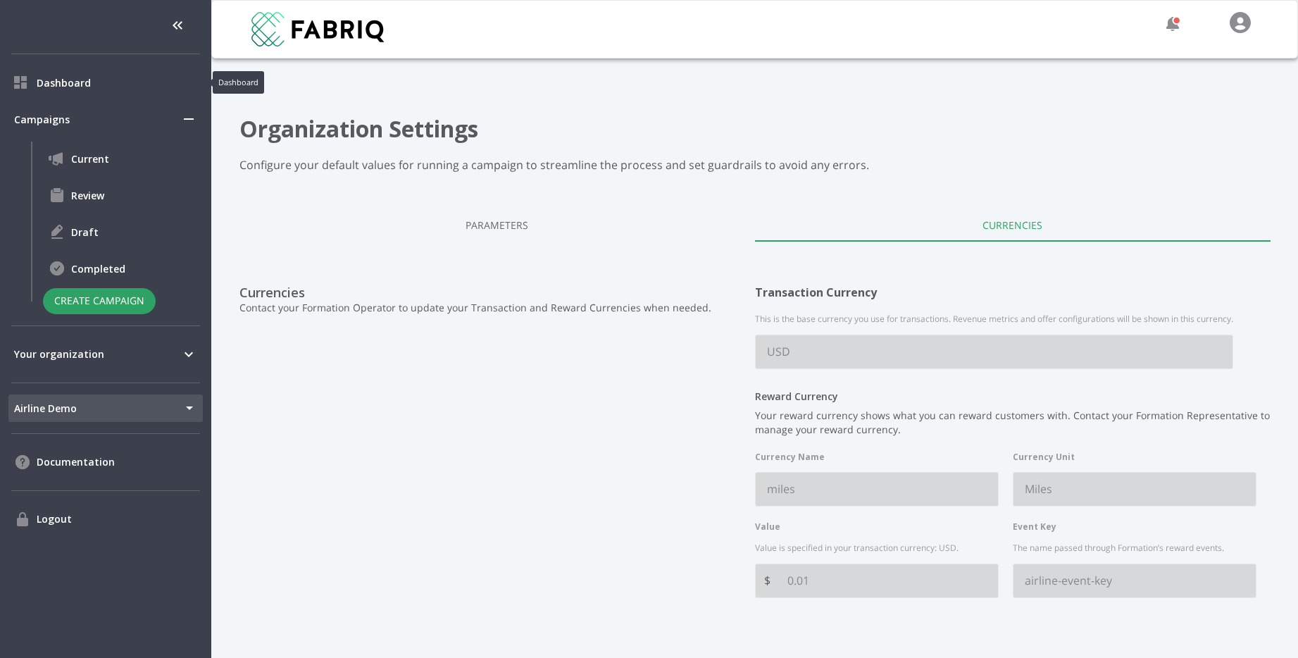
click at [56, 82] on span "Dashboard" at bounding box center [117, 82] width 161 height 15
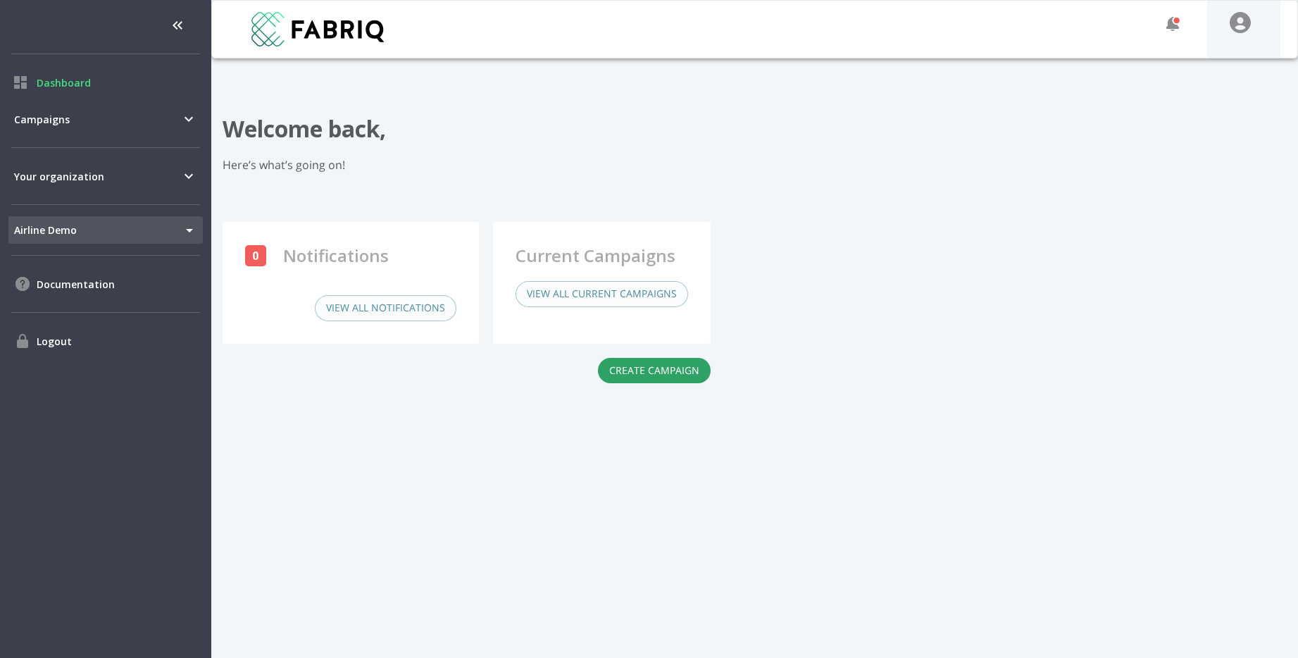
click at [1227, 27] on link at bounding box center [1243, 29] width 73 height 57
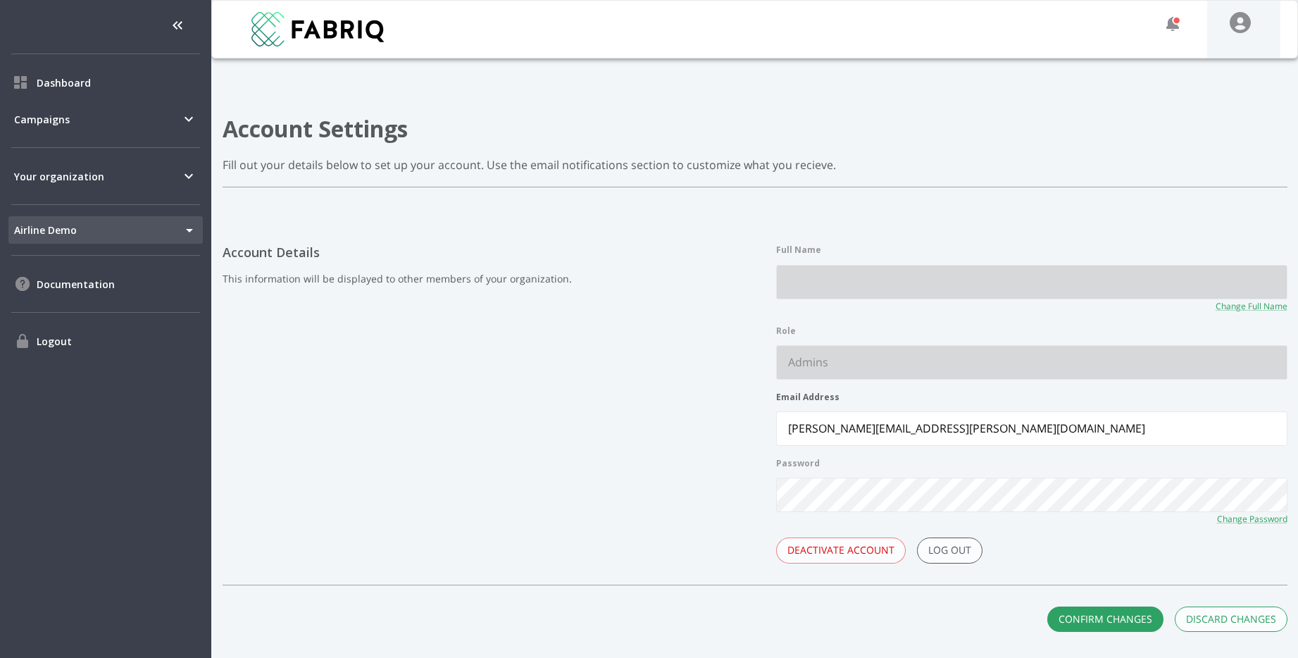
click at [1246, 21] on img at bounding box center [1239, 22] width 21 height 21
click at [99, 336] on span "Logout" at bounding box center [117, 341] width 161 height 15
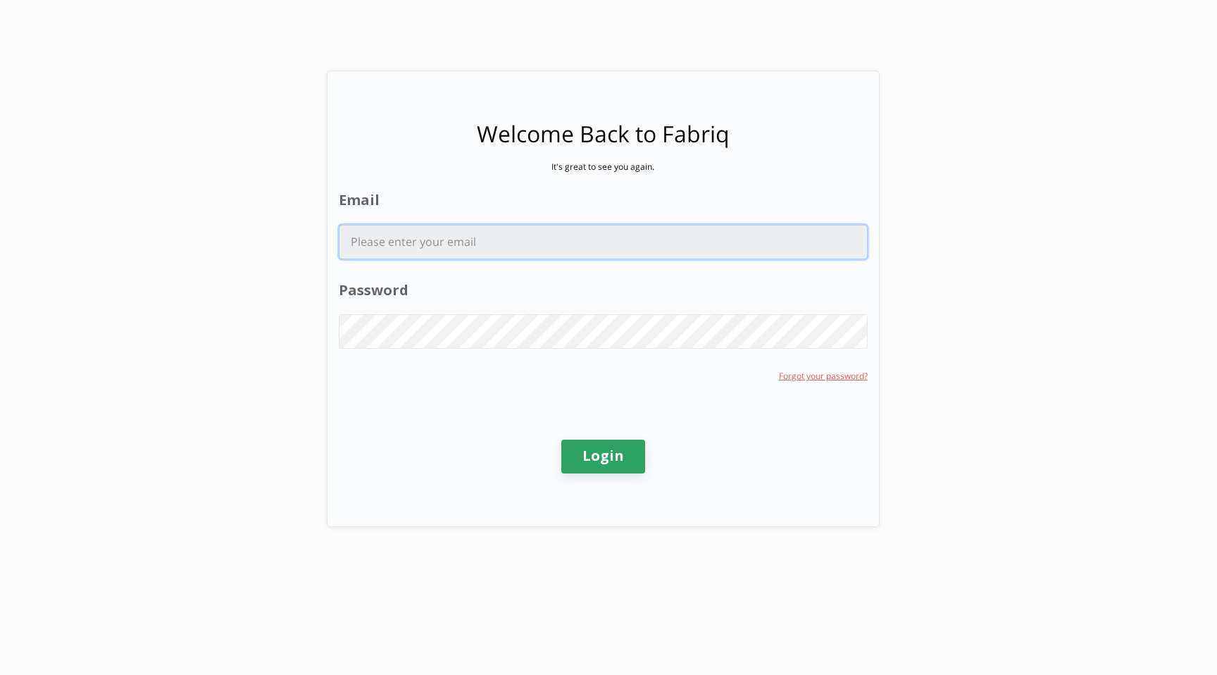
click at [401, 234] on input "Email" at bounding box center [602, 241] width 527 height 33
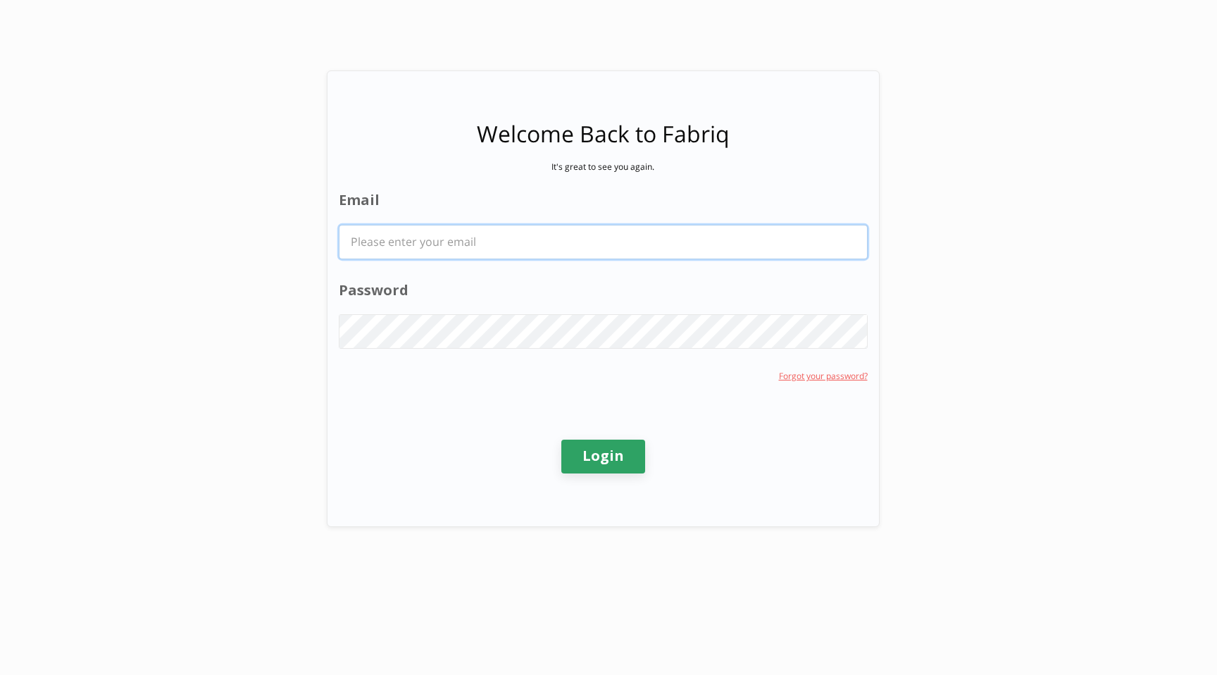
click at [618, 256] on input "Email" at bounding box center [602, 241] width 527 height 33
click at [0, 657] on com-1password-button at bounding box center [0, 675] width 0 height 0
type input "hanak.nathan@bcg.com"
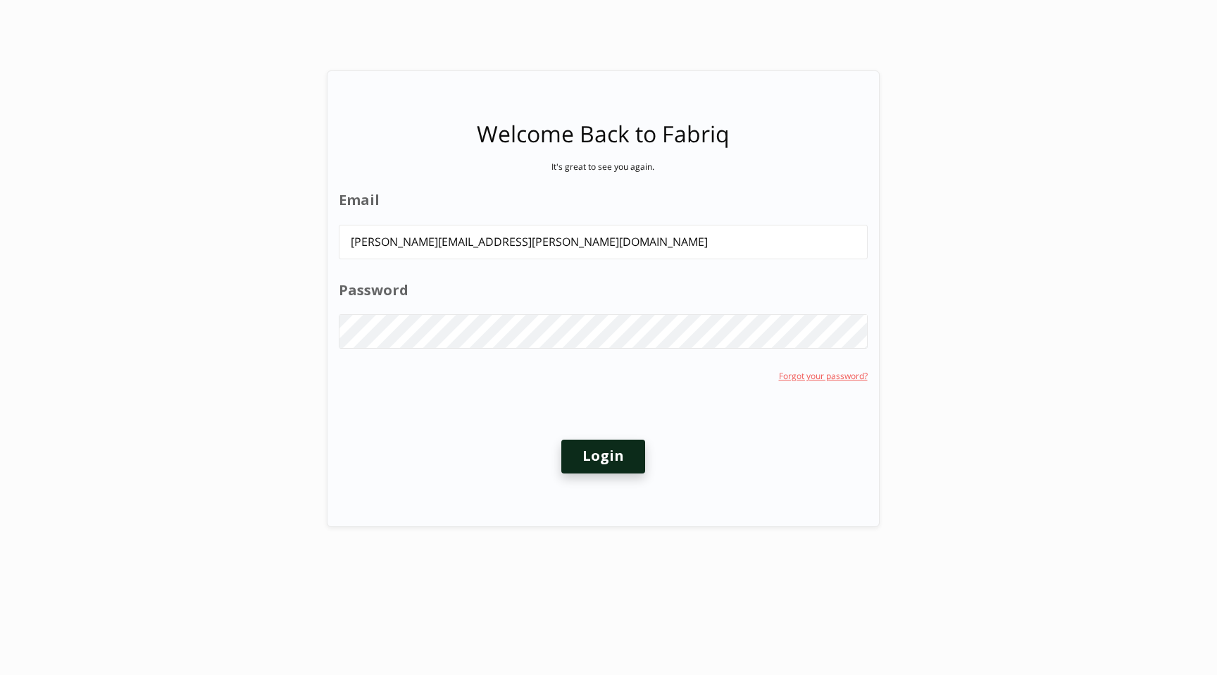
click at [612, 454] on div "Welcome Back to Fabriq It's great to see you again. Email hanak.nathan@bcg.com …" at bounding box center [608, 337] width 1217 height 675
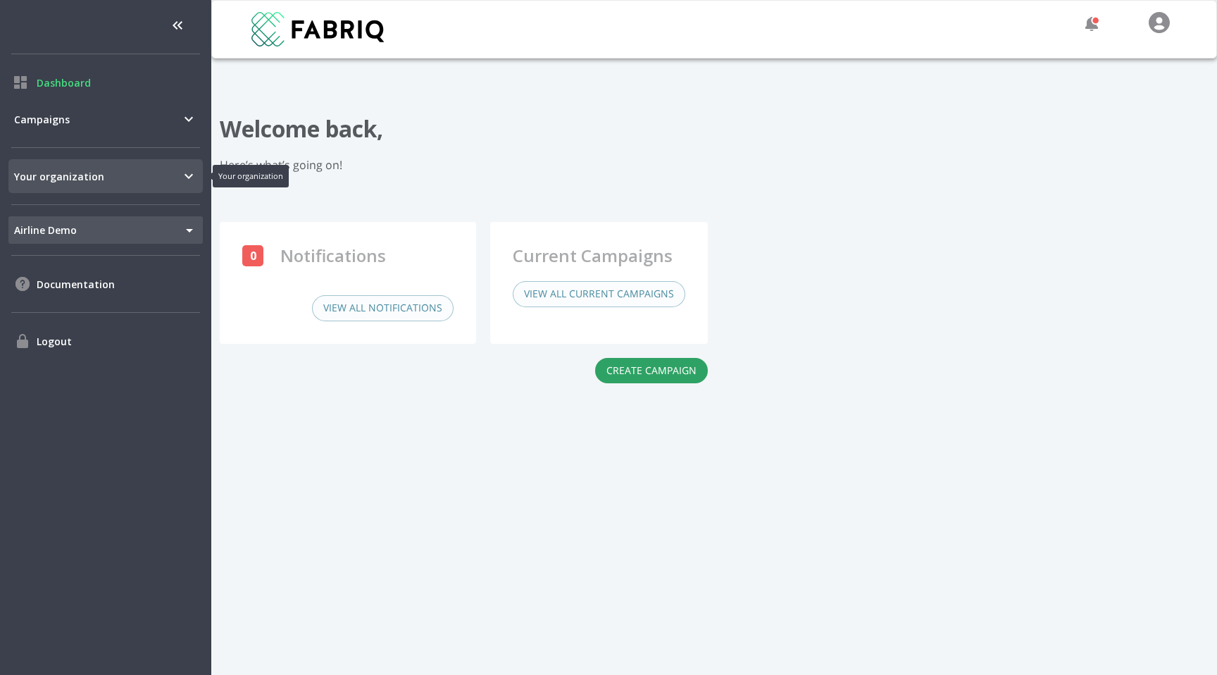
click at [134, 173] on span "Your organization" at bounding box center [97, 176] width 166 height 15
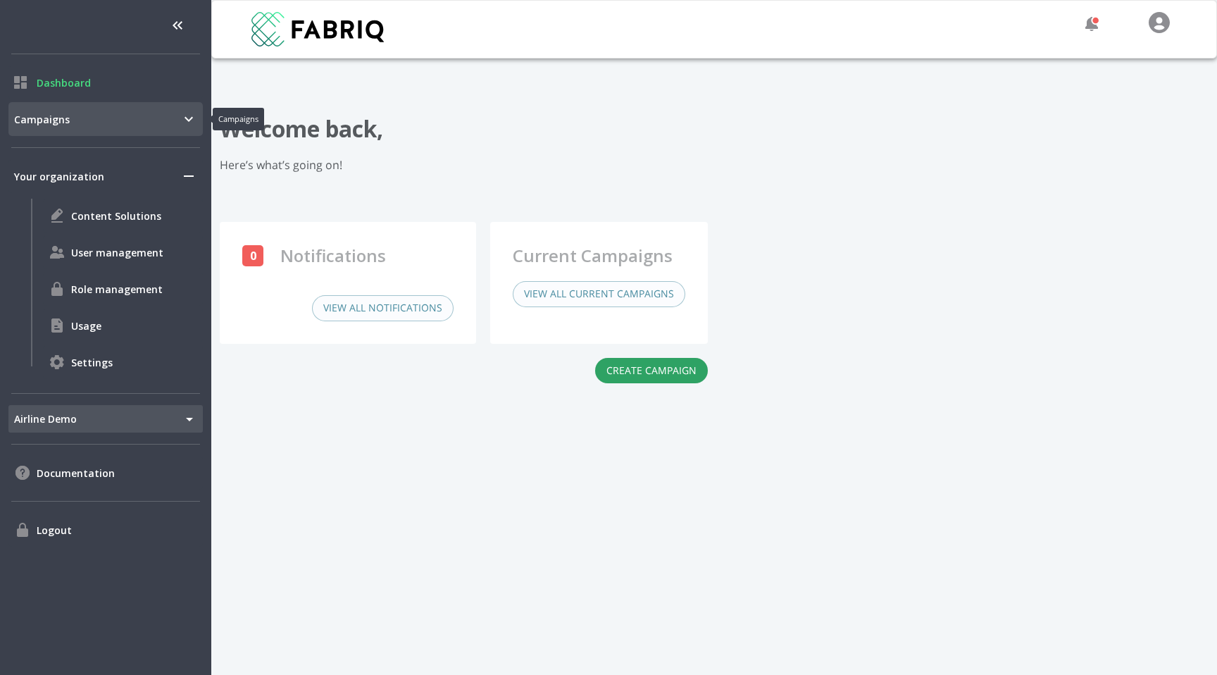
click at [196, 111] on icon "Campaigns" at bounding box center [188, 119] width 17 height 17
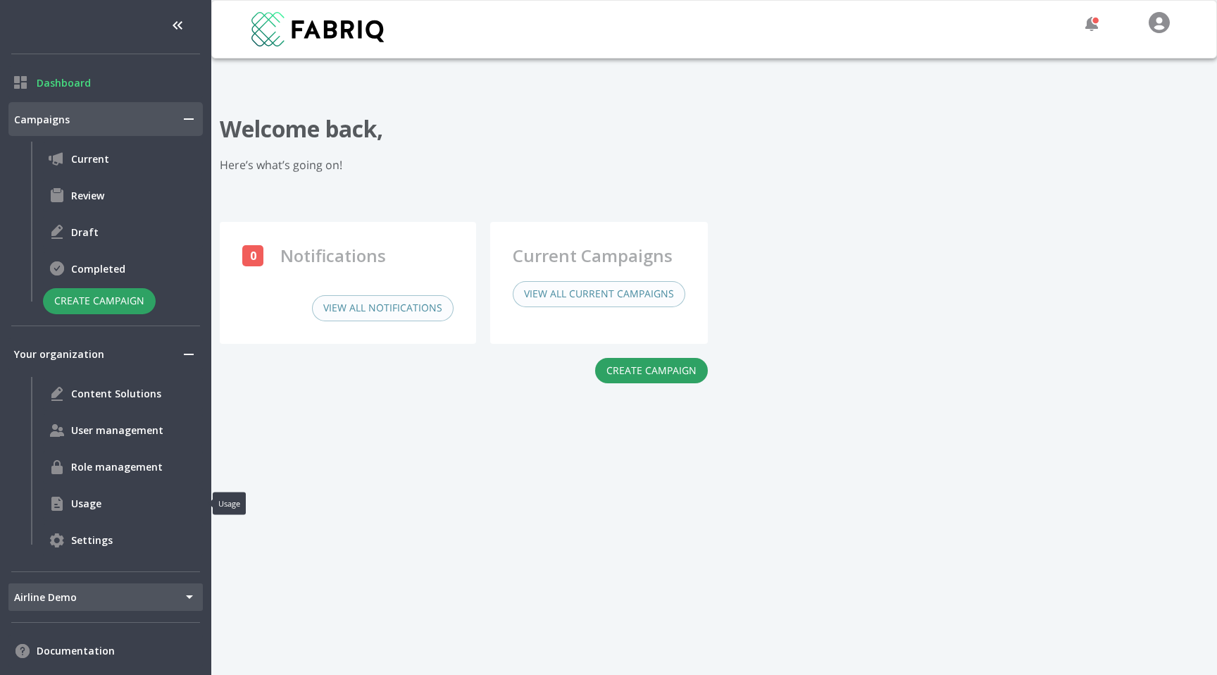
scroll to position [55, 0]
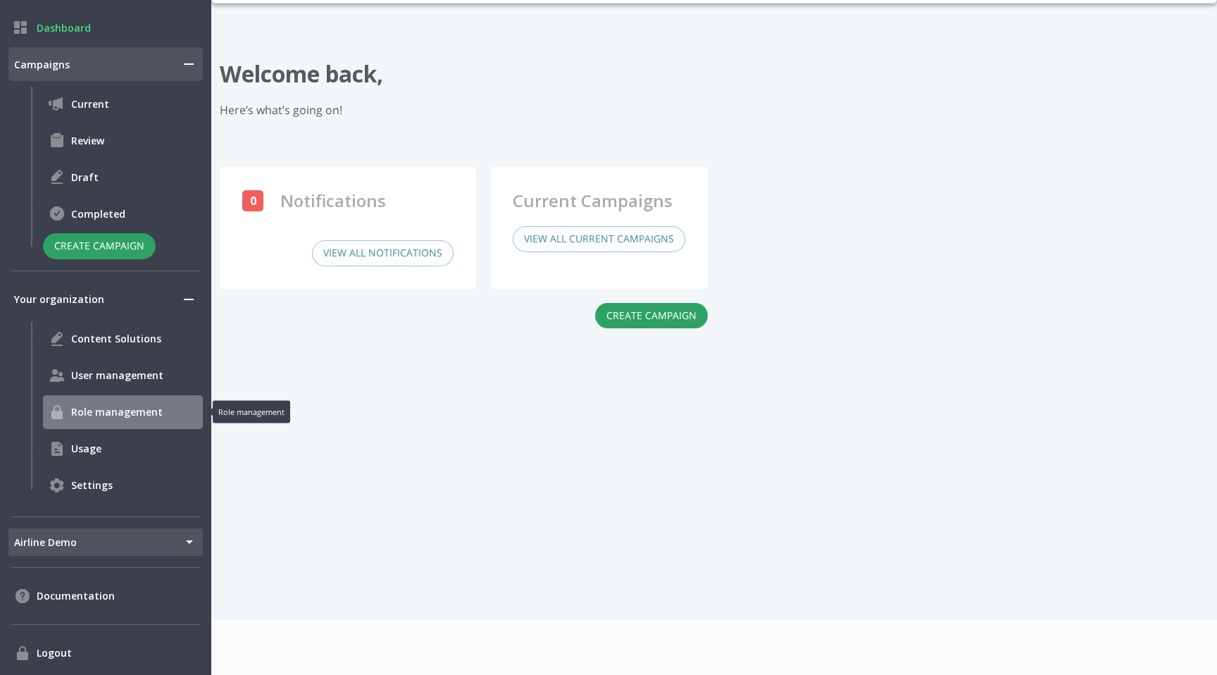
click at [120, 414] on span "Role management" at bounding box center [134, 411] width 126 height 15
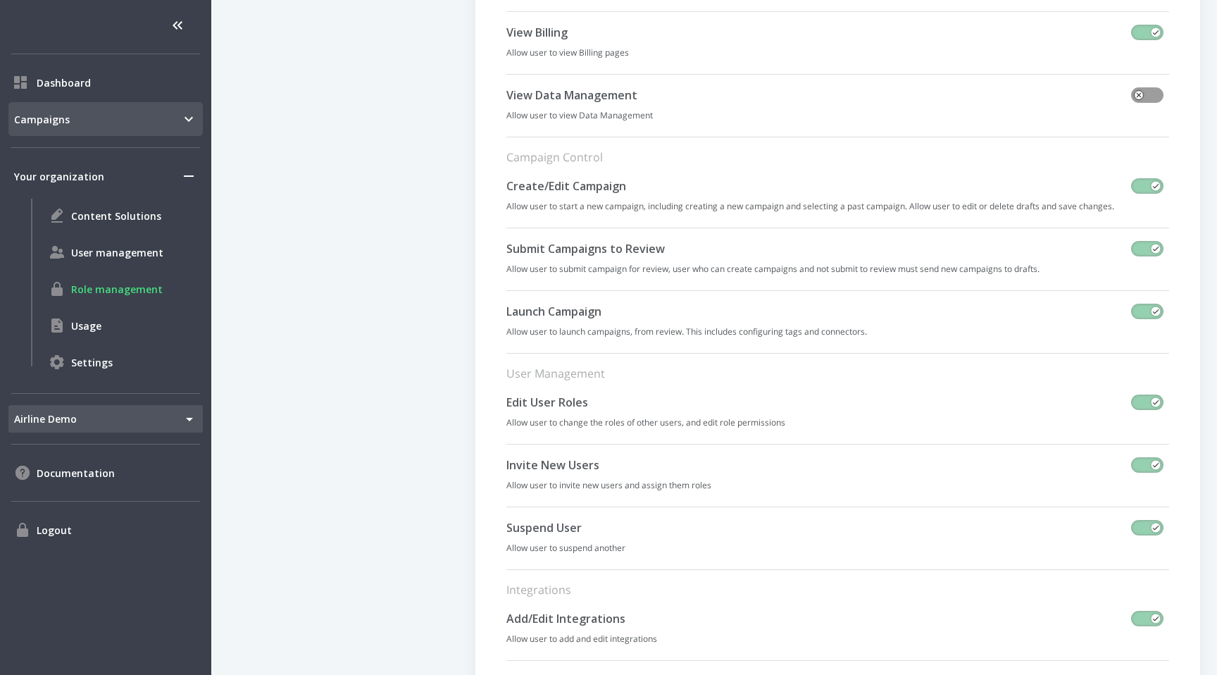
scroll to position [446, 0]
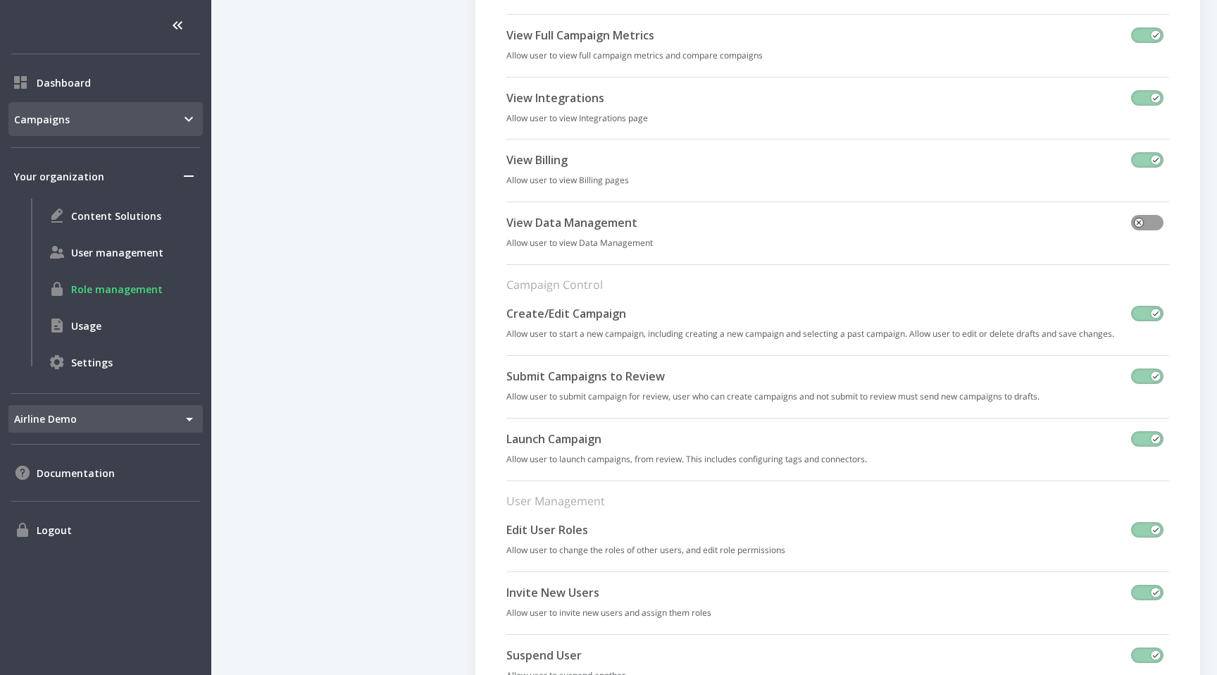
click at [1141, 218] on input "checkbox" at bounding box center [1139, 222] width 80 height 27
checkbox input "true"
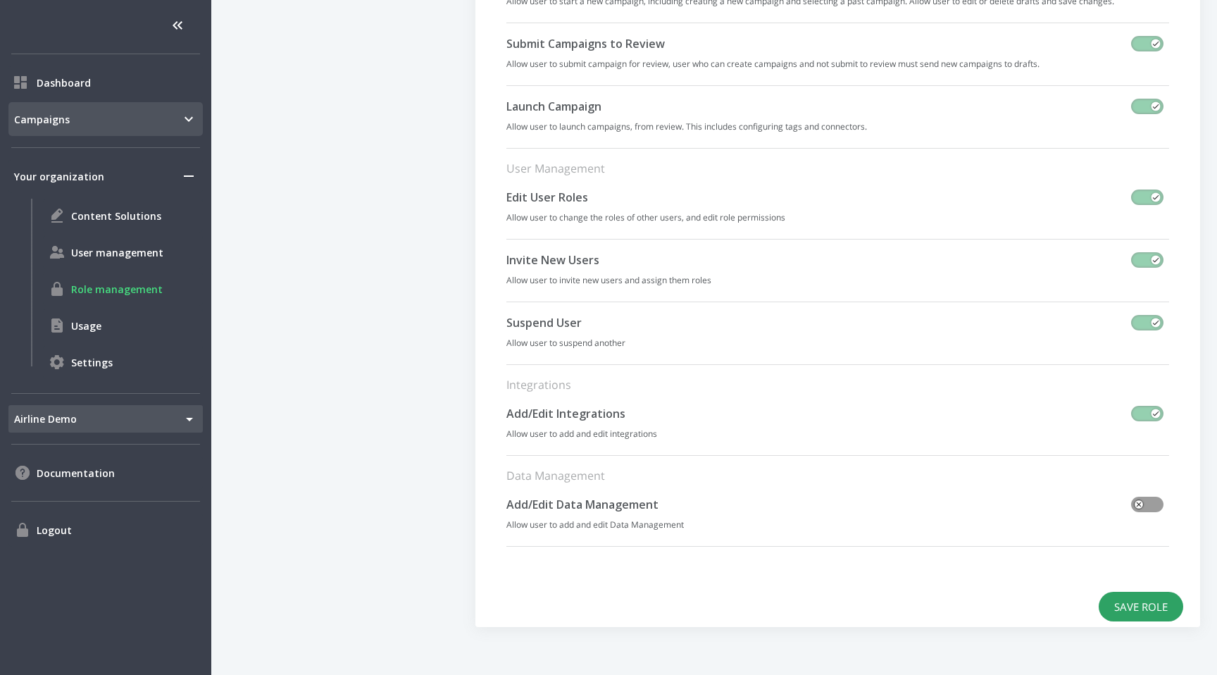
scroll to position [784, 0]
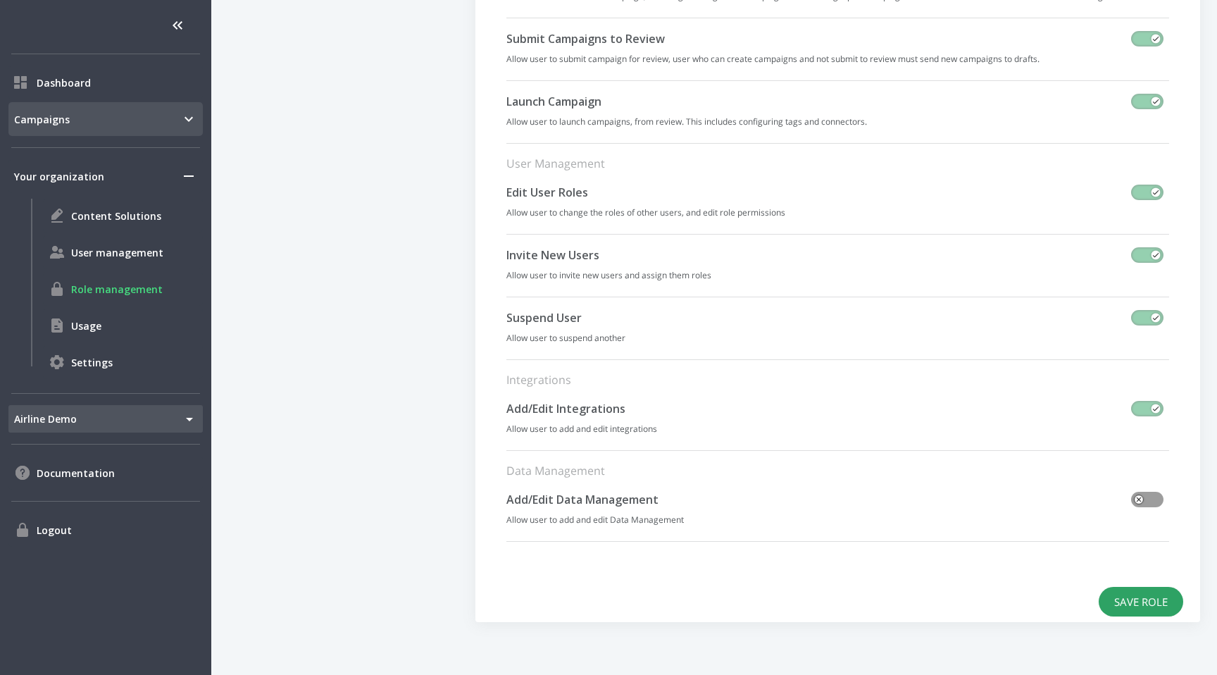
click at [1141, 495] on input "checkbox" at bounding box center [1139, 499] width 80 height 27
checkbox input "true"
click at [1134, 611] on button "Save Role" at bounding box center [1141, 602] width 85 height 30
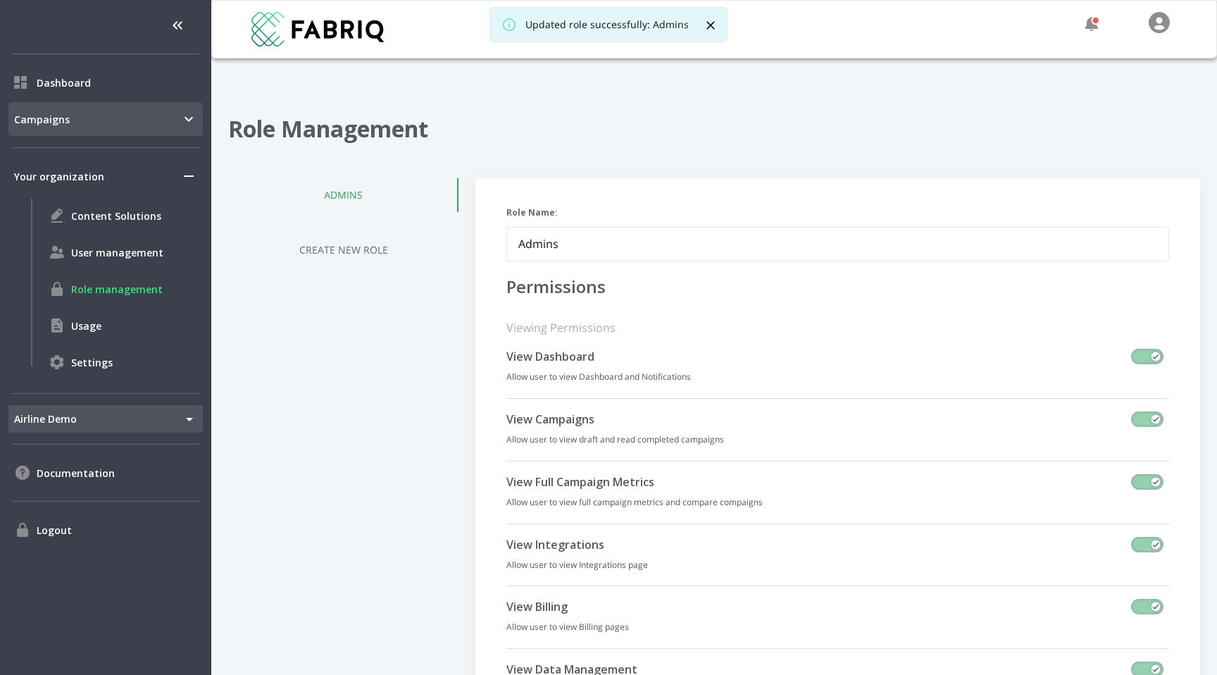
click at [711, 31] on icon "Close" at bounding box center [710, 25] width 14 height 14
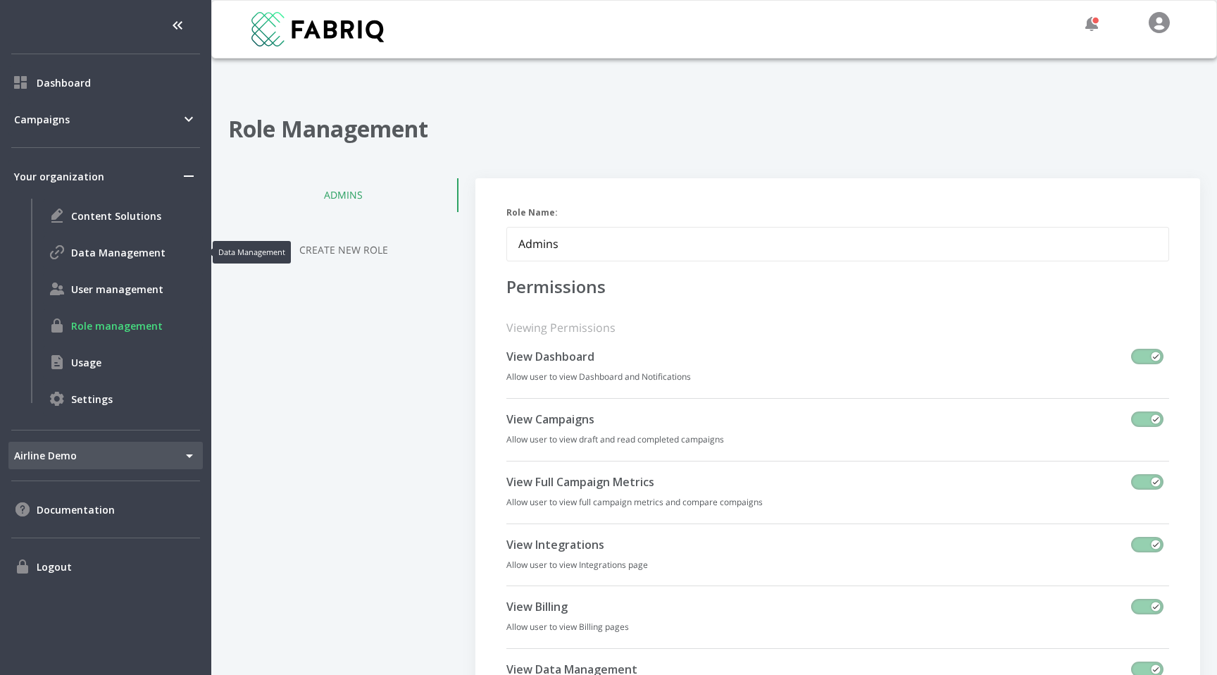
click at [118, 258] on span "Data Management" at bounding box center [134, 252] width 126 height 15
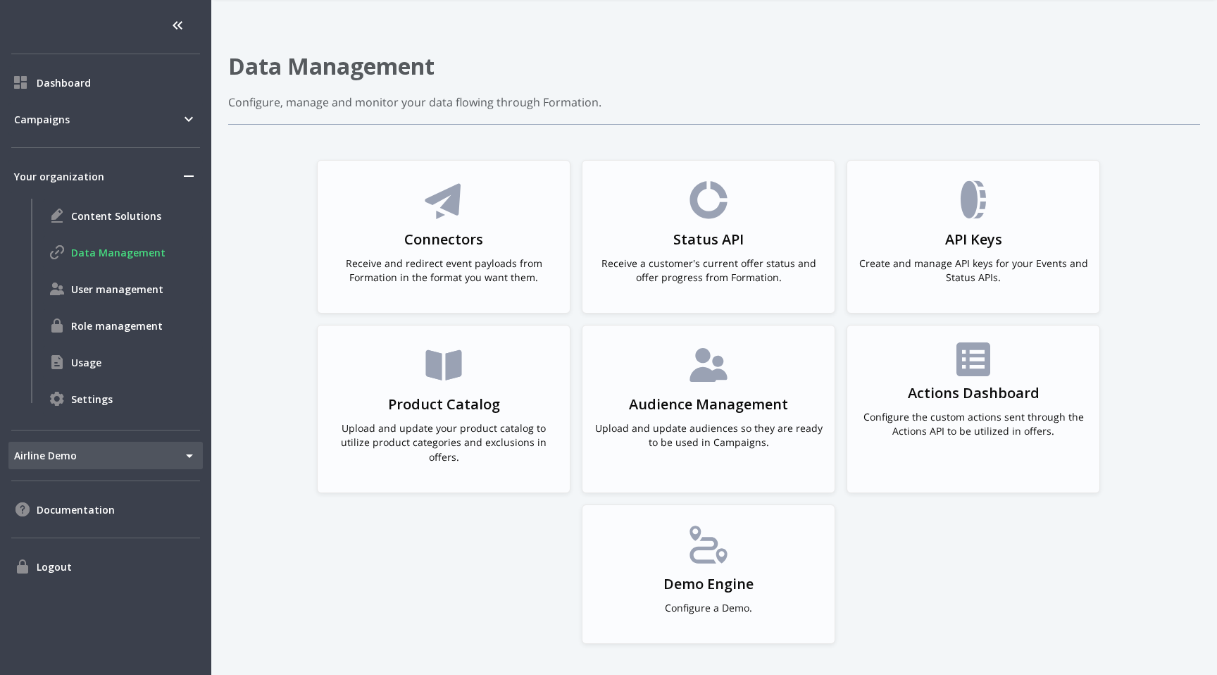
scroll to position [81, 0]
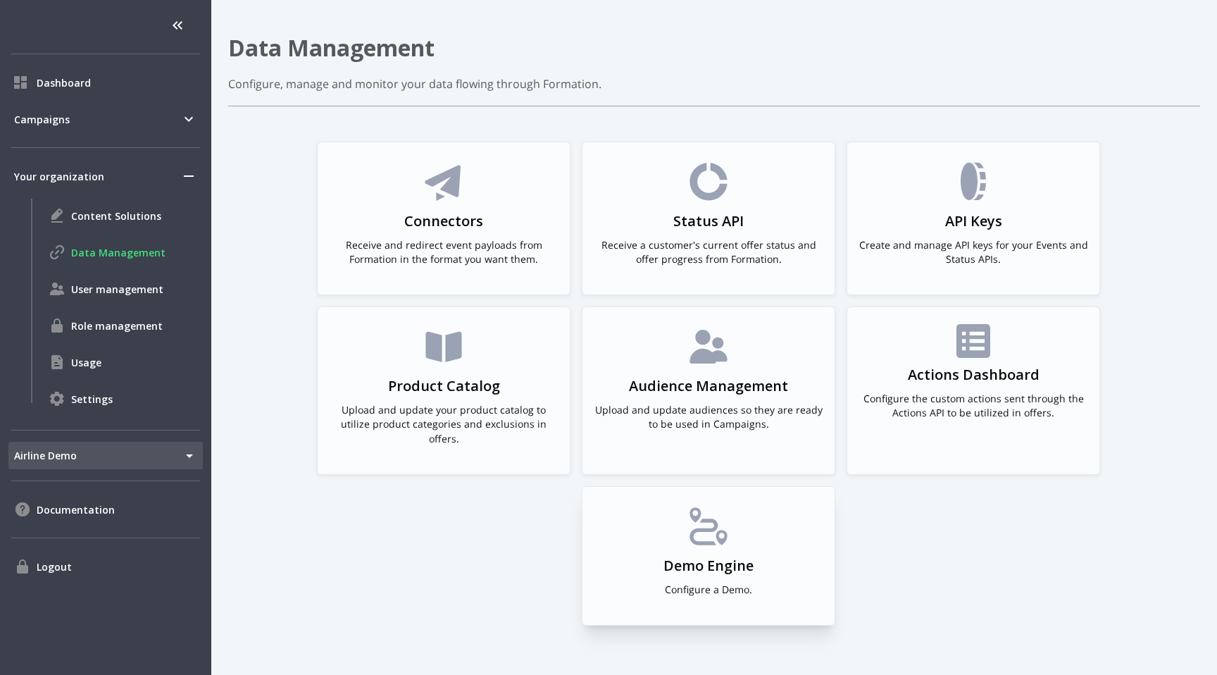
click at [707, 507] on icon at bounding box center [703, 525] width 28 height 37
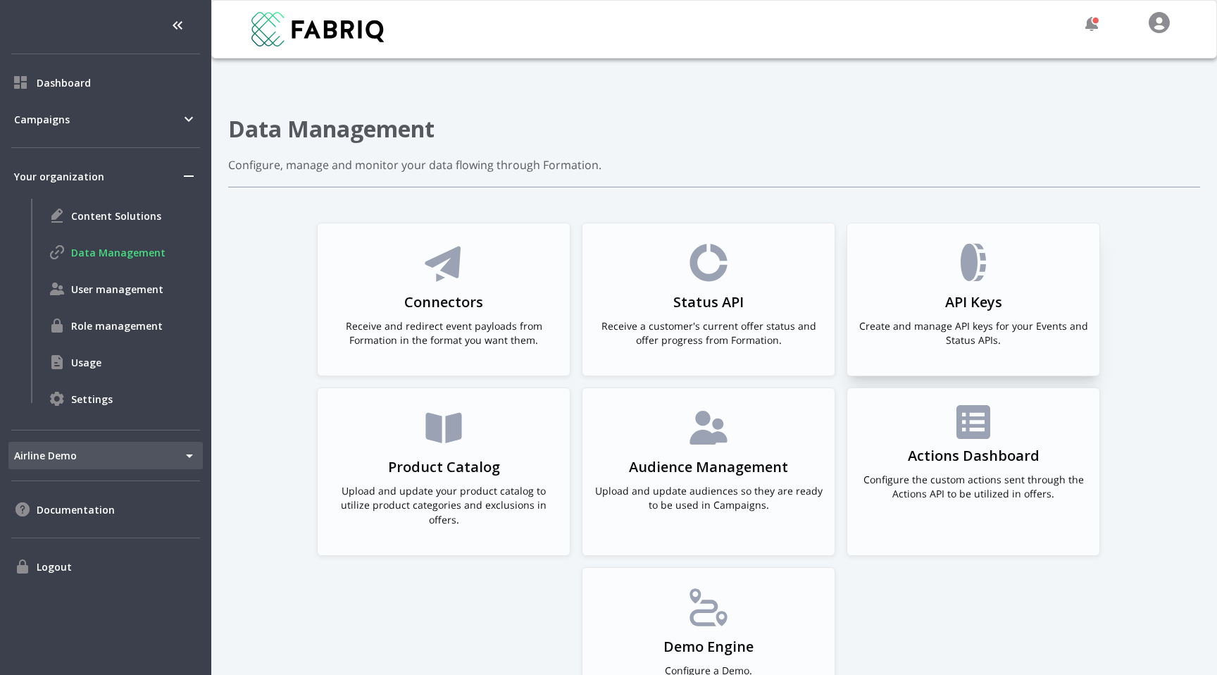
click at [1028, 261] on div "API Keys Create and manage API keys for your Events and Status APIs." at bounding box center [973, 299] width 230 height 118
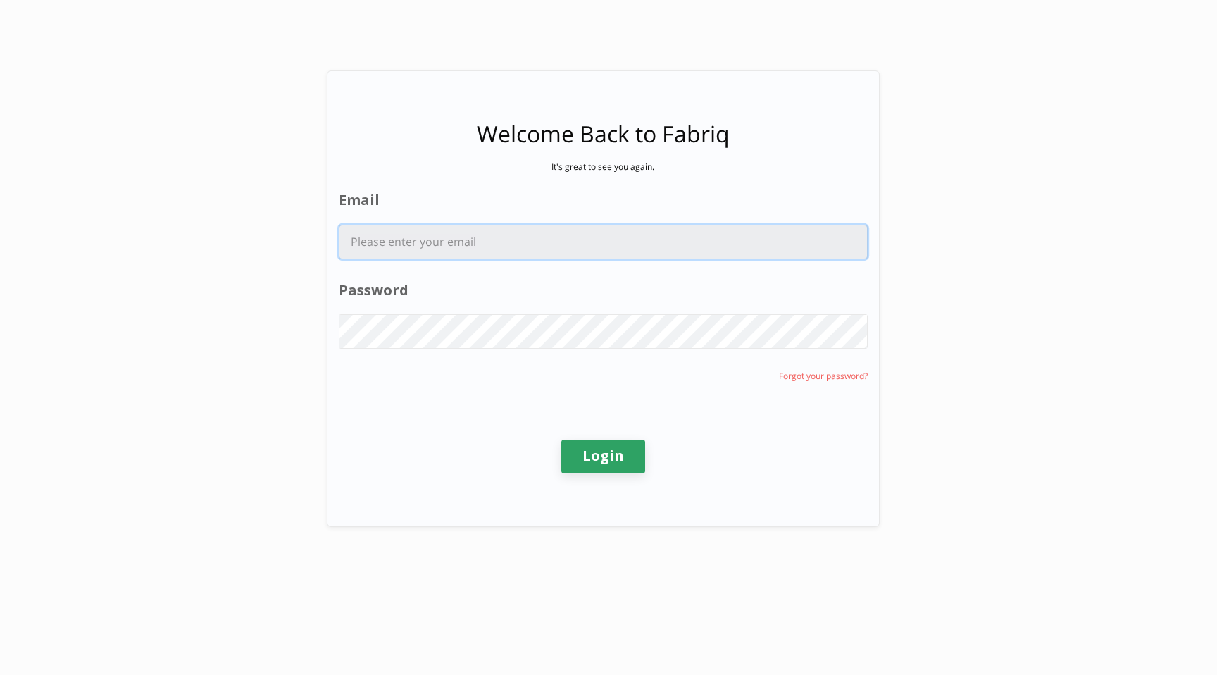
click at [601, 238] on input "Email" at bounding box center [602, 241] width 527 height 33
type input "HANAK."
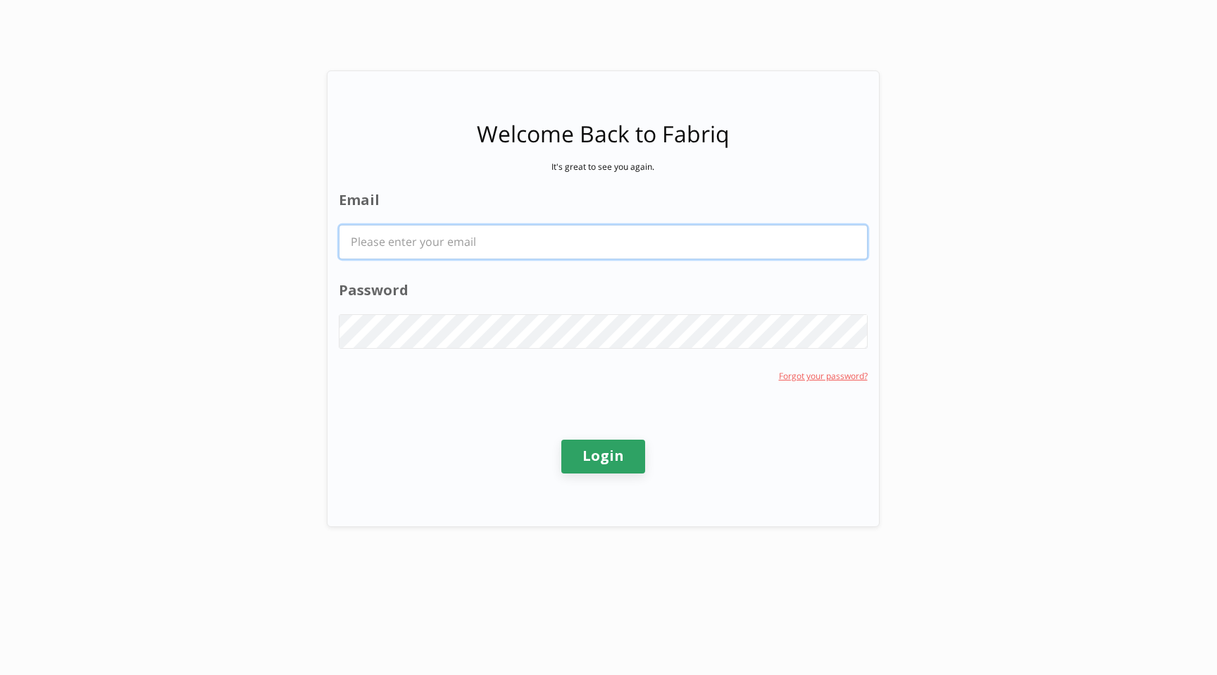
click at [0, 674] on com-1password-button at bounding box center [0, 675] width 0 height 0
type input "[PERSON_NAME][EMAIL_ADDRESS][PERSON_NAME][DOMAIN_NAME]"
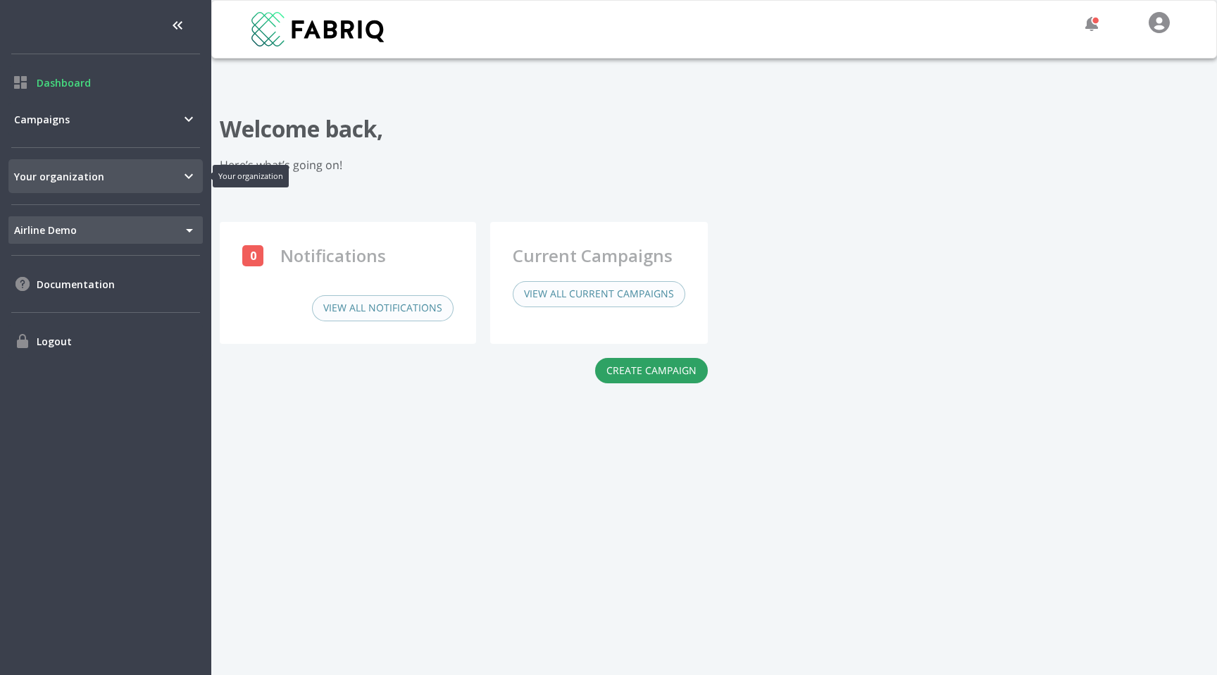
click at [152, 182] on span "Your organization" at bounding box center [97, 176] width 166 height 15
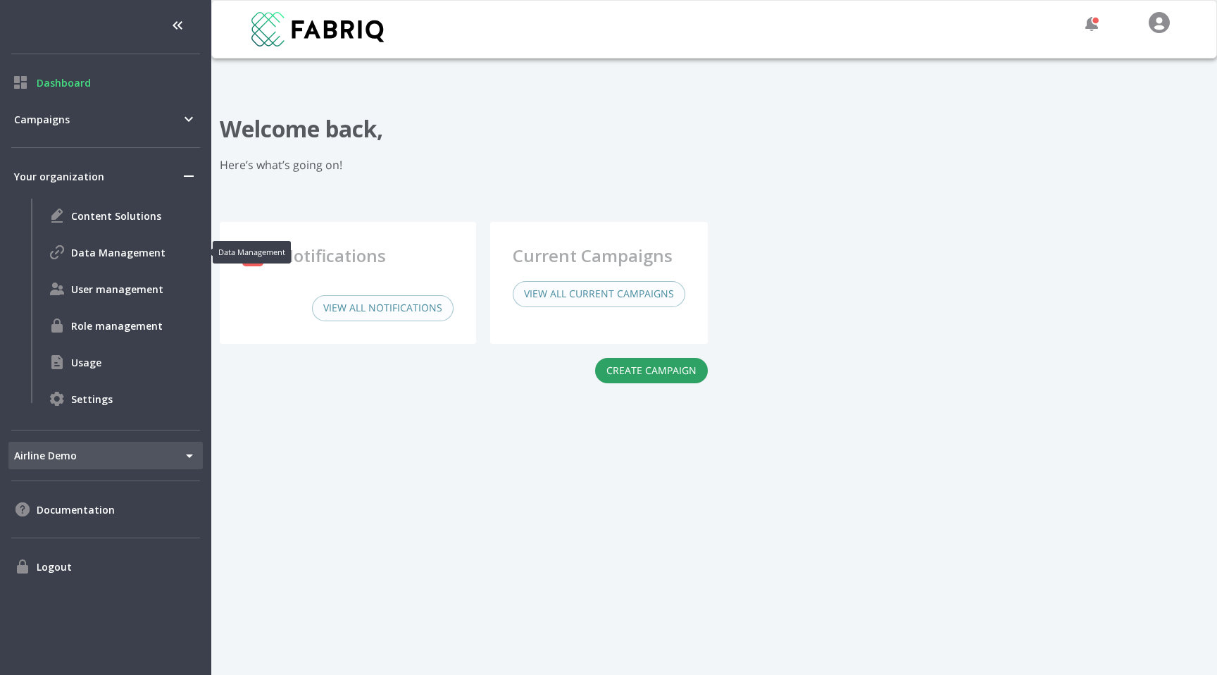
click at [137, 254] on span "Data Management" at bounding box center [134, 252] width 126 height 15
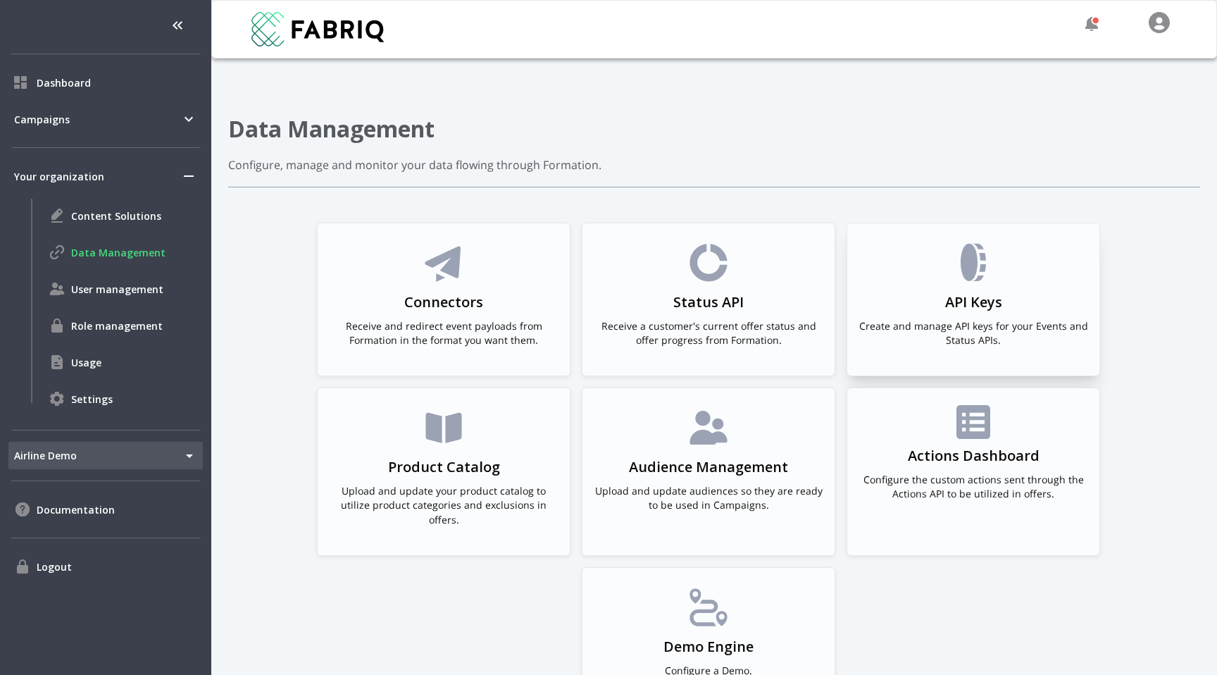
click at [927, 254] on div "API Keys Create and manage API keys for your Events and Status APIs." at bounding box center [973, 299] width 230 height 118
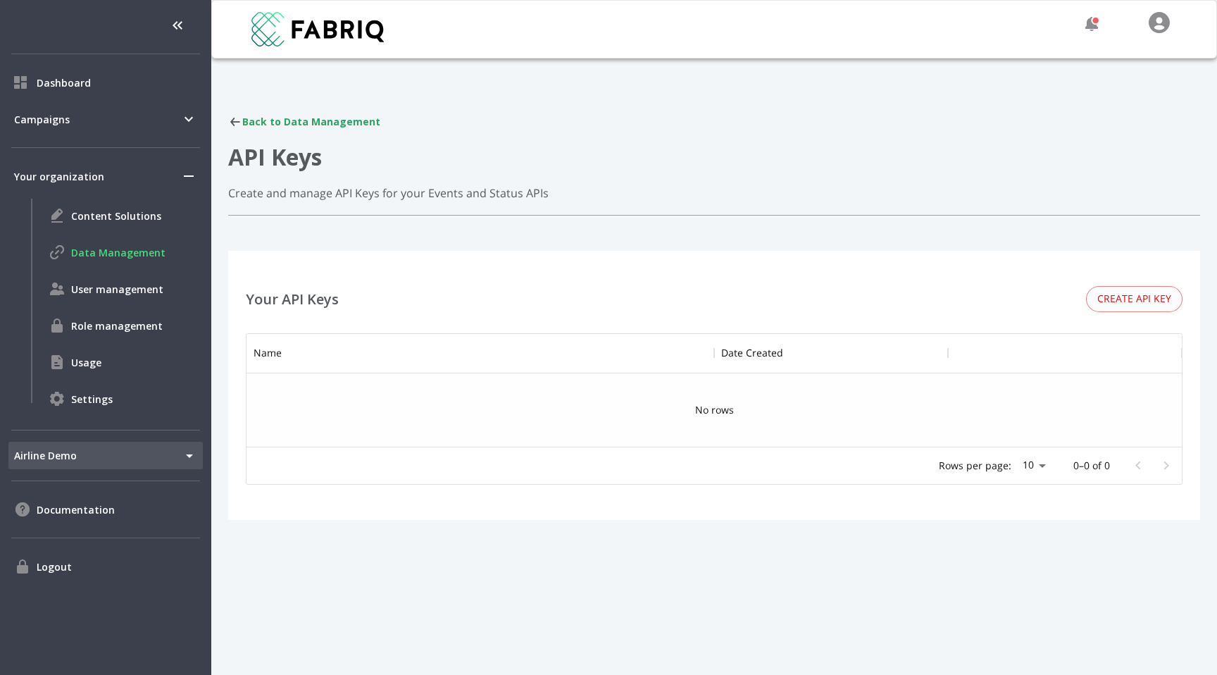
scroll to position [113, 935]
click at [1150, 303] on button "Create API Key" at bounding box center [1134, 299] width 96 height 26
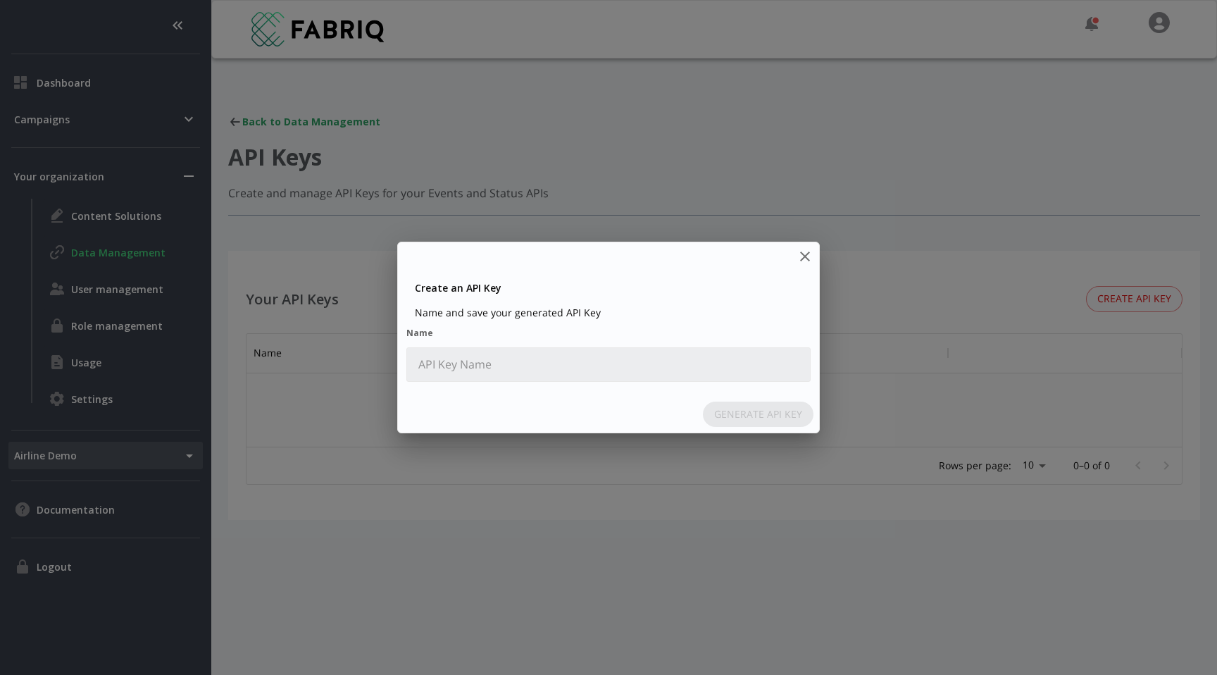
click at [559, 381] on div at bounding box center [608, 364] width 404 height 35
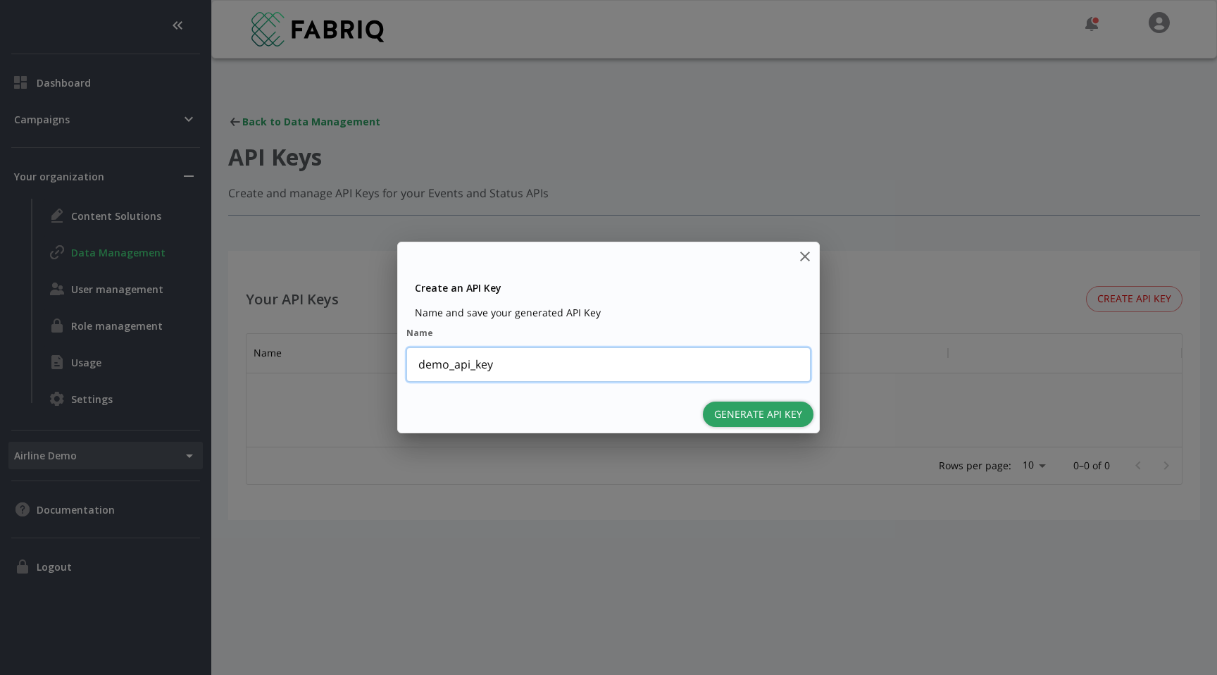
type input "demo_api_key"
click at [752, 413] on button "Generate API Key" at bounding box center [758, 414] width 111 height 26
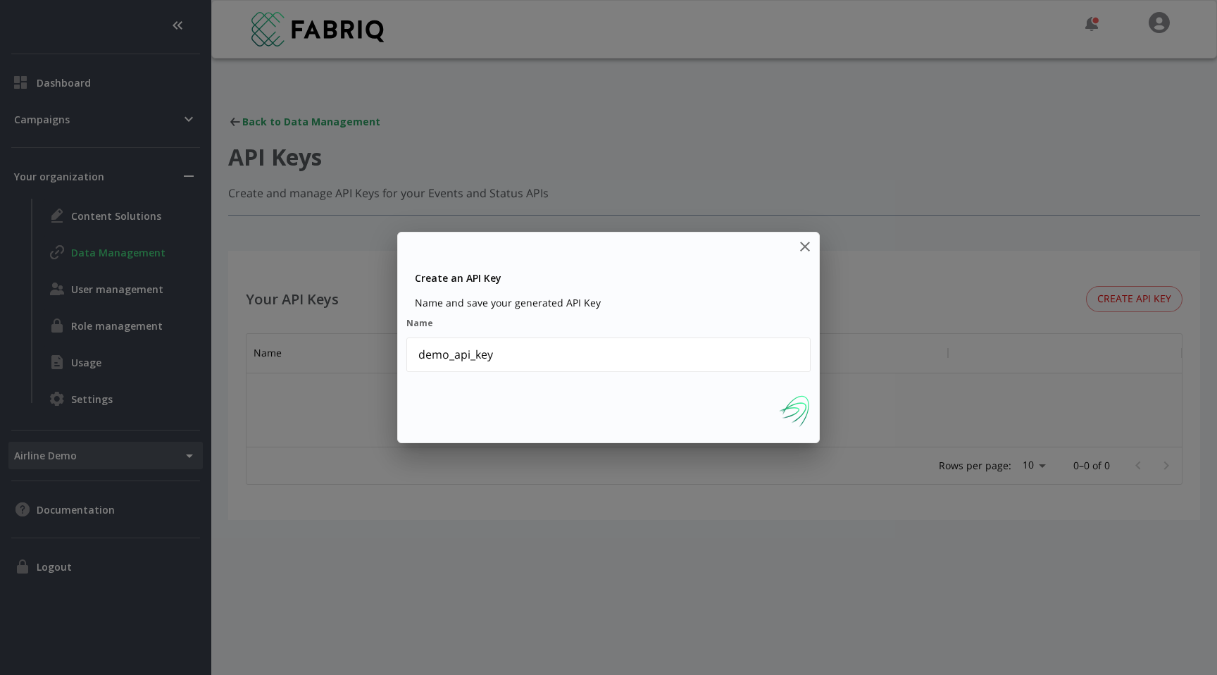
scroll to position [76, 935]
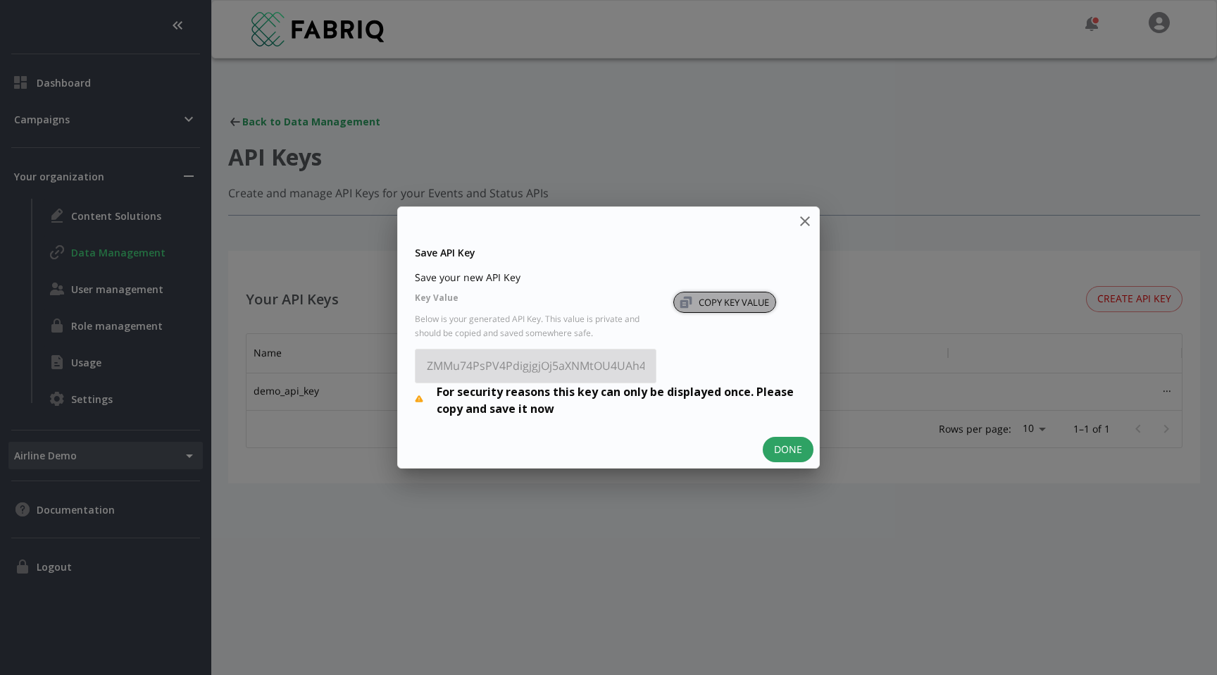
click at [735, 306] on button "COPY KEY VALUE" at bounding box center [724, 303] width 103 height 22
click at [801, 223] on icon "close" at bounding box center [804, 221] width 17 height 17
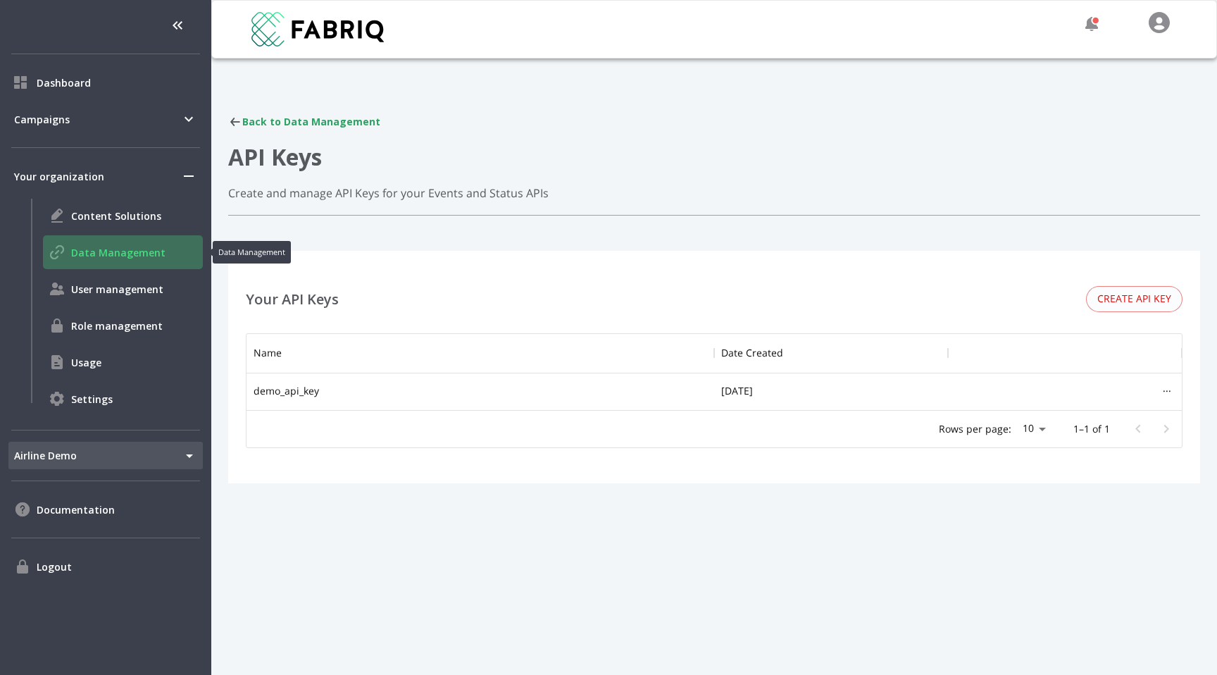
click at [138, 256] on span "Data Management" at bounding box center [134, 252] width 126 height 15
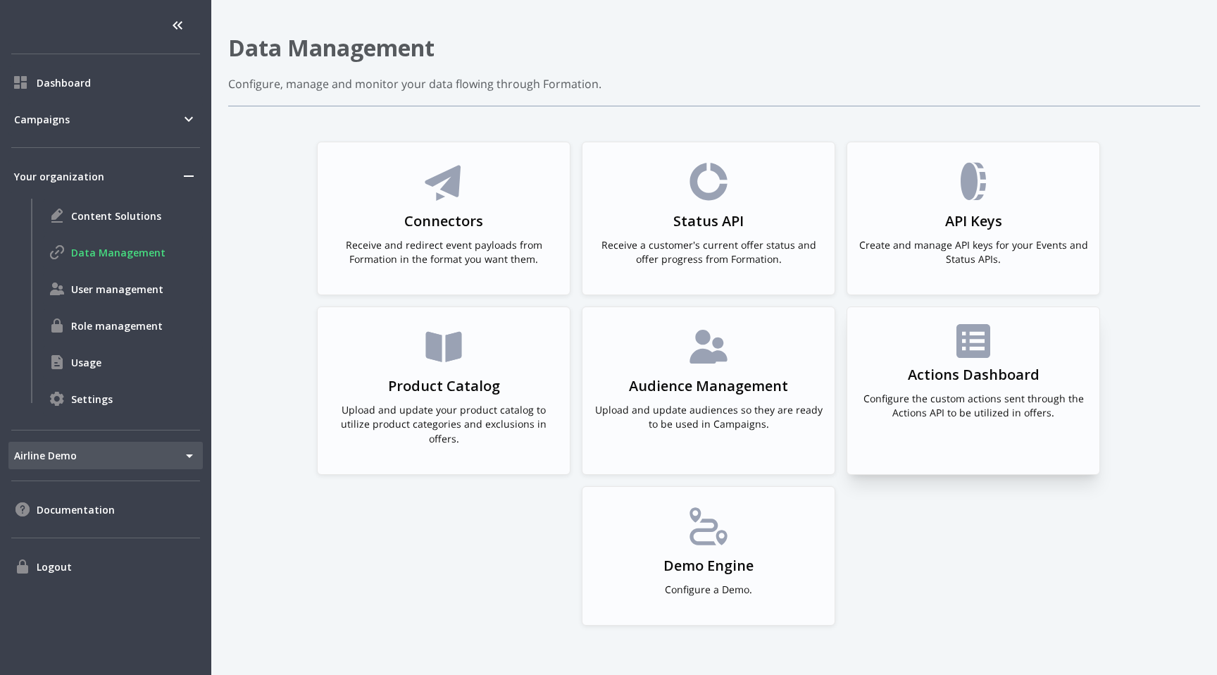
click at [981, 342] on icon at bounding box center [973, 341] width 34 height 34
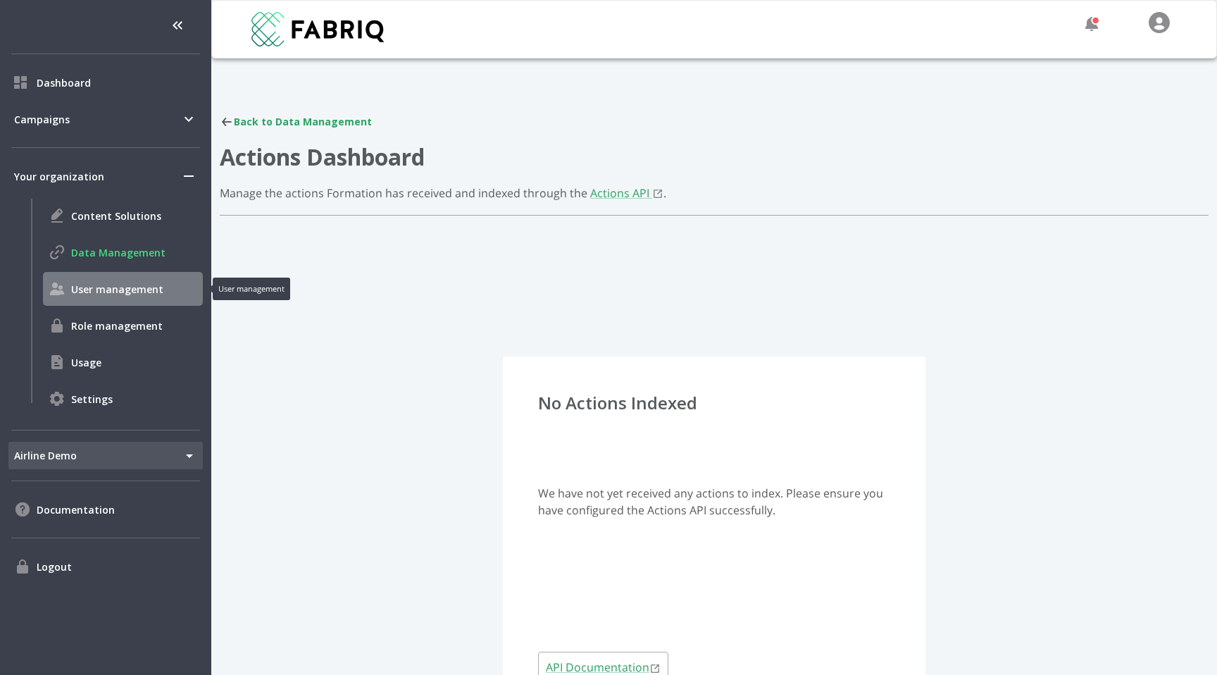
click at [146, 294] on span "User management" at bounding box center [134, 289] width 126 height 15
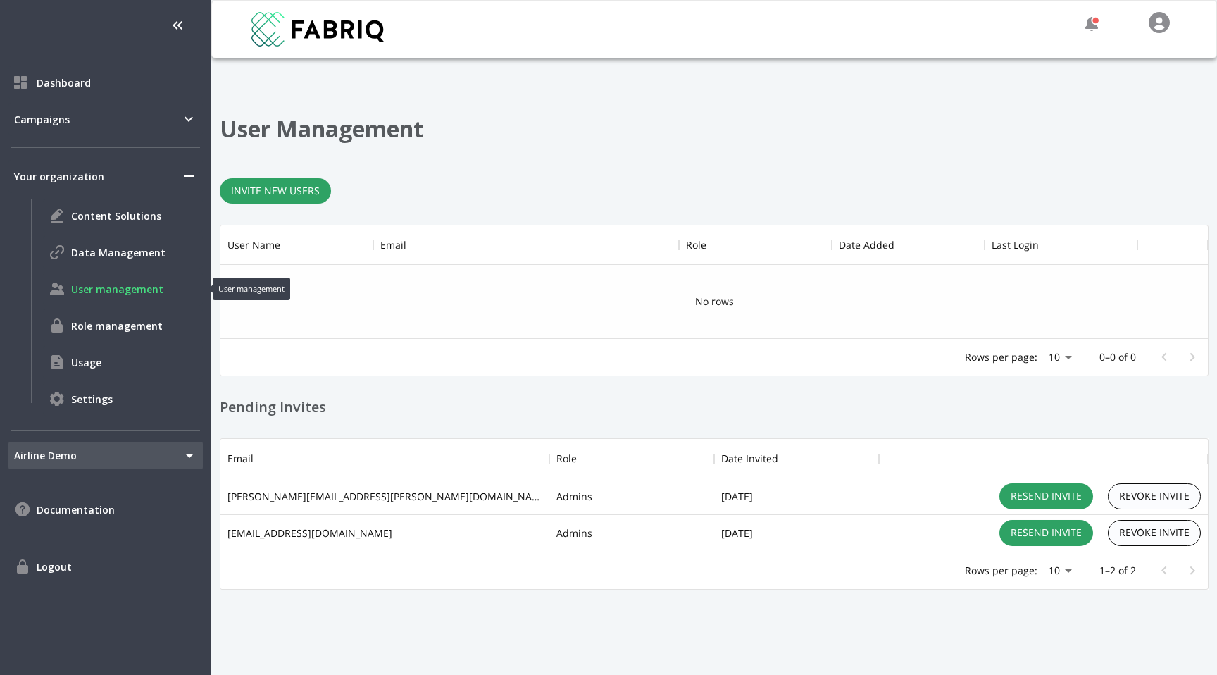
scroll to position [113, 987]
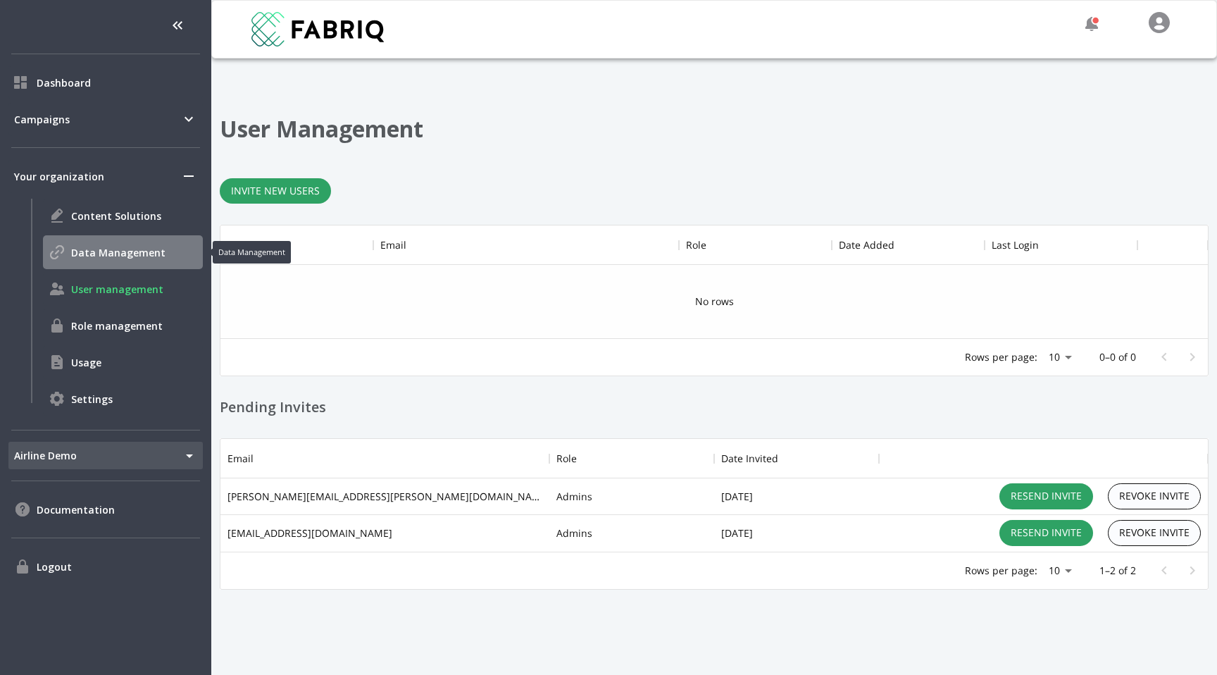
click at [82, 243] on div "Data Management" at bounding box center [123, 252] width 160 height 34
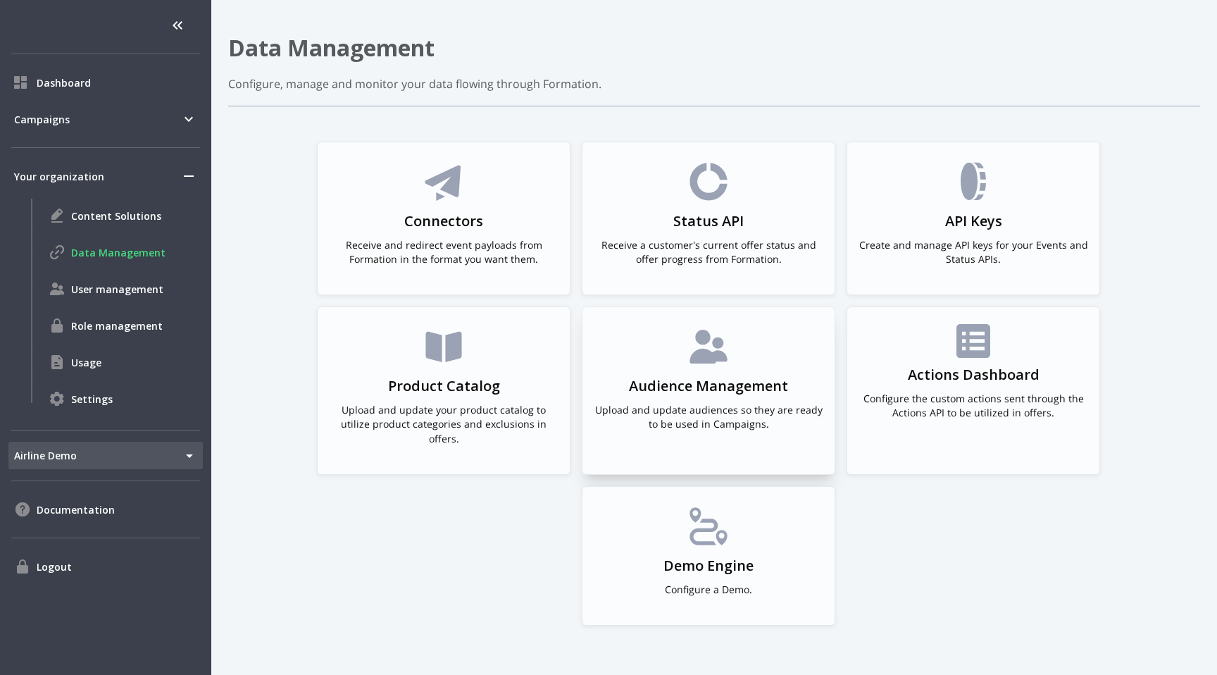
click at [671, 339] on div "Audience Management Upload and update audiences so they are ready to be used in…" at bounding box center [709, 383] width 230 height 118
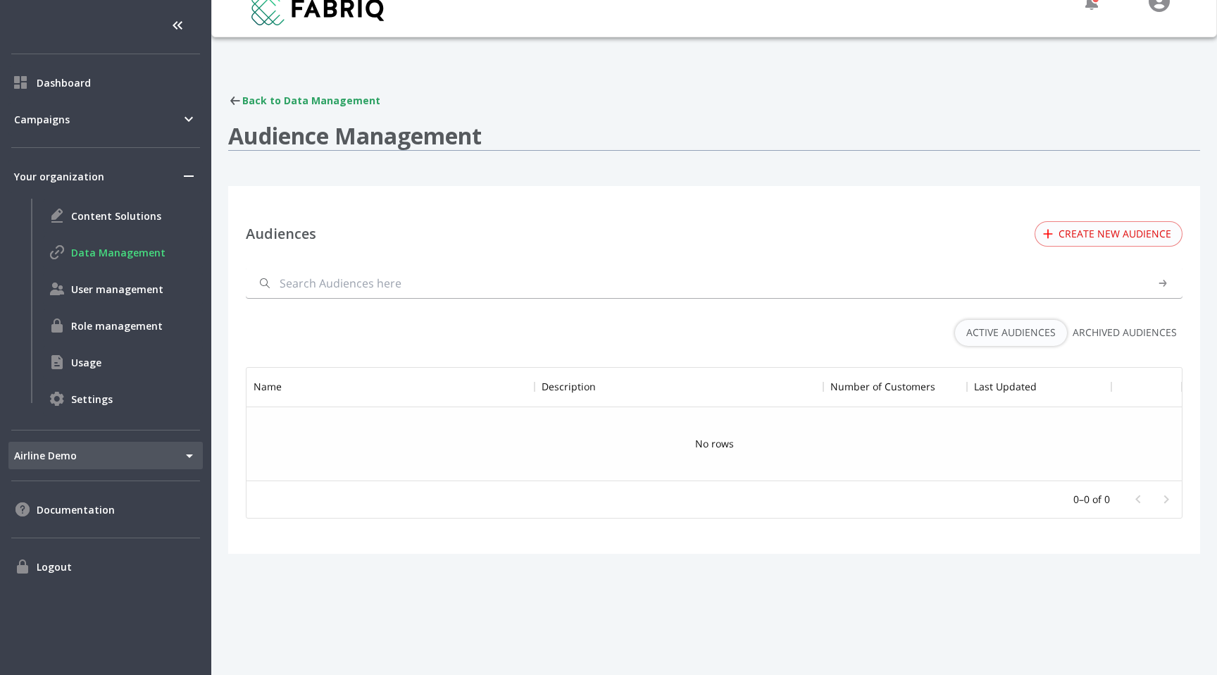
scroll to position [113, 935]
click at [604, 189] on div "Audiences Create new audience Active Audiences Archived Audiences No rows Name …" at bounding box center [714, 370] width 972 height 368
click at [1081, 234] on button "Create new audience" at bounding box center [1108, 234] width 148 height 26
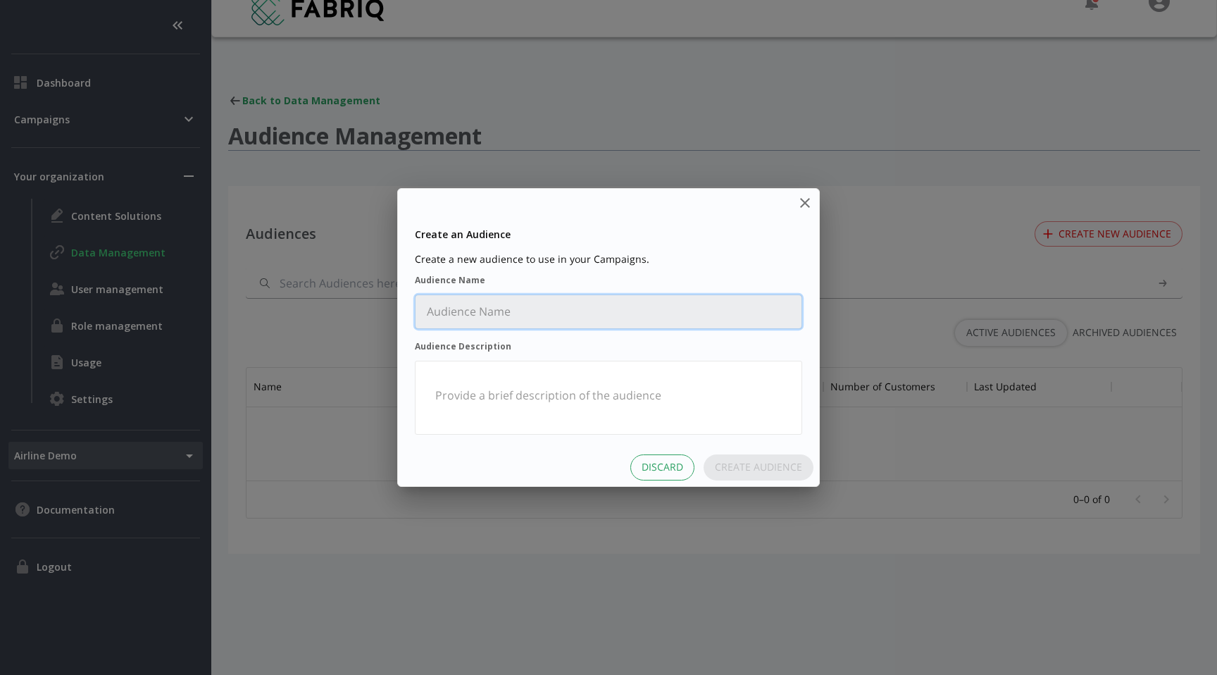
click at [600, 311] on Name "Audience Name" at bounding box center [608, 311] width 386 height 33
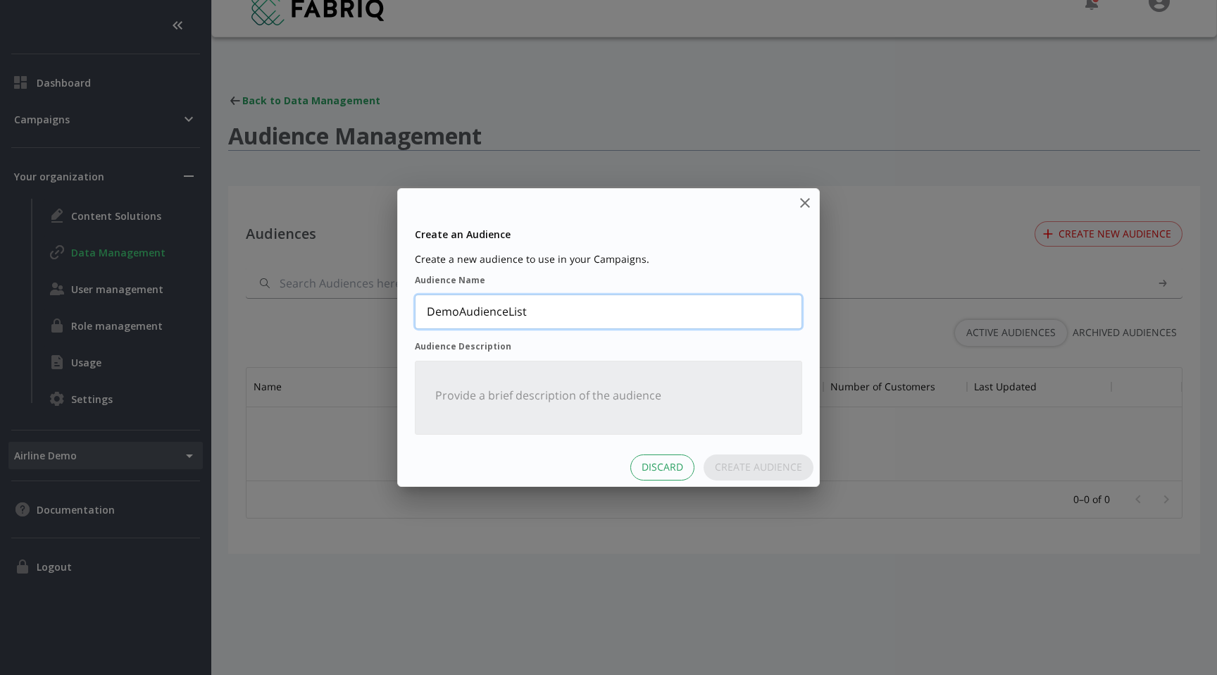
type Name "DemoAudienceList"
click at [613, 373] on div "x" at bounding box center [608, 398] width 387 height 74
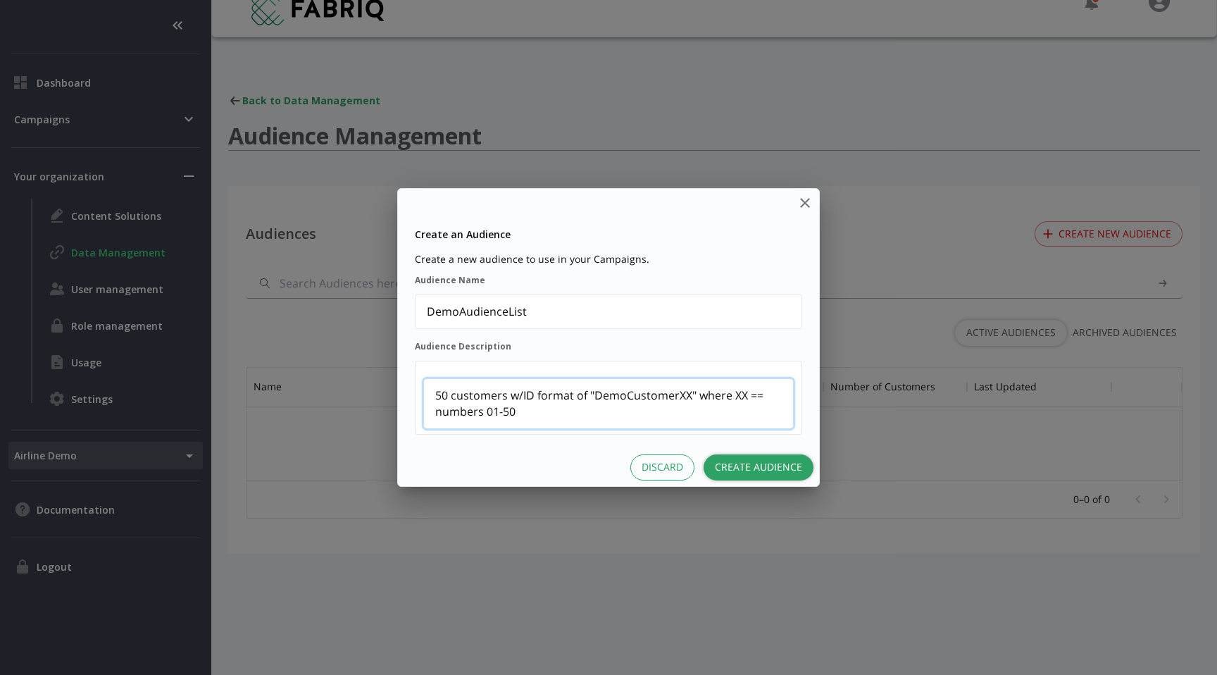
type Description "50 customers w/ID format of "DemoCustomerXX" where XX == numbers 01-50"
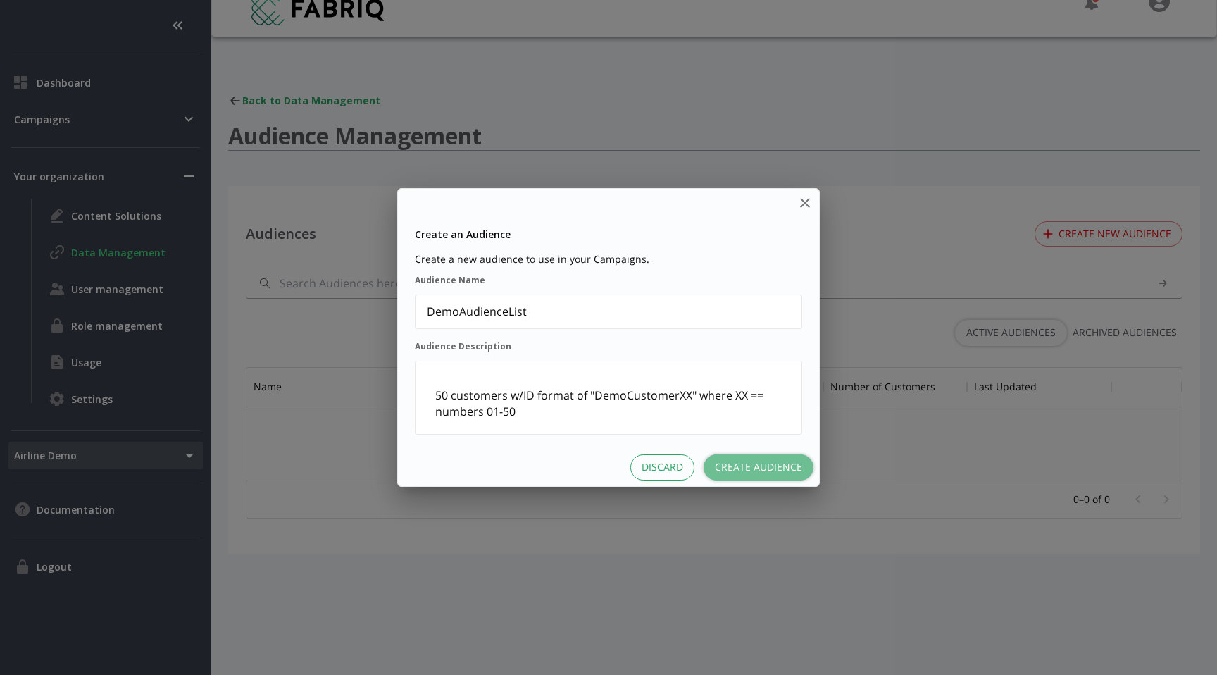
click at [739, 461] on button "Create Audience" at bounding box center [758, 467] width 110 height 26
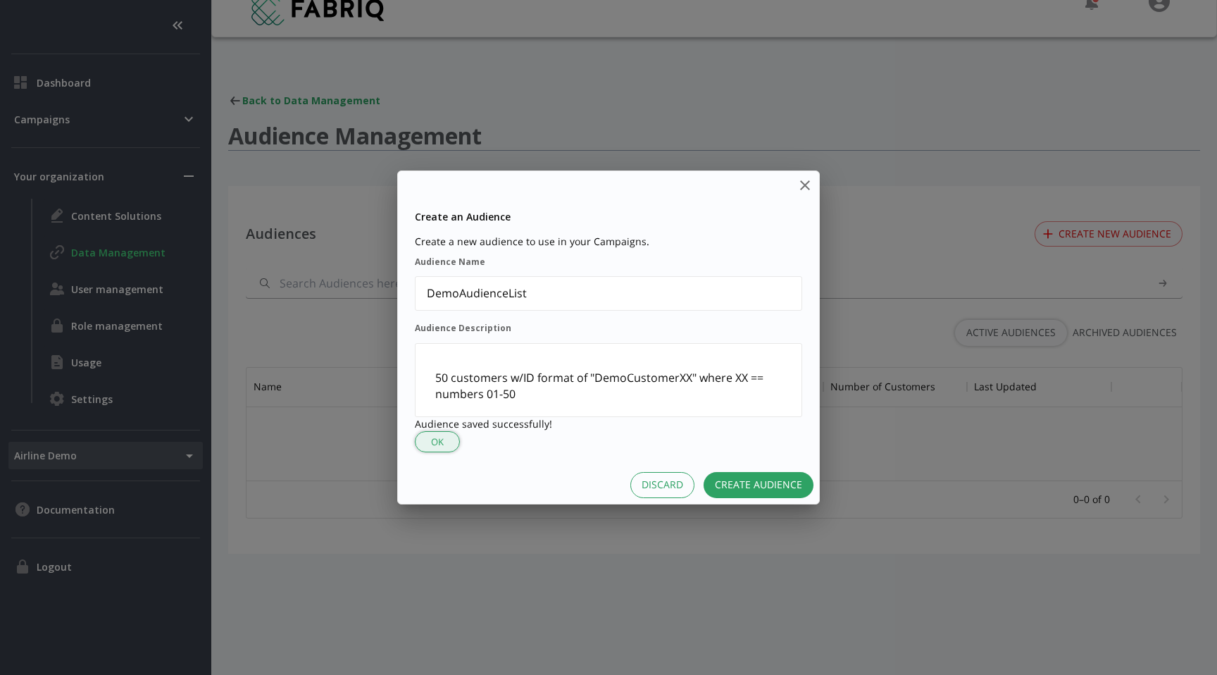
click at [445, 435] on button "OK" at bounding box center [437, 442] width 45 height 22
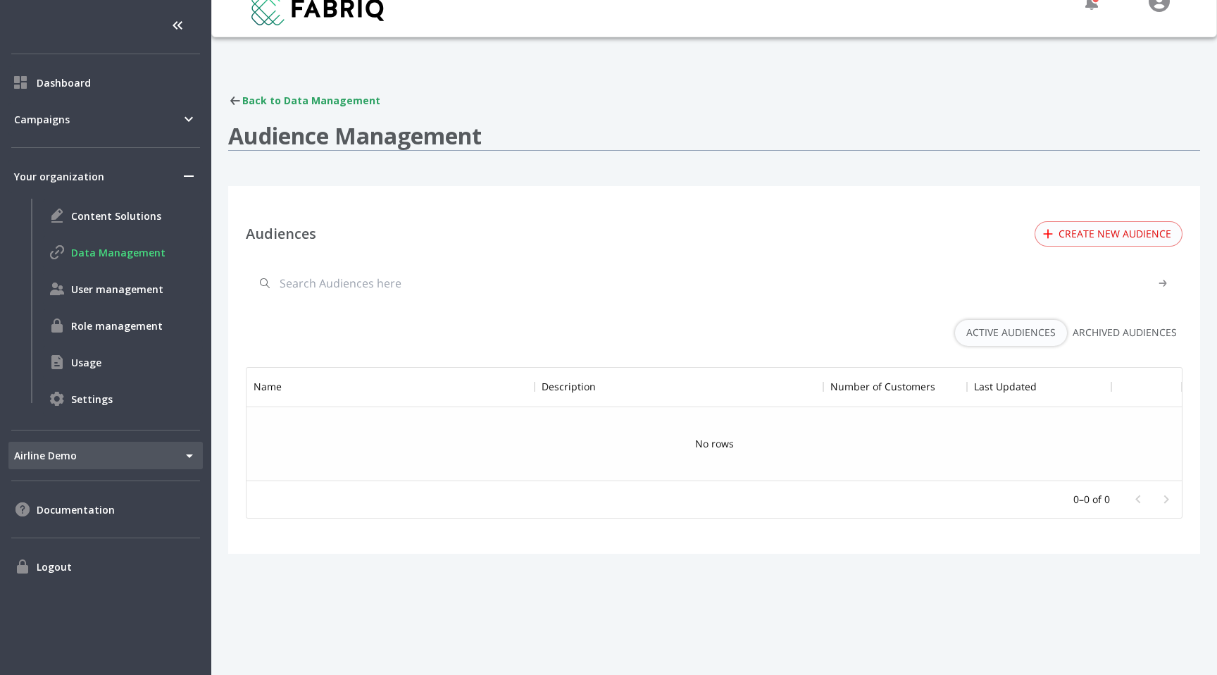
click at [800, 293] on input "text" at bounding box center [714, 283] width 937 height 31
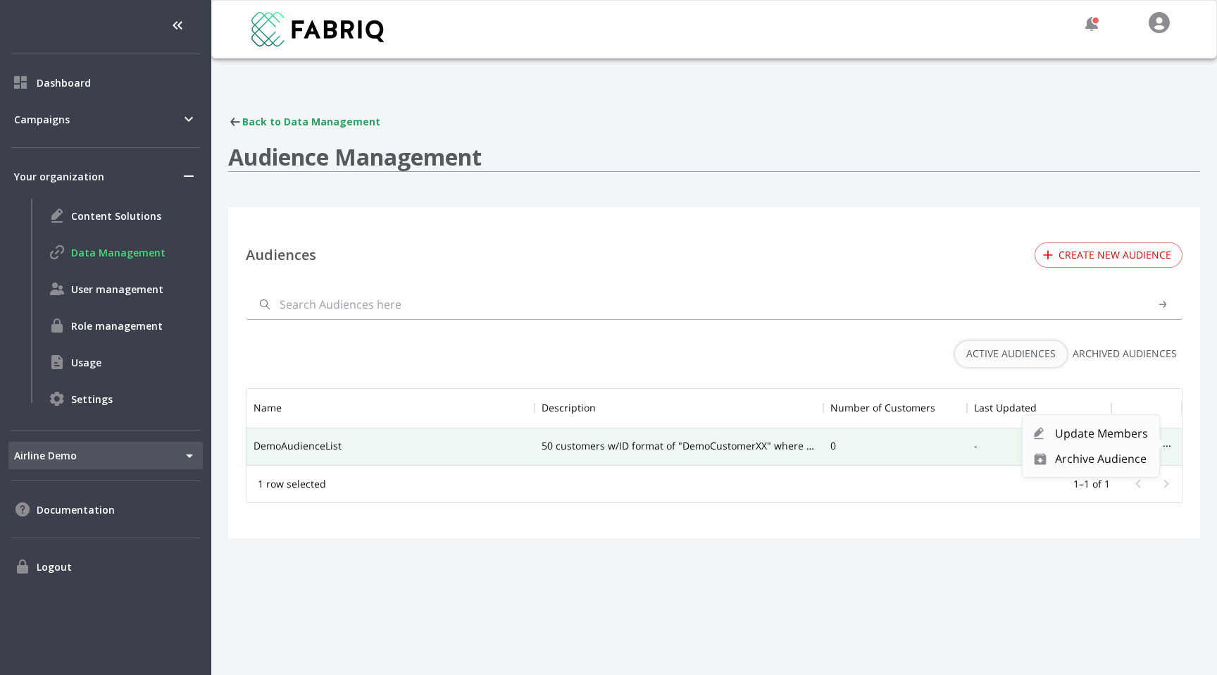
scroll to position [76, 935]
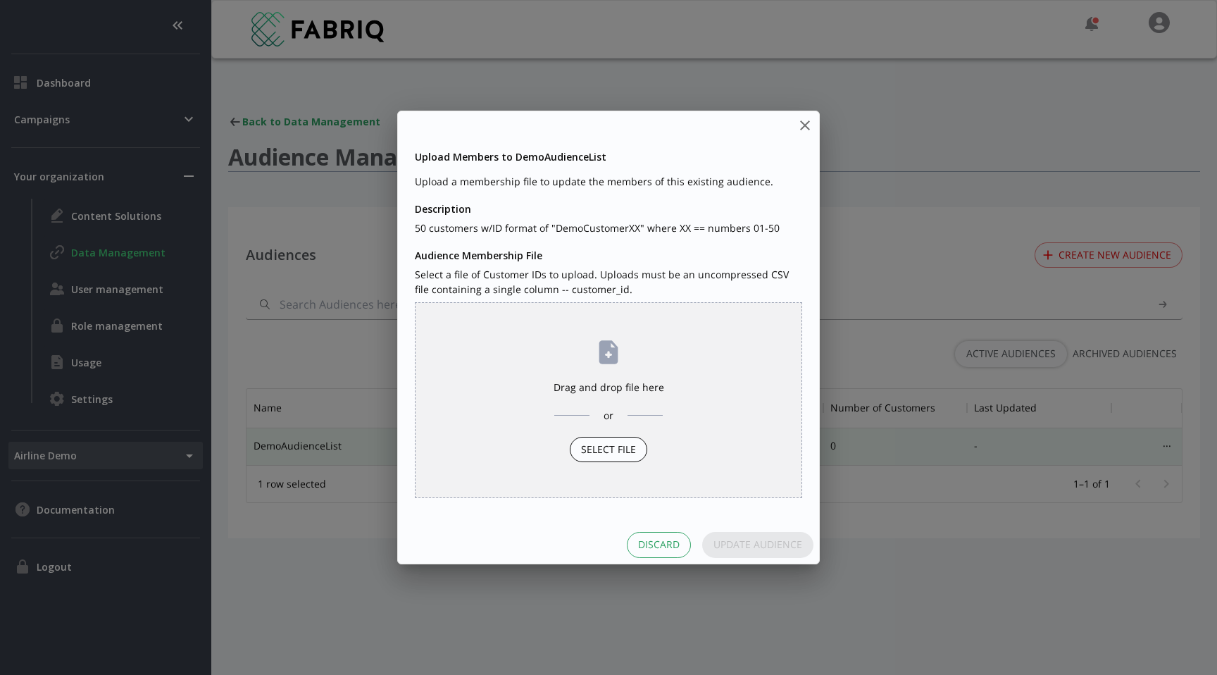
click at [618, 445] on div "Select File" at bounding box center [608, 450] width 77 height 26
click at [0, 0] on input "Drag and drop file here or Select File" at bounding box center [0, 0] width 0 height 0
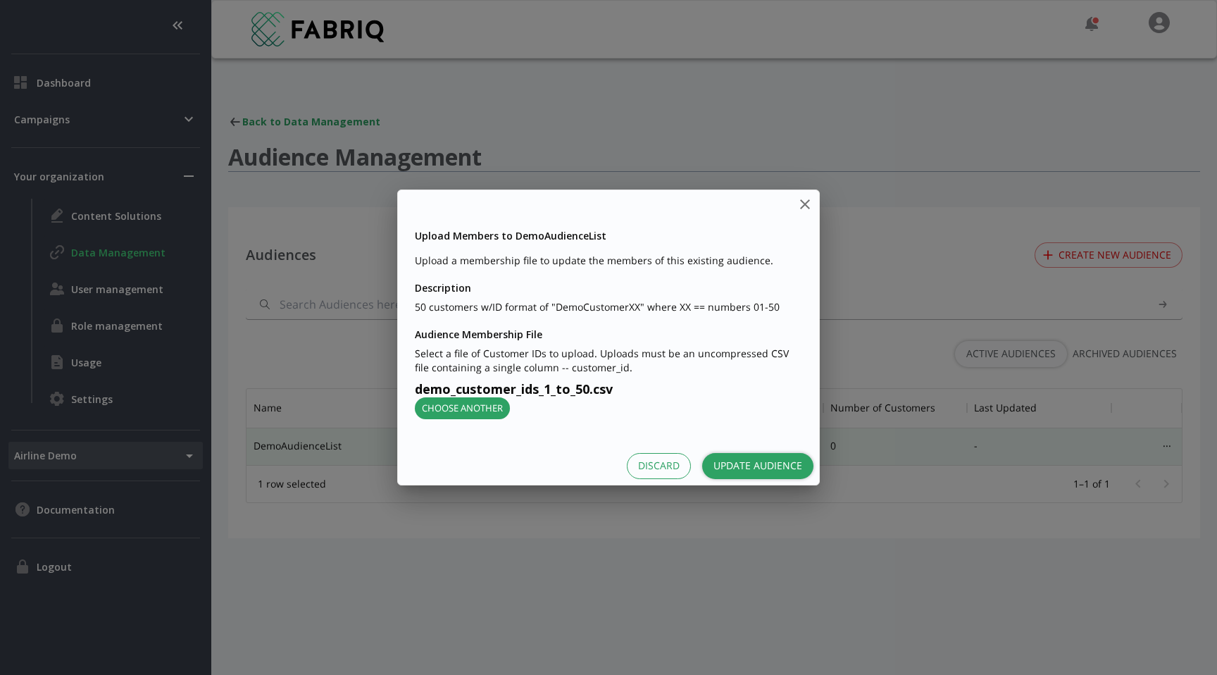
click at [770, 468] on button "Update Audience" at bounding box center [757, 466] width 111 height 26
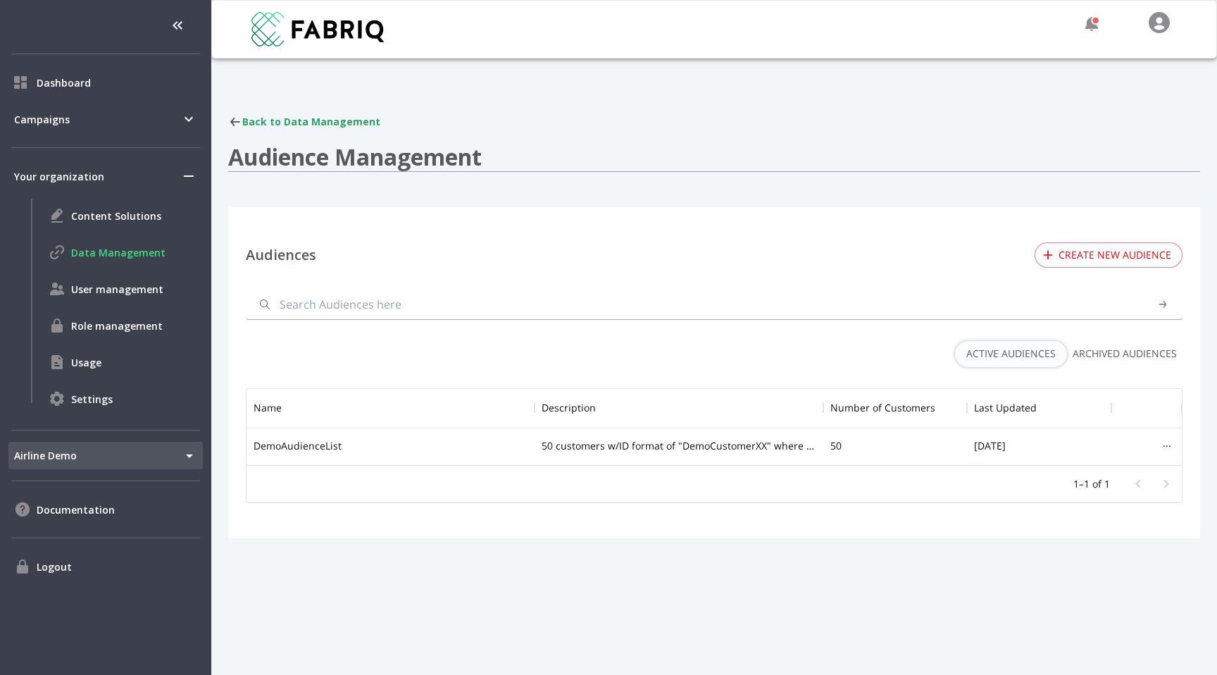
scroll to position [76, 935]
